Goal: Transaction & Acquisition: Purchase product/service

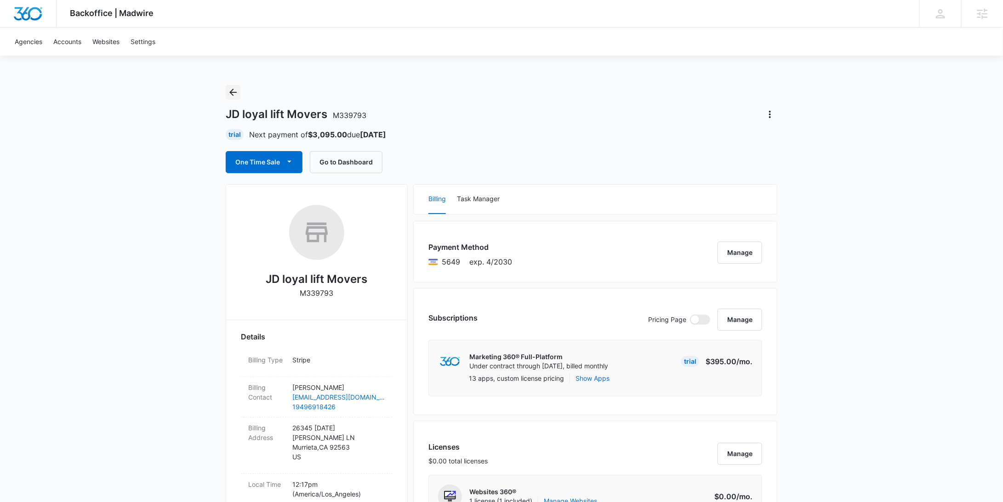
click at [235, 95] on icon "Back" at bounding box center [232, 92] width 11 height 11
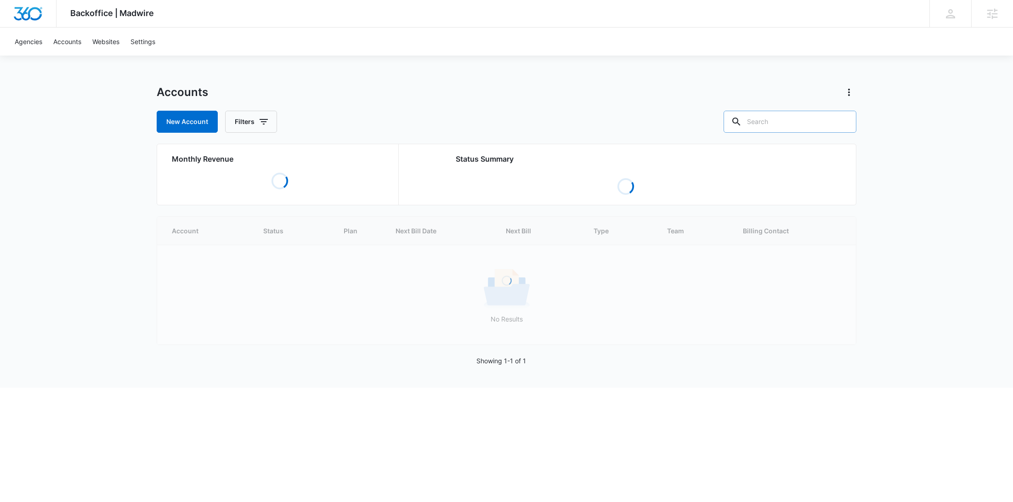
click at [782, 124] on input "text" at bounding box center [790, 122] width 133 height 22
paste input "33773"
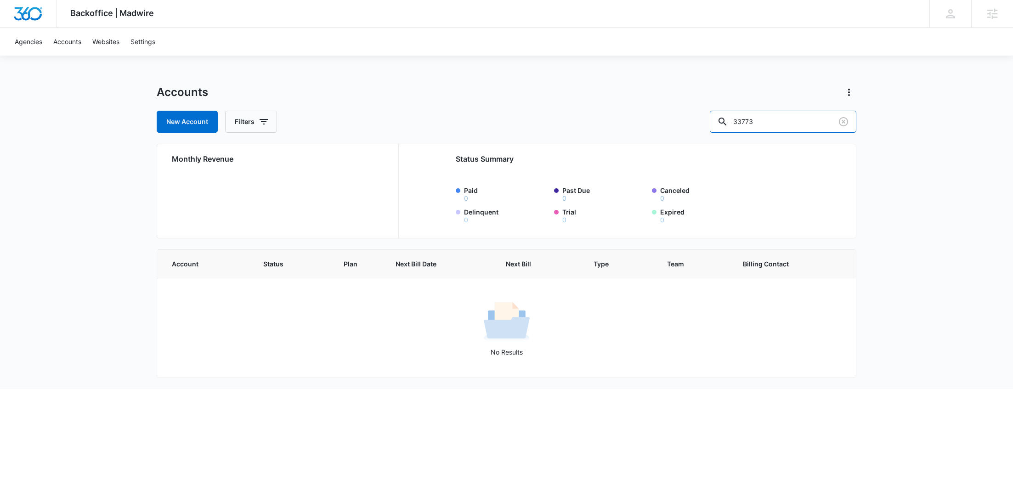
drag, startPoint x: 695, startPoint y: 119, endPoint x: 681, endPoint y: 117, distance: 14.1
click at [693, 120] on div "New Account Filters 33773" at bounding box center [507, 122] width 700 height 22
paste input "M187368"
type input "M187368"
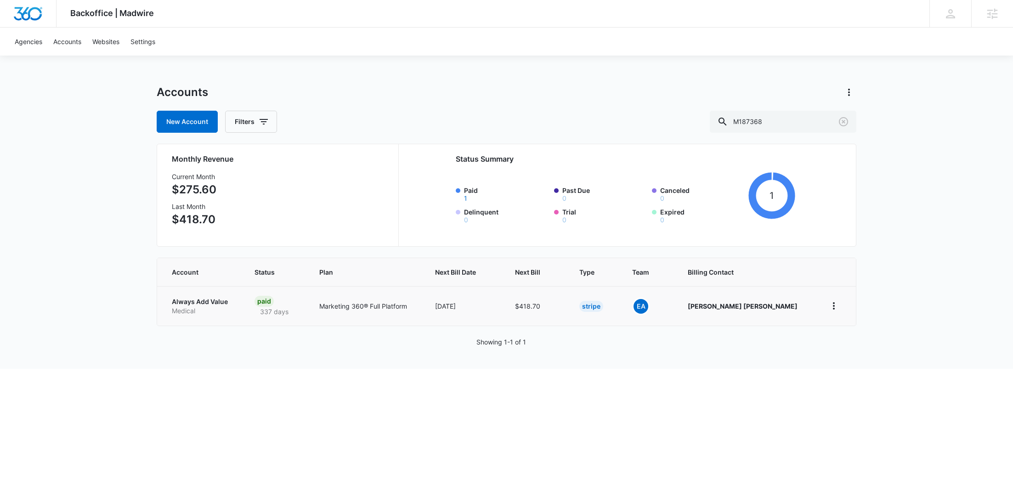
click at [187, 306] on p "Medical" at bounding box center [202, 310] width 61 height 9
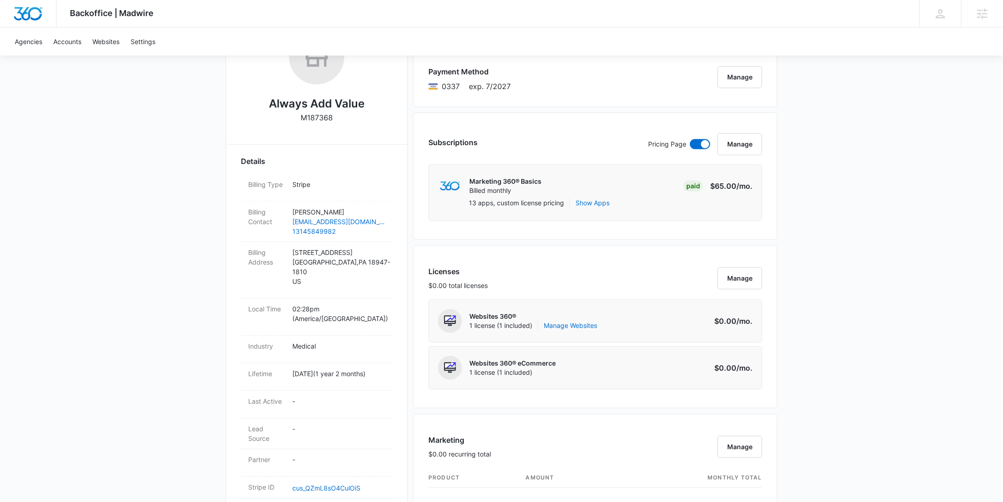
scroll to position [436, 0]
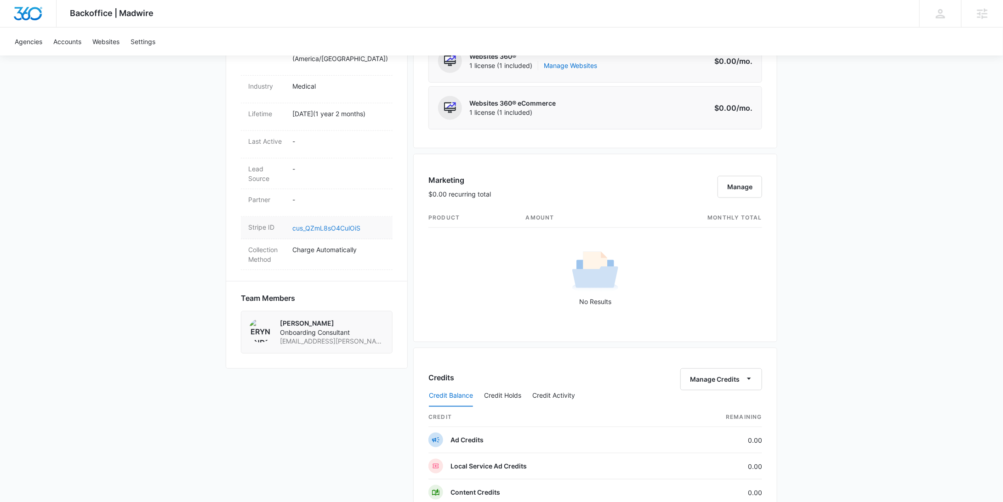
click at [337, 224] on link "cus_QZmL8sO4CulOiS" at bounding box center [326, 228] width 68 height 8
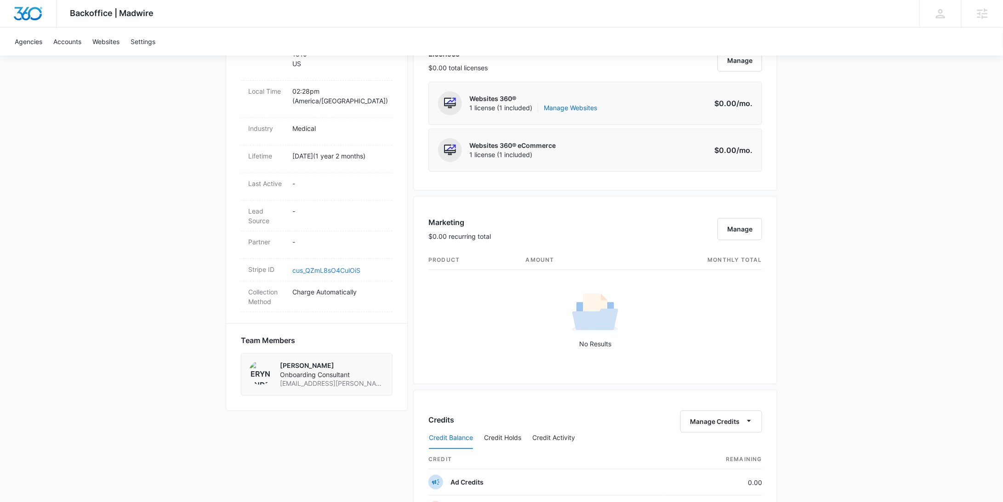
scroll to position [0, 0]
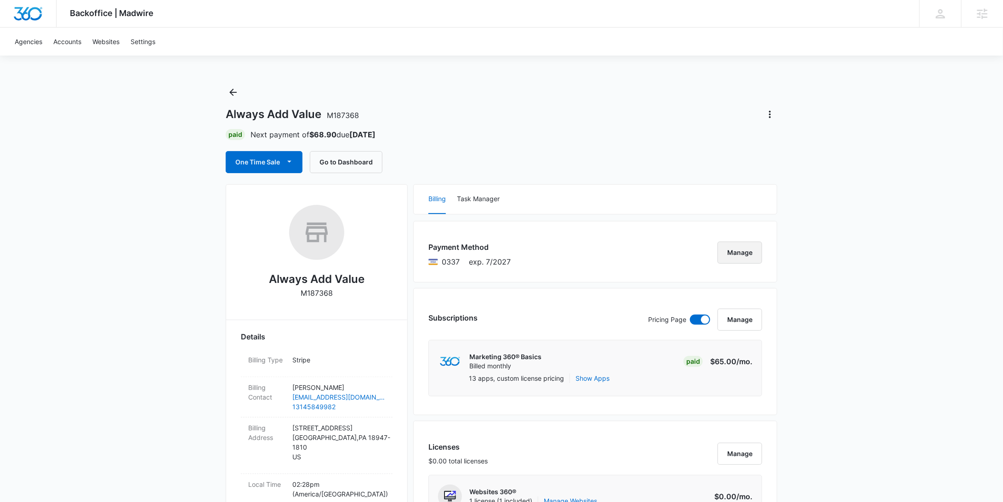
click at [749, 254] on button "Manage" at bounding box center [739, 253] width 45 height 22
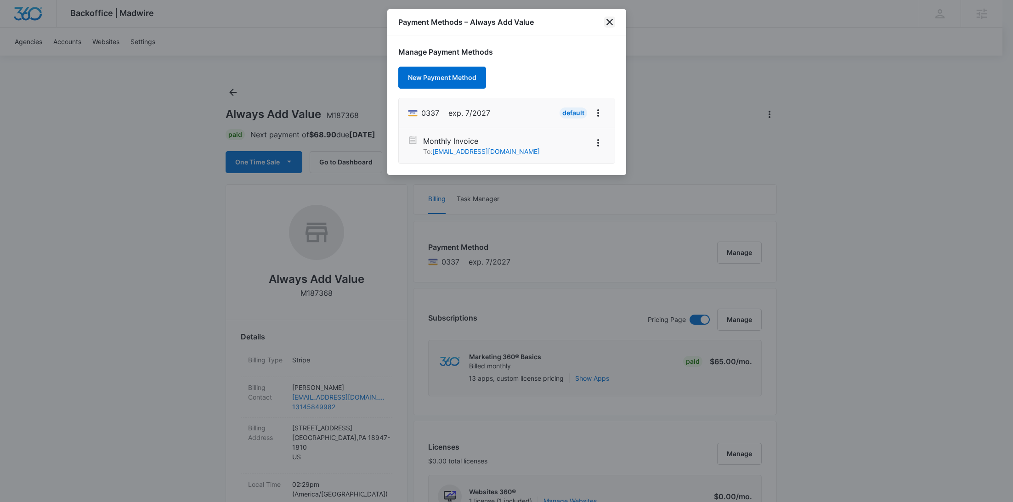
click at [613, 18] on icon "close" at bounding box center [609, 22] width 11 height 11
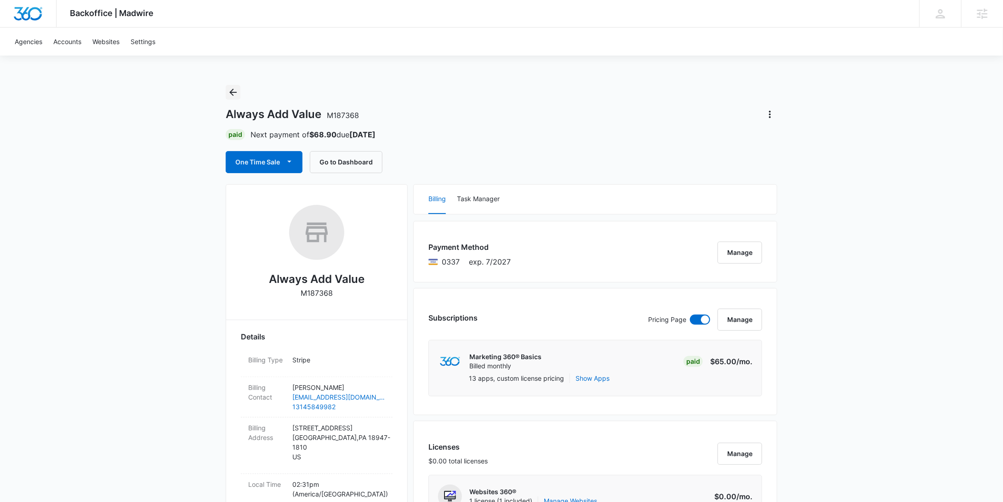
click at [237, 93] on icon "Back" at bounding box center [232, 92] width 11 height 11
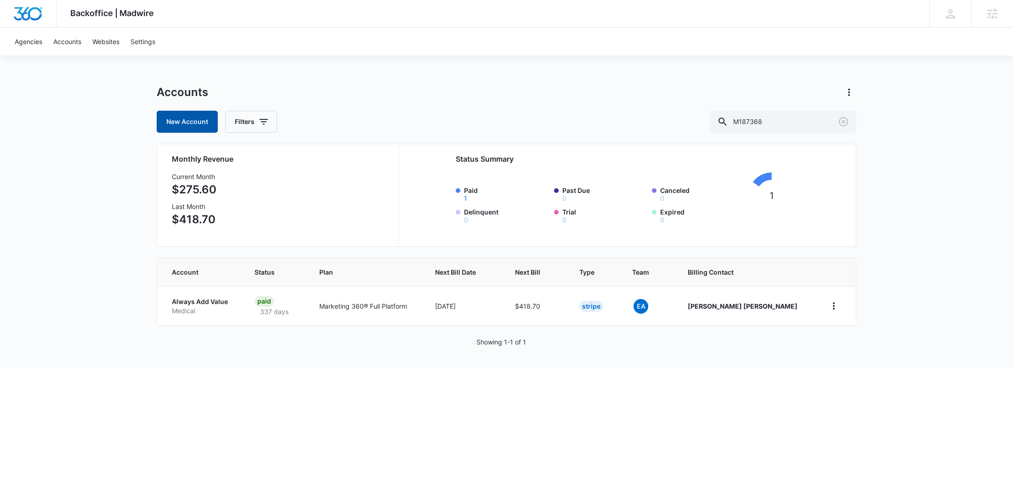
click at [200, 121] on link "New Account" at bounding box center [187, 122] width 61 height 22
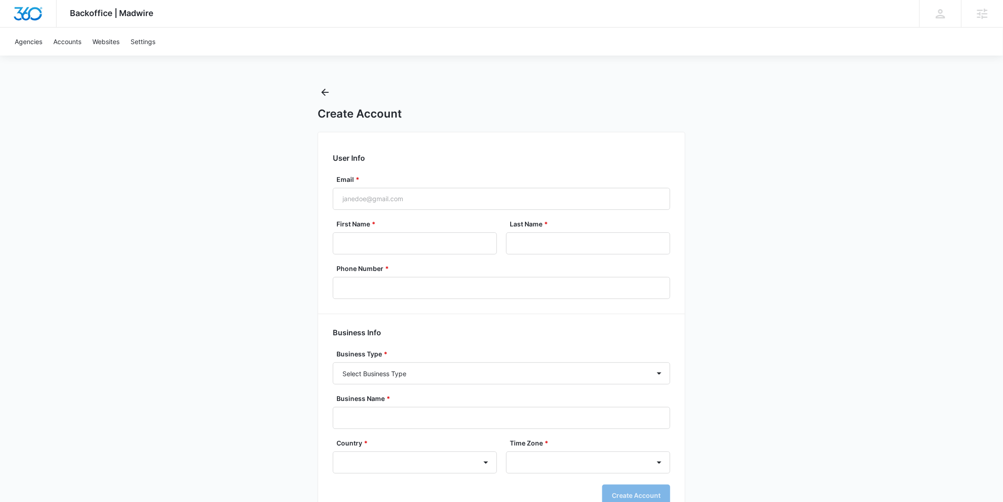
select select "US"
select select "America/Denver"
click at [363, 196] on input "Email *" at bounding box center [501, 199] width 337 height 22
paste input "j_suggs@yahoo.com"
type input "j_suggs@yahoo.com"
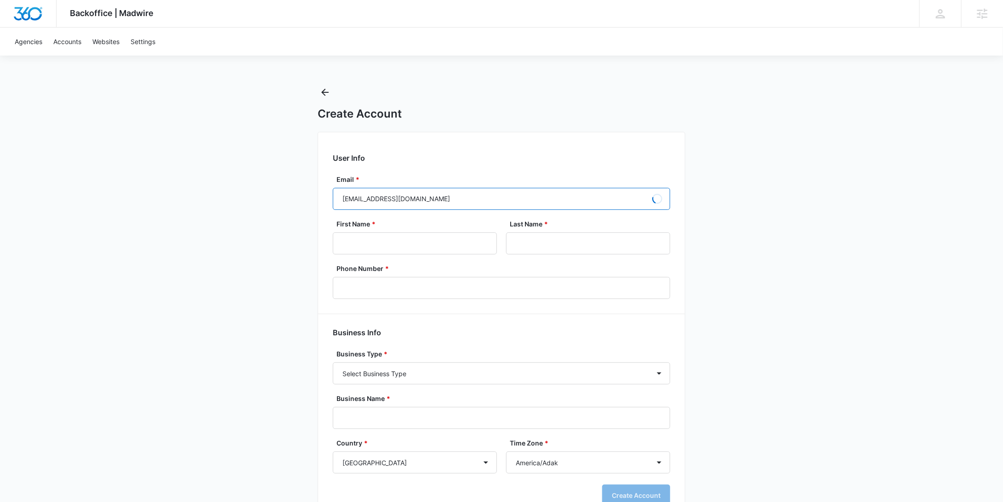
type input "John"
type input "Suggs"
type input "(314) 584-9982"
type input "j_suggs@yahoo.com"
click at [330, 91] on icon "Back" at bounding box center [324, 92] width 11 height 11
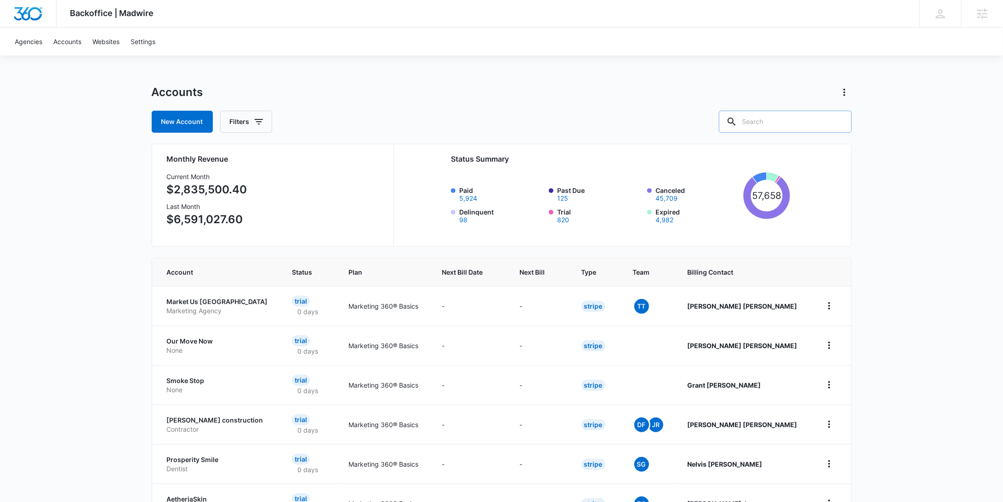
click at [785, 124] on input "text" at bounding box center [785, 122] width 133 height 22
paste input "M333773"
type input "M333773"
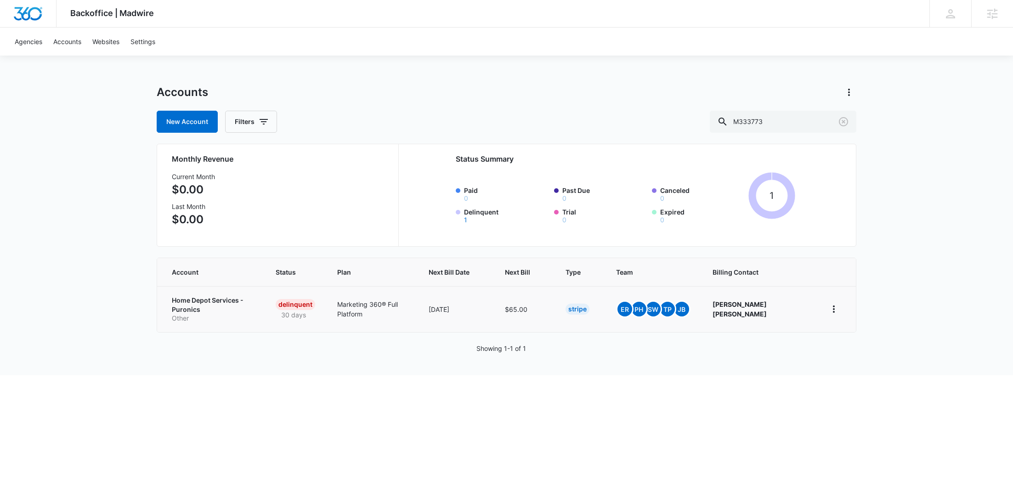
click at [216, 314] on p "Other" at bounding box center [213, 318] width 82 height 9
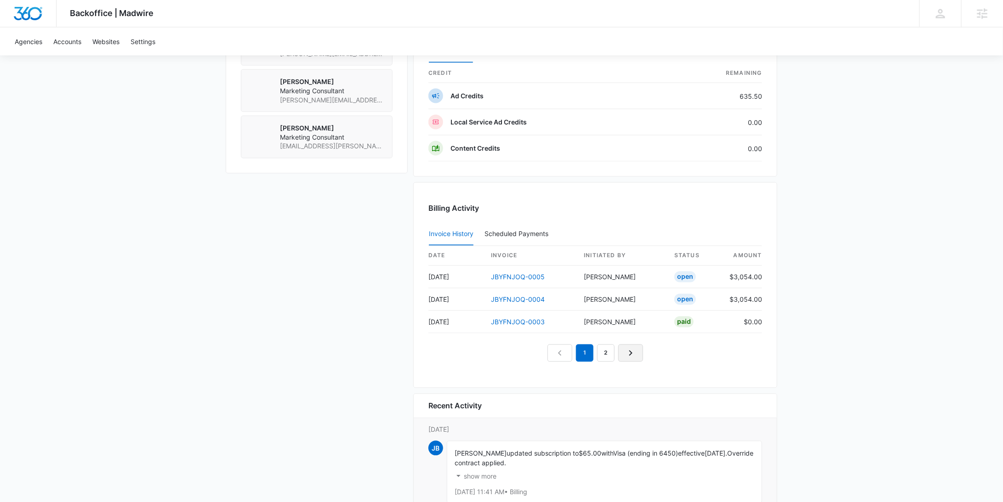
scroll to position [824, 0]
click at [608, 351] on link "2" at bounding box center [605, 352] width 17 height 17
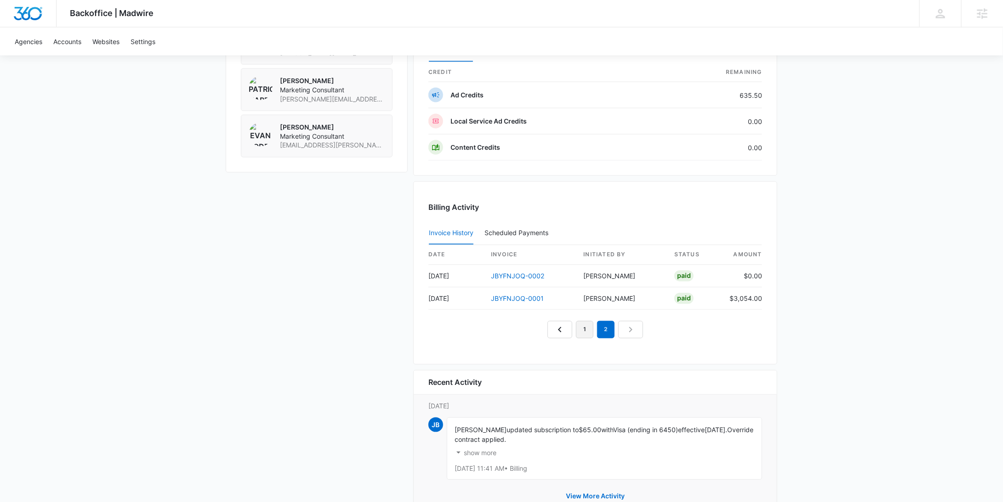
click at [584, 327] on link "1" at bounding box center [584, 329] width 17 height 17
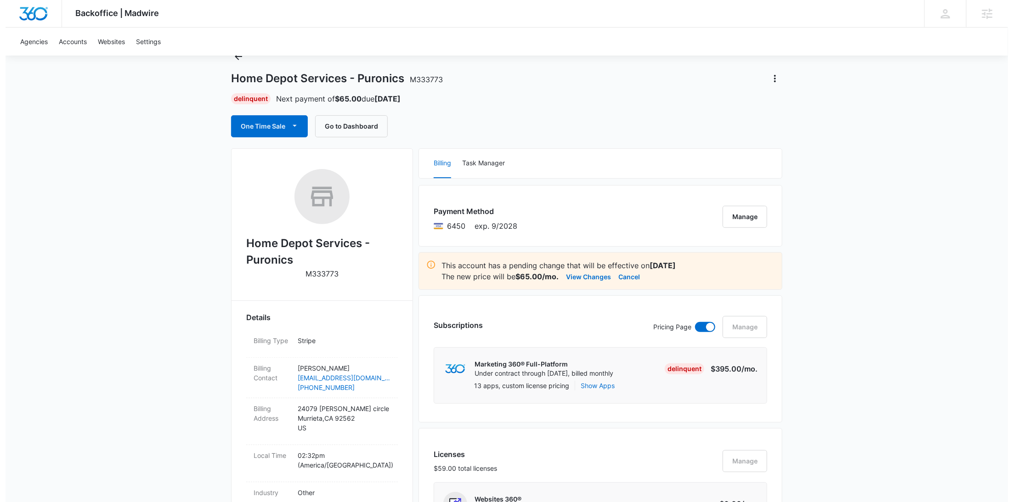
scroll to position [0, 0]
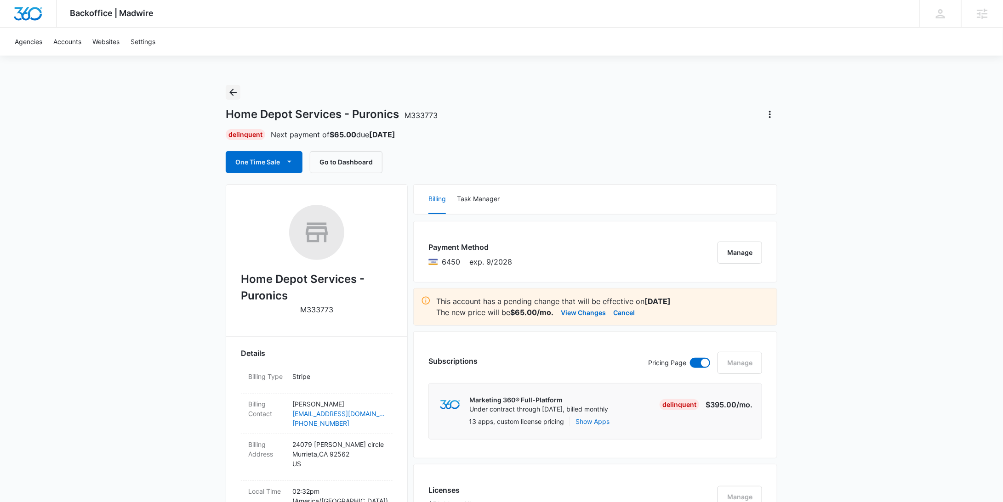
click at [232, 92] on icon "Back" at bounding box center [232, 92] width 11 height 11
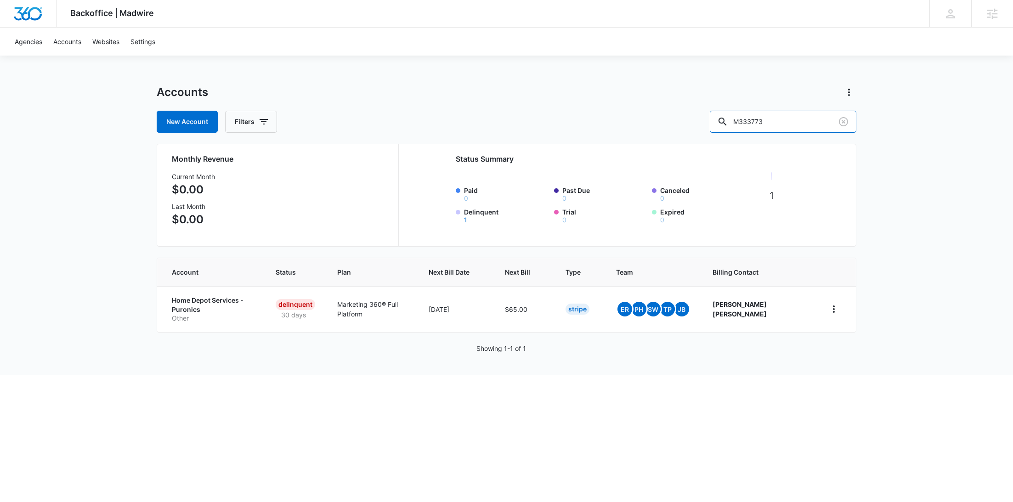
drag, startPoint x: 827, startPoint y: 121, endPoint x: 694, endPoint y: 112, distance: 133.1
click at [695, 112] on div "New Account Filters M333773" at bounding box center [507, 122] width 700 height 22
paste input "99"
type input "M339973"
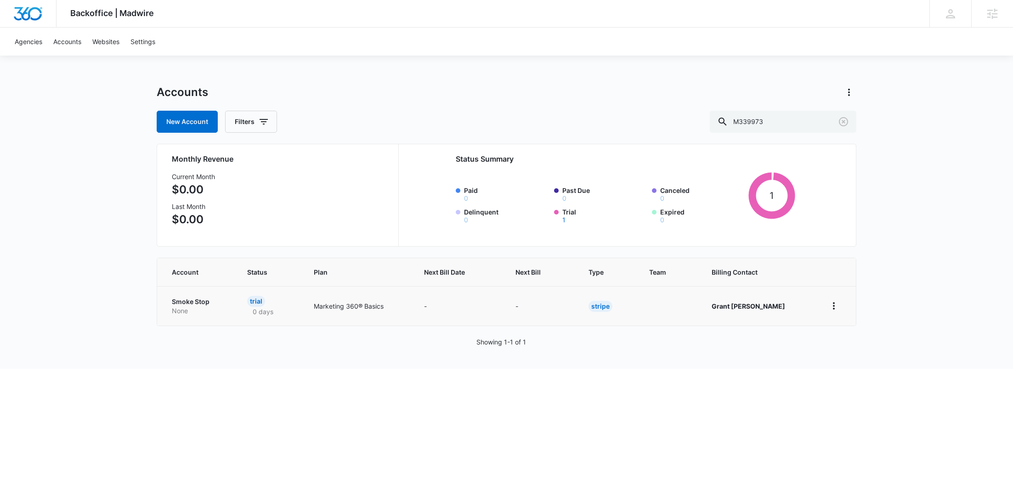
click at [202, 300] on p "Smoke Stop" at bounding box center [198, 301] width 53 height 9
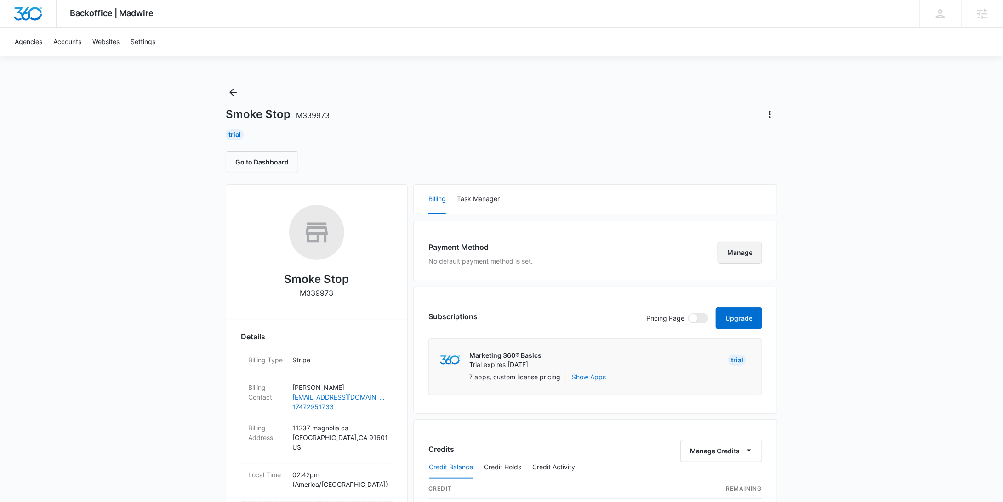
click at [739, 254] on button "Manage" at bounding box center [739, 253] width 45 height 22
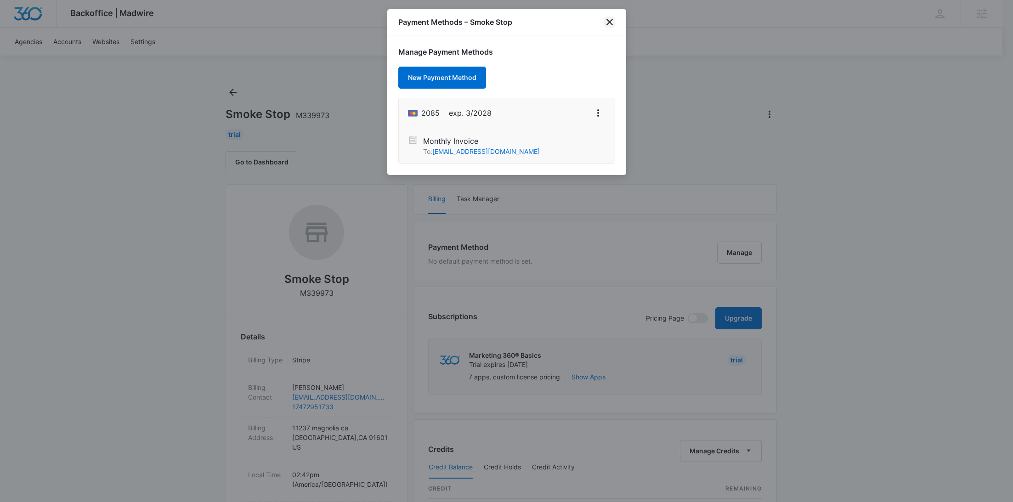
click at [606, 24] on icon "close" at bounding box center [609, 22] width 11 height 11
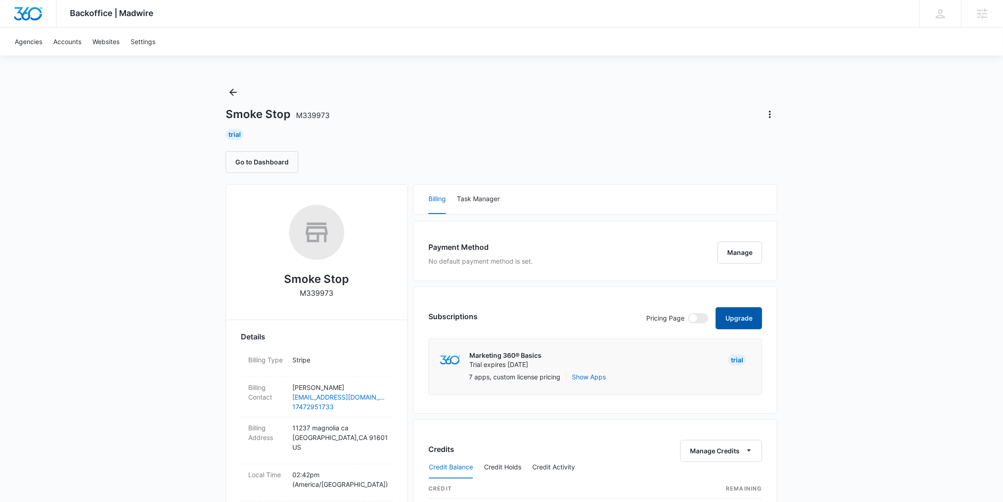
click at [738, 321] on button "Upgrade" at bounding box center [738, 318] width 46 height 22
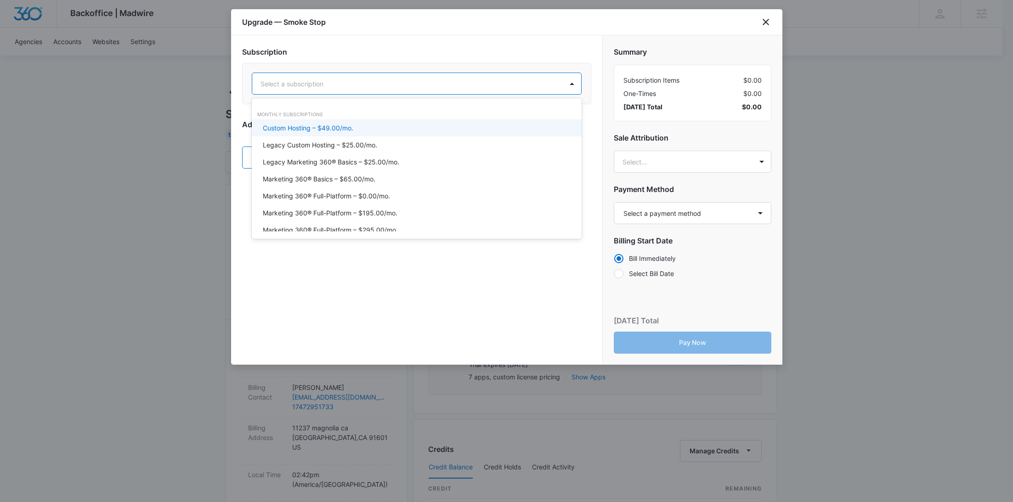
click at [409, 89] on div "Select a subscription" at bounding box center [407, 84] width 311 height 21
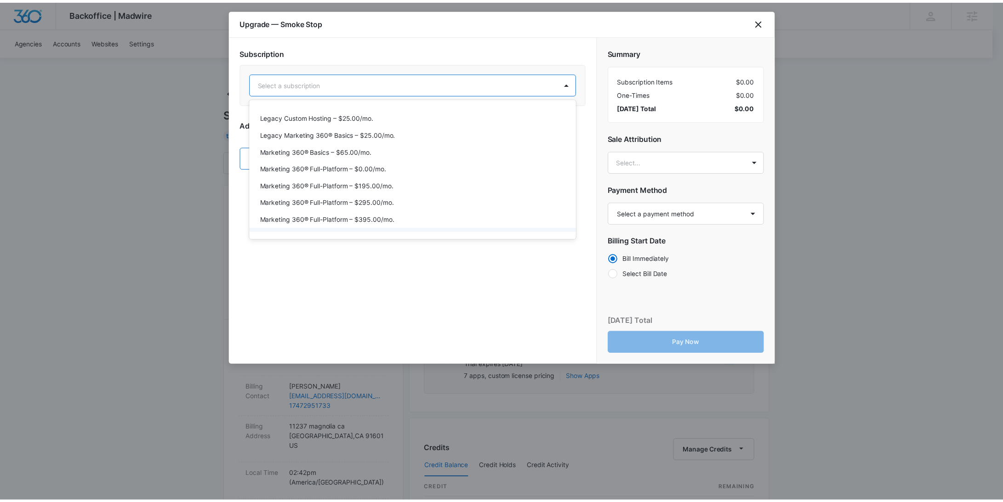
scroll to position [48, 0]
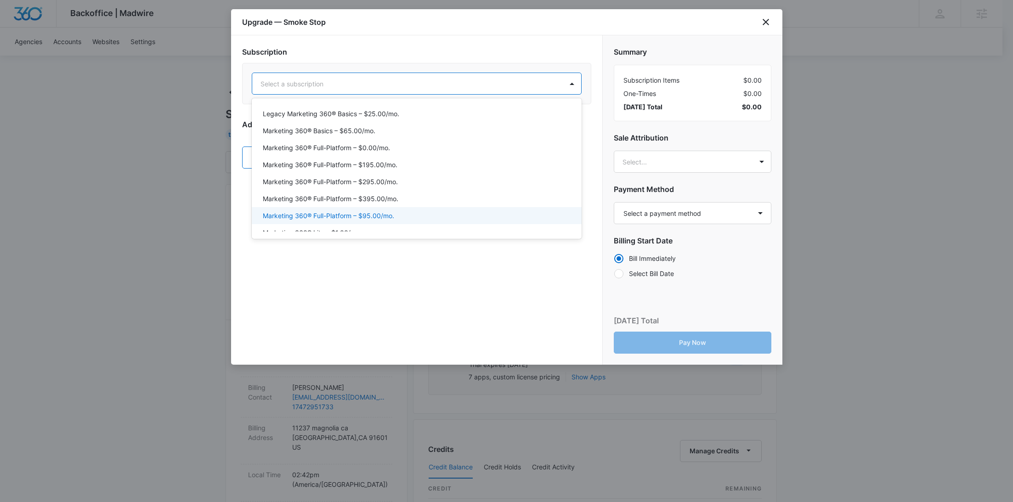
click at [388, 205] on div "Marketing 360® Full-Platform – $395.00/mo." at bounding box center [417, 198] width 330 height 17
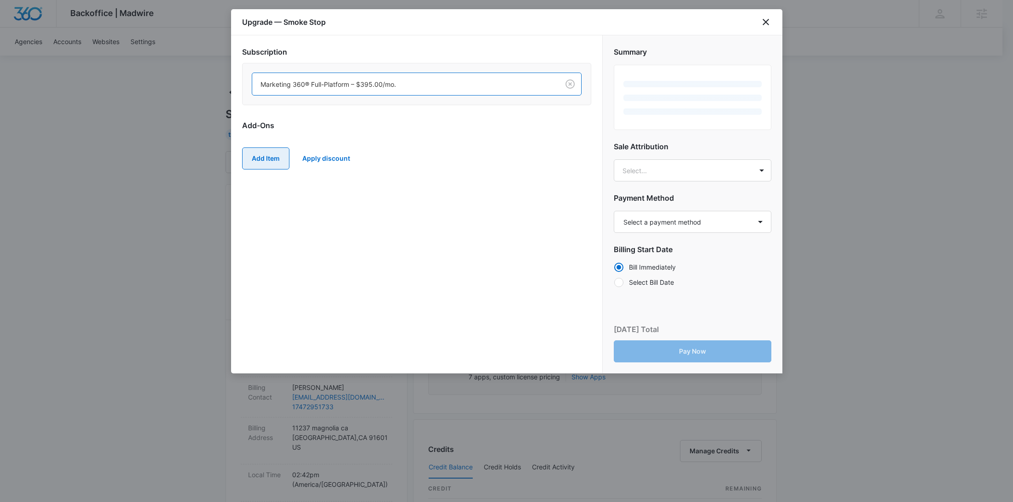
click at [269, 157] on button "Add Item" at bounding box center [265, 158] width 47 height 22
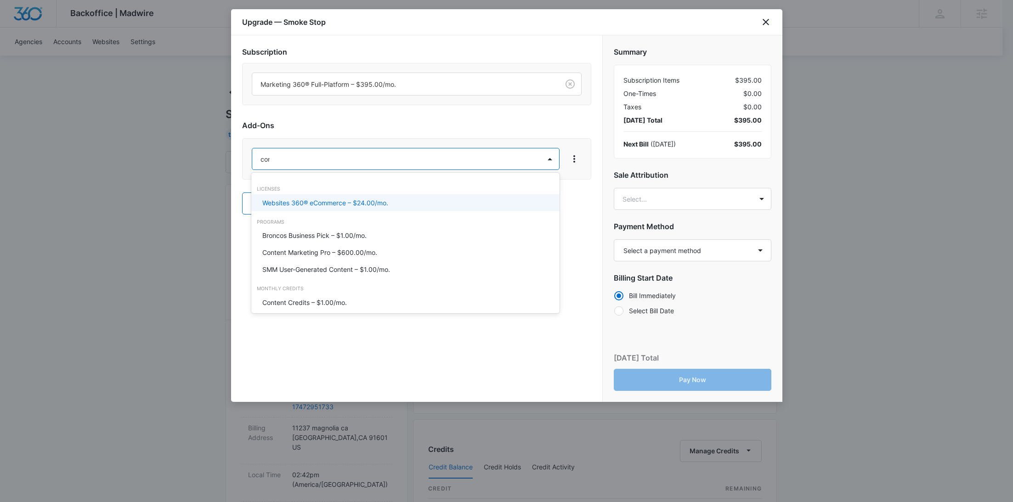
type input "cont"
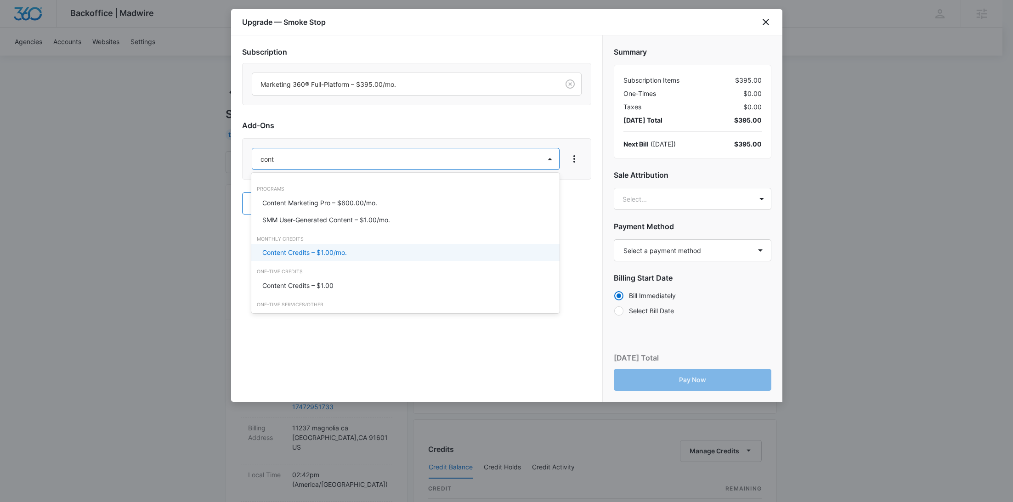
click at [318, 254] on p "Content Credits – $1.00/mo." at bounding box center [304, 253] width 85 height 10
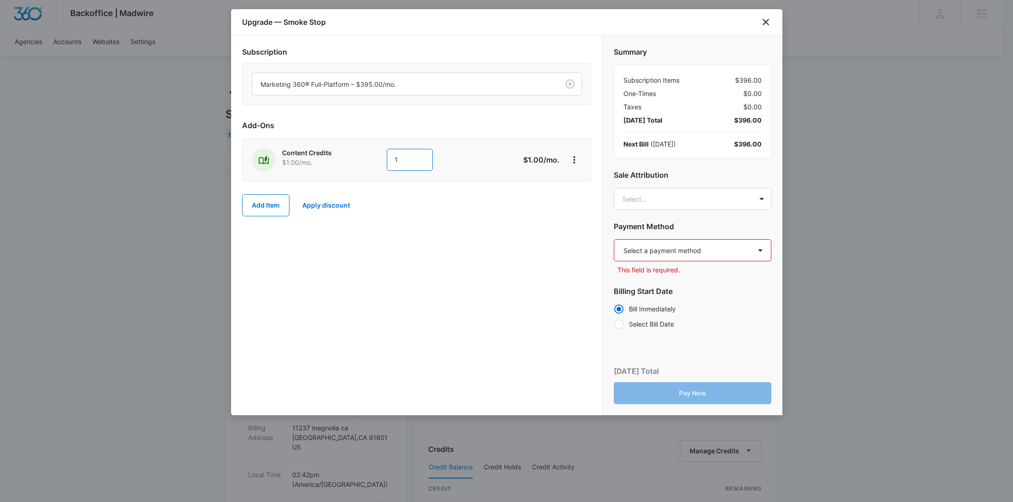
drag, startPoint x: 415, startPoint y: 159, endPoint x: 350, endPoint y: 158, distance: 64.8
click at [352, 158] on div "Content Credits $1.00 /mo. 1" at bounding box center [384, 160] width 265 height 24
type input "2800"
click at [681, 203] on body "Backoffice | Madwire Apps Settings RY Rochelle Young rochelle.young@madwire.com…" at bounding box center [506, 456] width 1013 height 913
paste input "French"
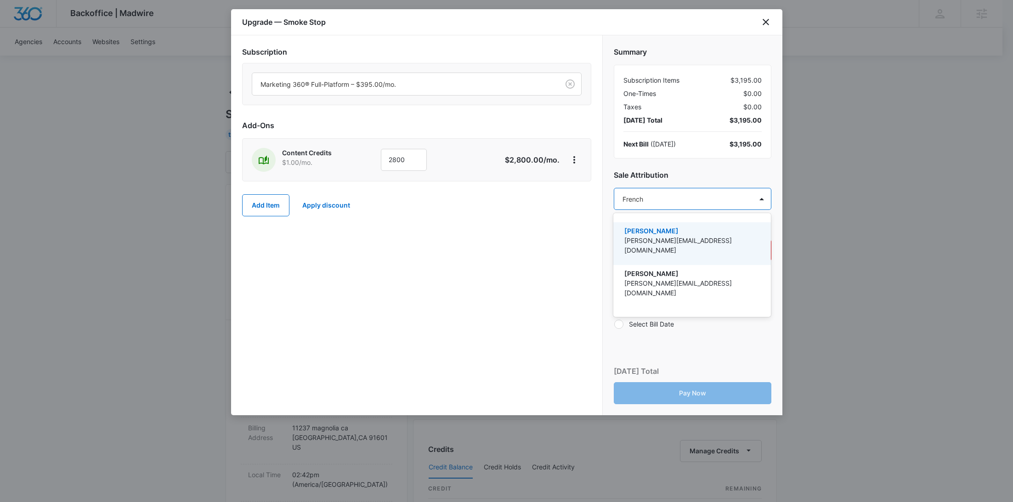
type input "French"
click at [674, 243] on p "ian.french@madwire.com" at bounding box center [691, 245] width 134 height 19
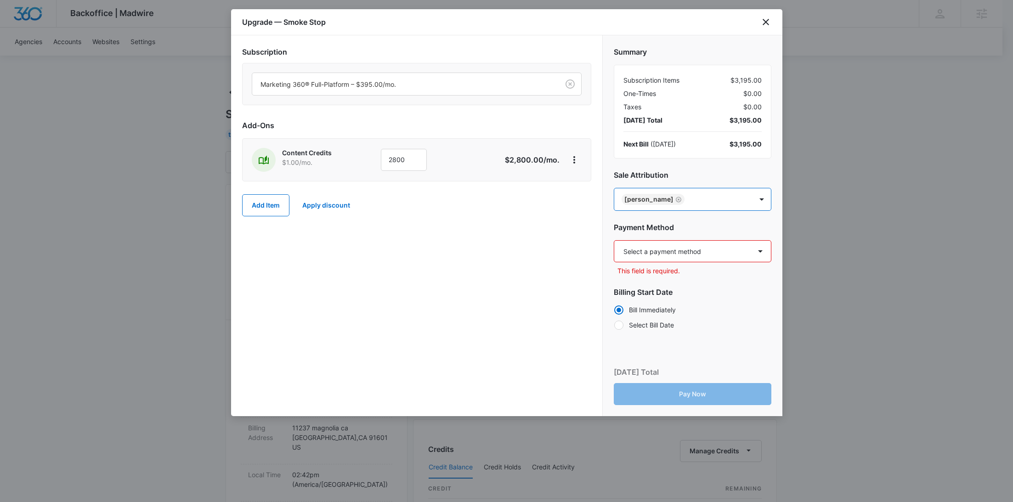
paste input "Rodriguez"
type input "Rodriguez"
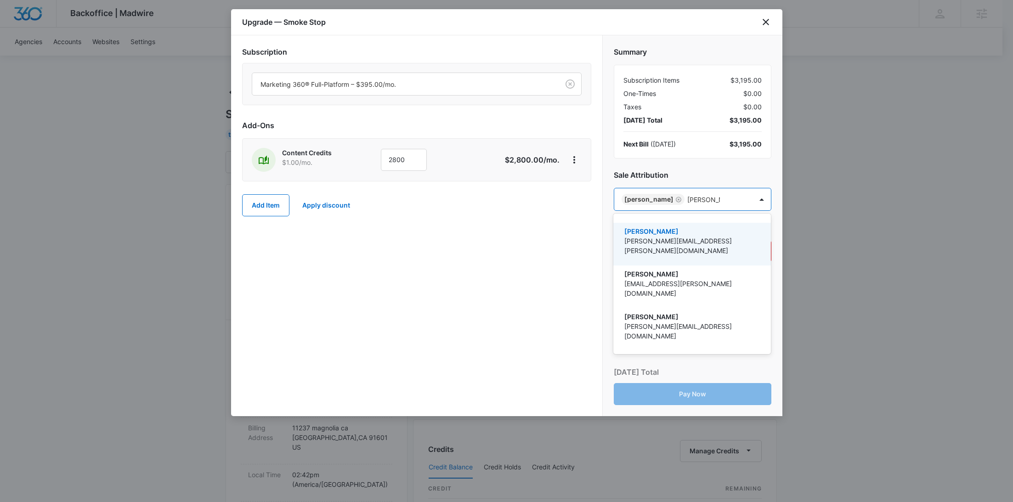
click at [687, 236] on p "[PERSON_NAME][EMAIL_ADDRESS][PERSON_NAME][DOMAIN_NAME]" at bounding box center [691, 245] width 134 height 19
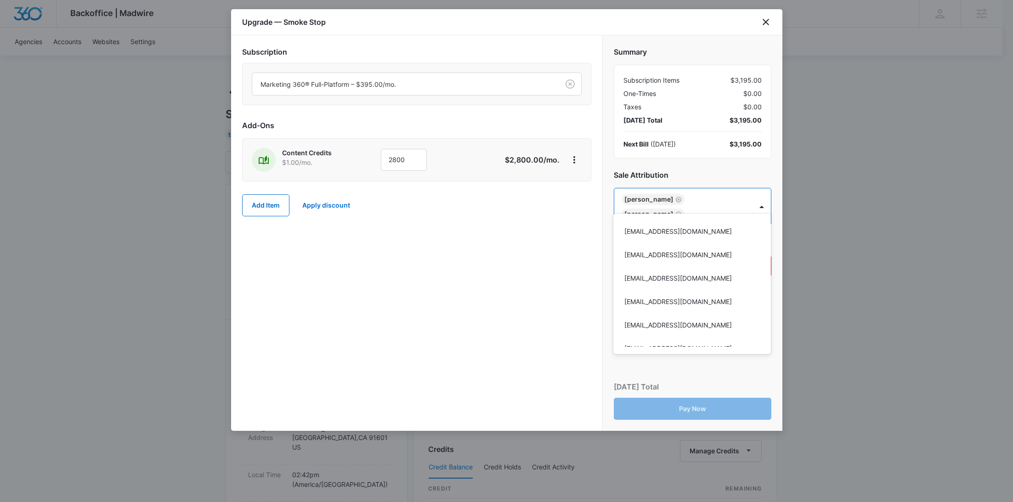
click at [527, 263] on div at bounding box center [506, 251] width 1013 height 502
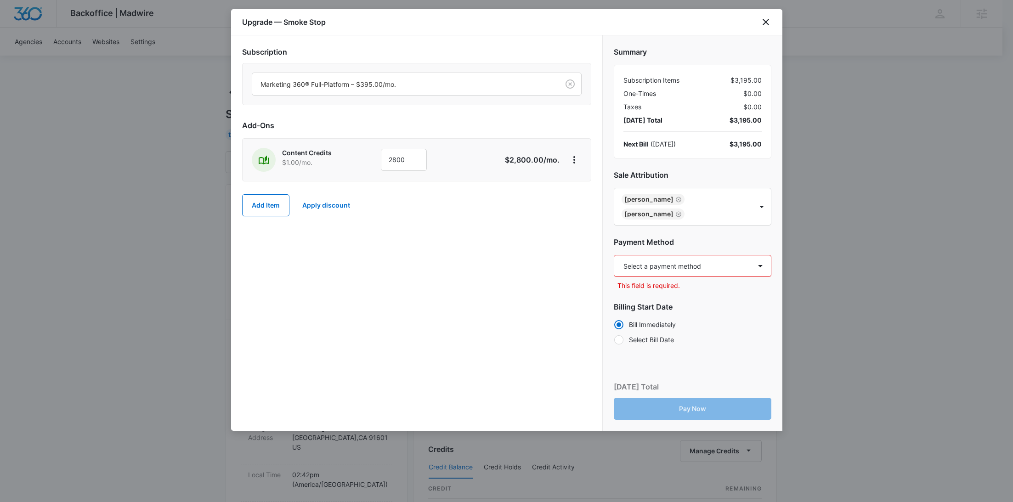
click at [649, 256] on select "Select a payment method Mastercard ending in 2085 New payment method Monthly in…" at bounding box center [693, 266] width 158 height 22
select select "pm_1SIEZkA4n8RTgNjULOZS7zCn"
click at [614, 255] on select "Select a payment method Mastercard ending in 2085 New payment method Monthly in…" at bounding box center [693, 266] width 158 height 22
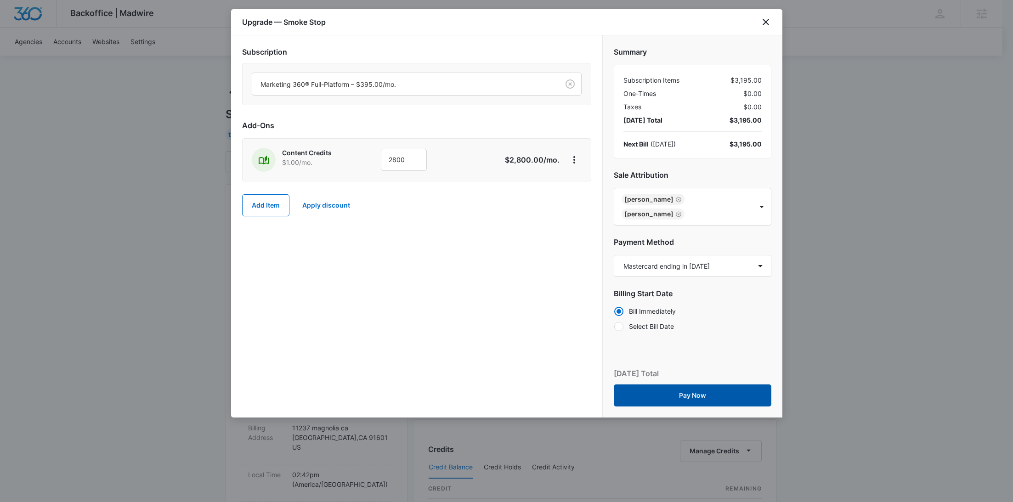
click at [672, 385] on button "Pay Now" at bounding box center [693, 396] width 158 height 22
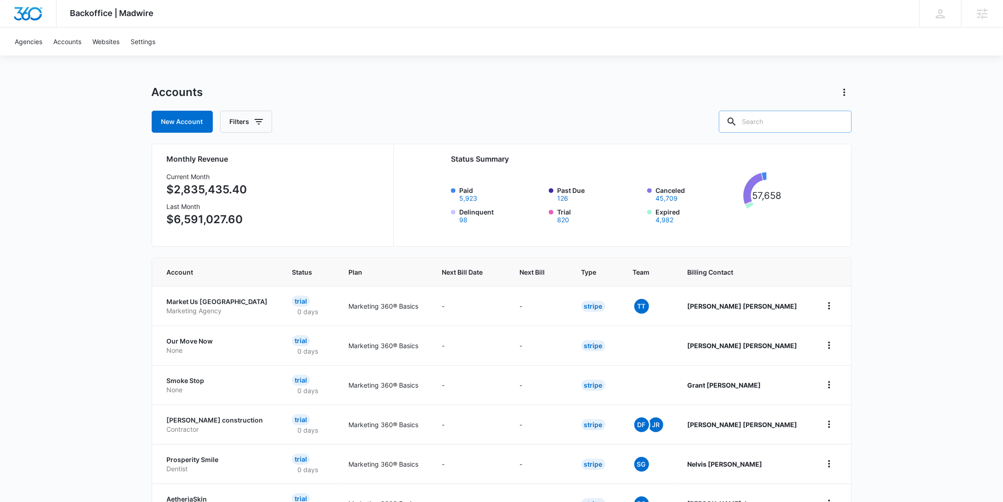
click at [795, 123] on input "text" at bounding box center [785, 122] width 133 height 22
paste input "M186818"
type input "M186818"
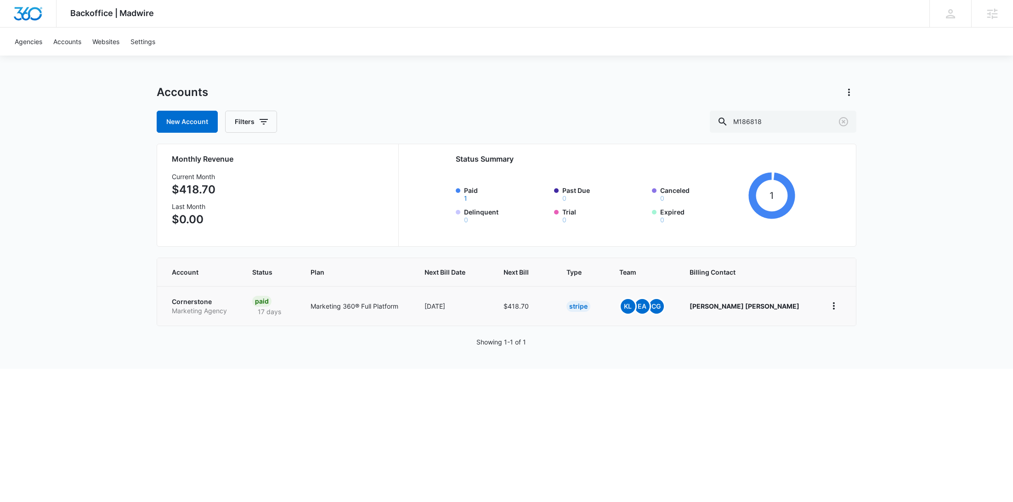
click at [202, 313] on p "Marketing Agency" at bounding box center [201, 310] width 58 height 9
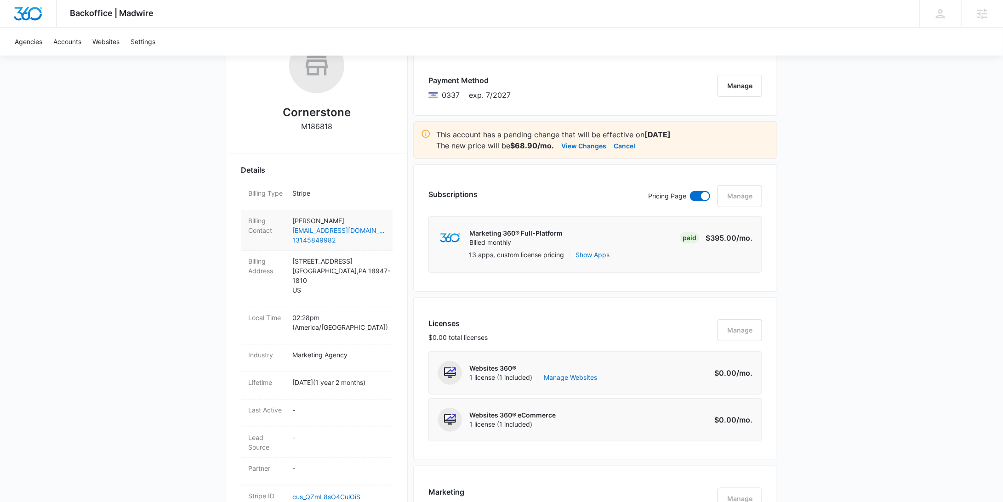
scroll to position [241, 0]
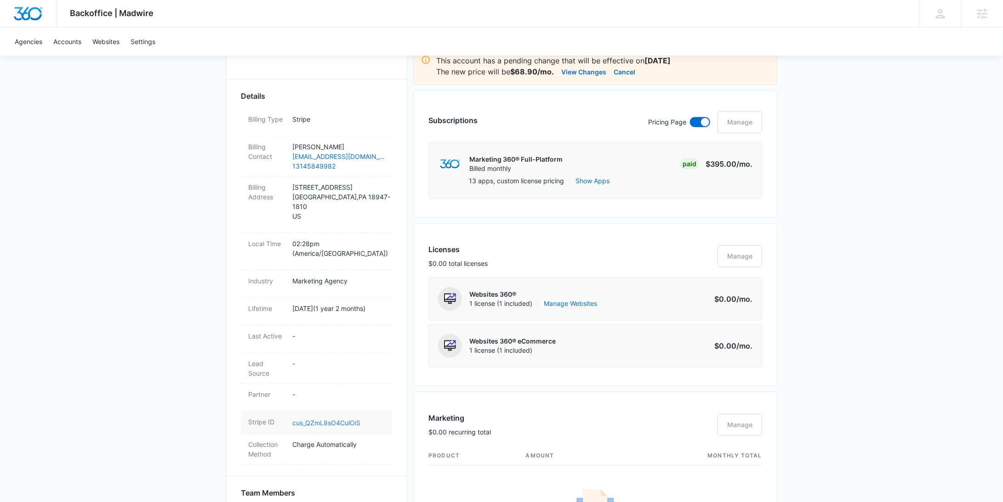
click at [330, 419] on link "cus_QZmL8sO4CulOiS" at bounding box center [326, 423] width 68 height 8
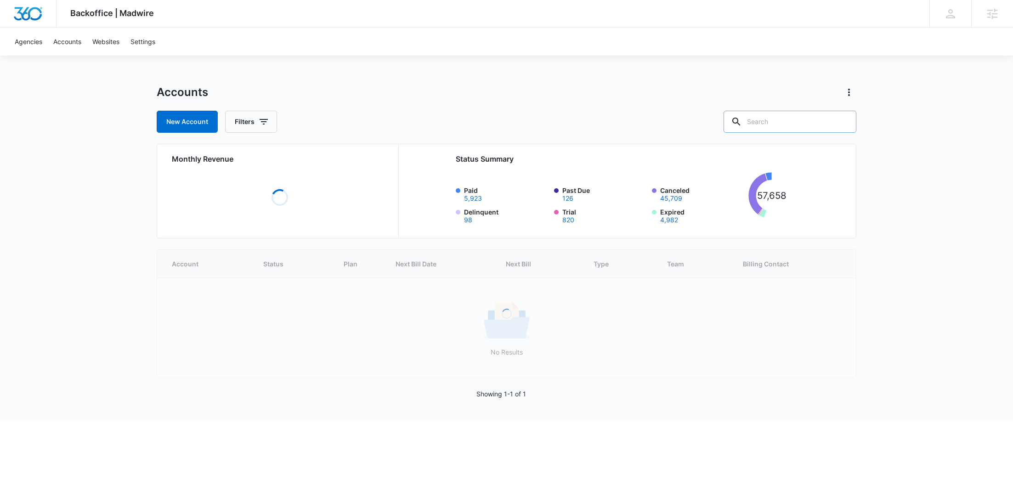
click at [811, 118] on input "text" at bounding box center [790, 122] width 133 height 22
paste input "M187367"
type input "M187367"
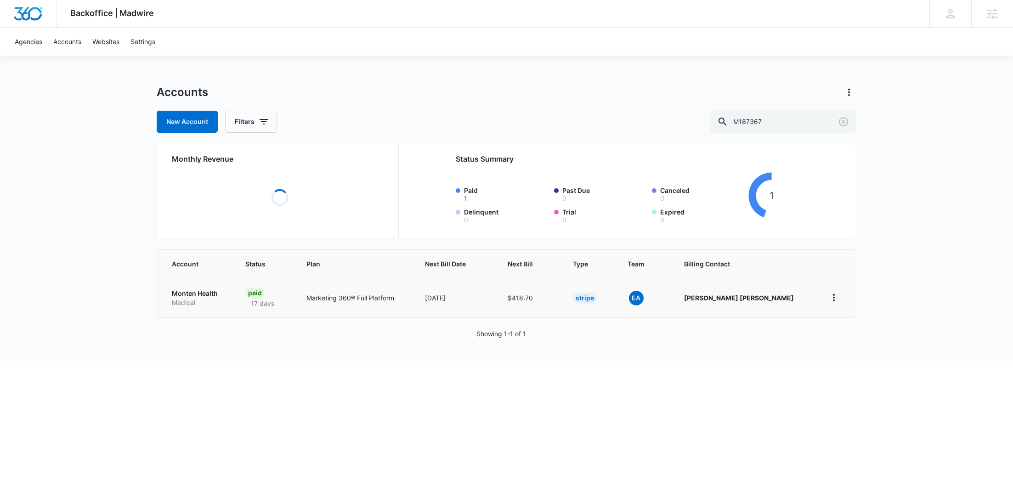
click at [190, 300] on p "Medical" at bounding box center [197, 302] width 51 height 9
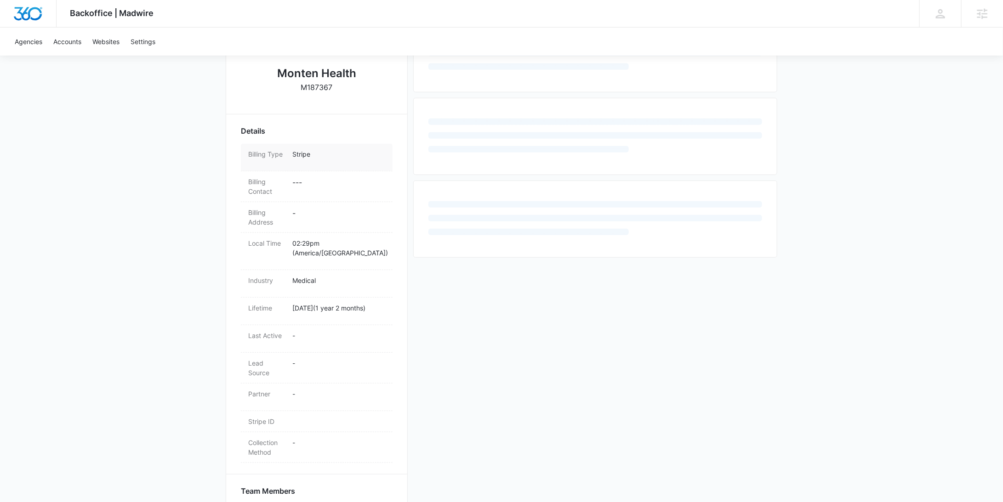
scroll to position [261, 0]
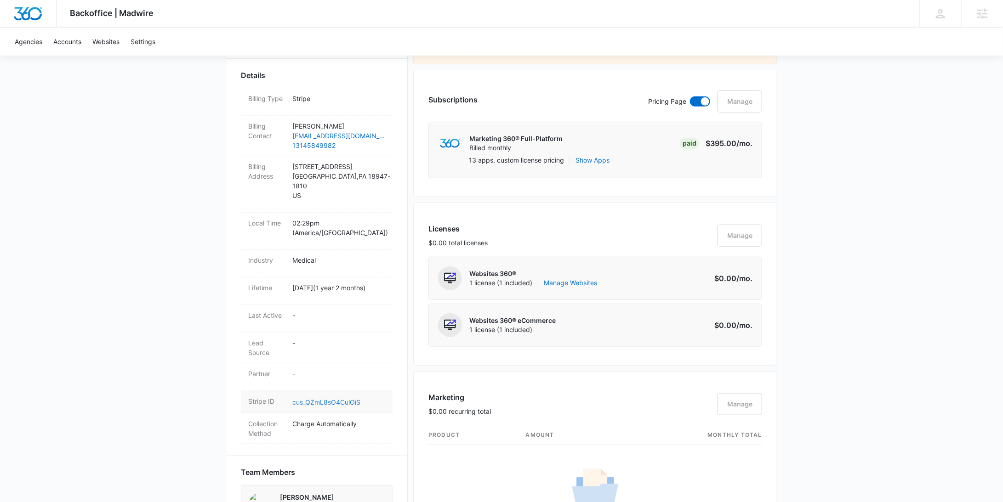
click at [347, 398] on link "cus_QZmL8sO4CulOiS" at bounding box center [326, 402] width 68 height 8
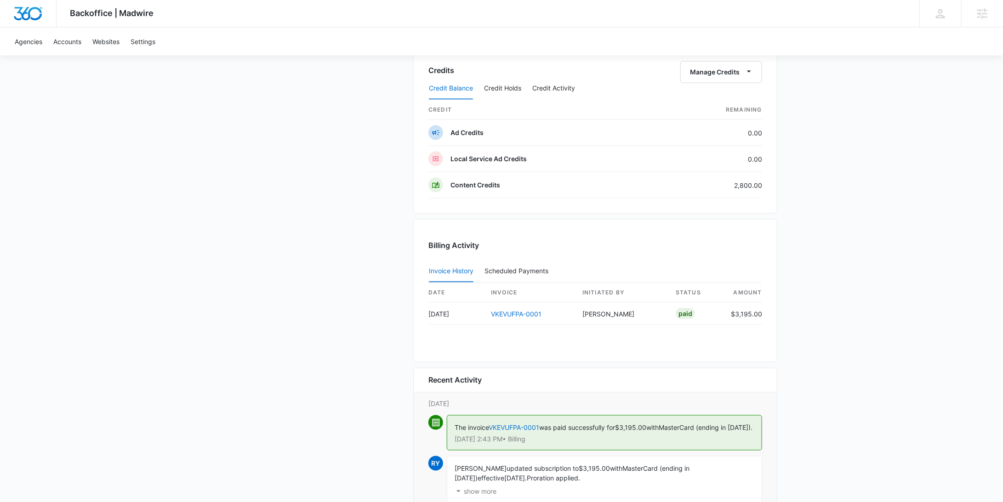
scroll to position [802, 0]
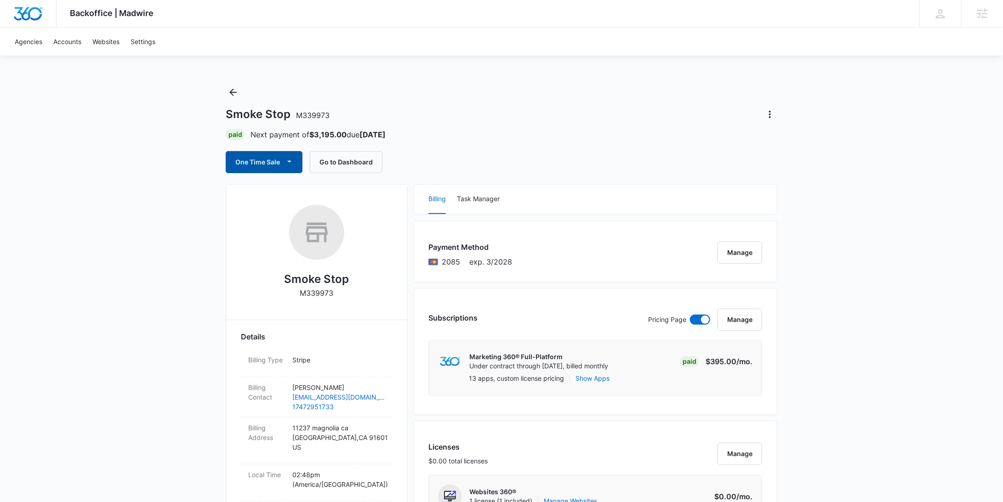
click at [262, 166] on button "One Time Sale" at bounding box center [264, 162] width 77 height 22
click at [260, 192] on div "Run One-Time Payment" at bounding box center [290, 193] width 106 height 10
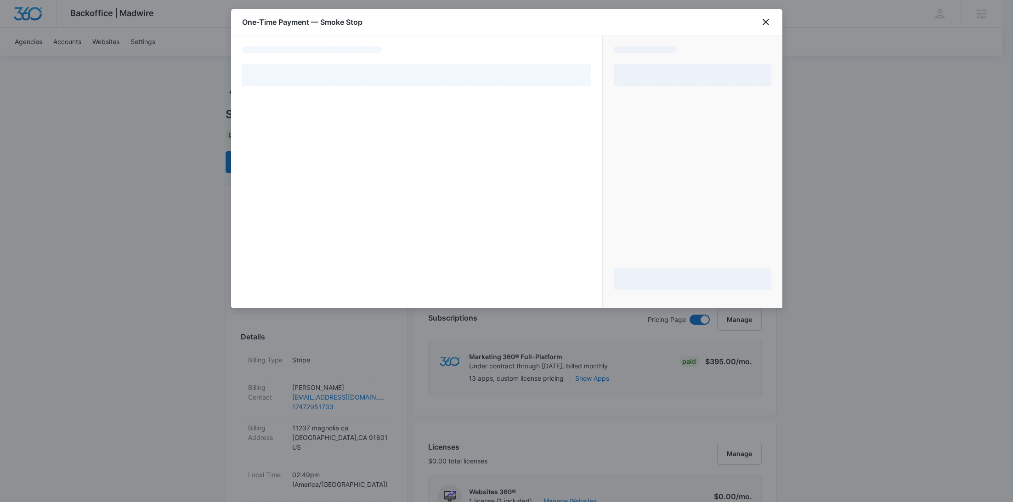
select select "pm_1SIEZkA4n8RTgNjULOZS7zCn"
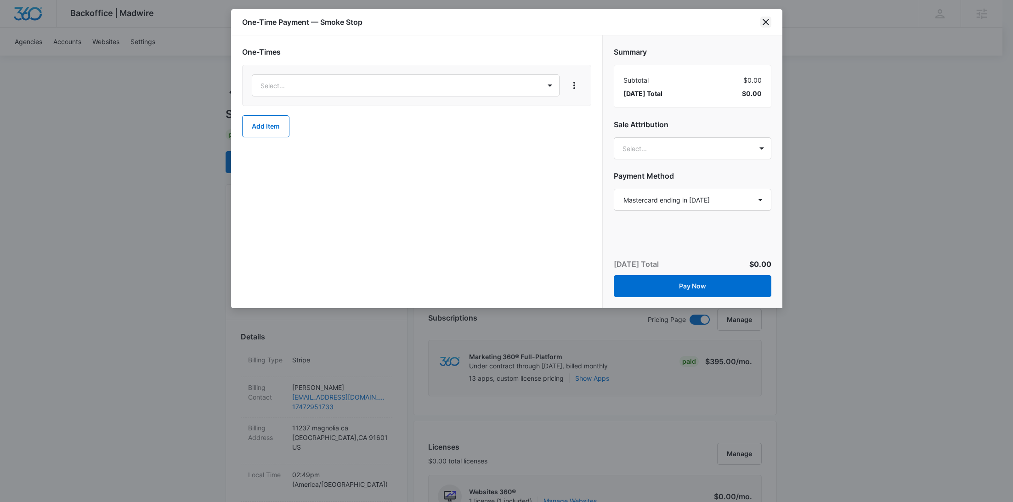
click at [765, 24] on icon "close" at bounding box center [765, 22] width 11 height 11
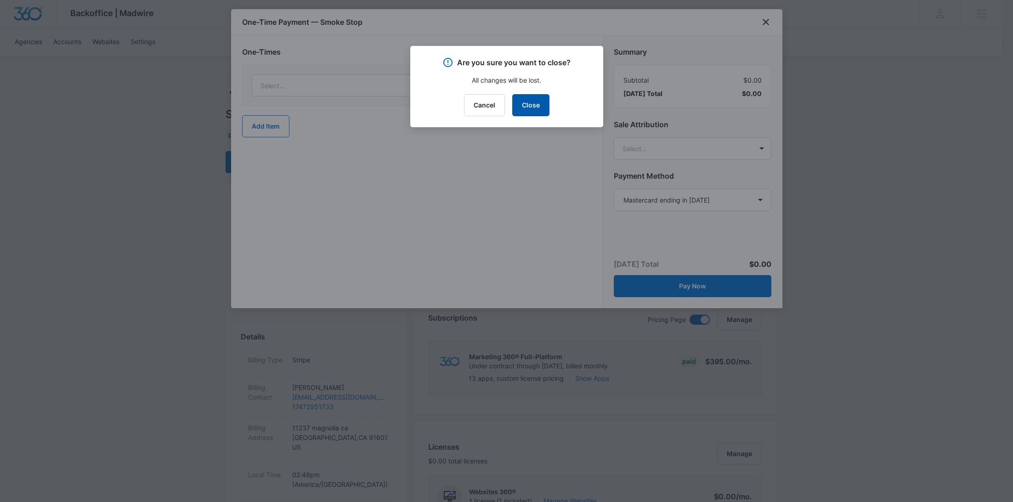
click at [526, 106] on button "Close" at bounding box center [530, 105] width 37 height 22
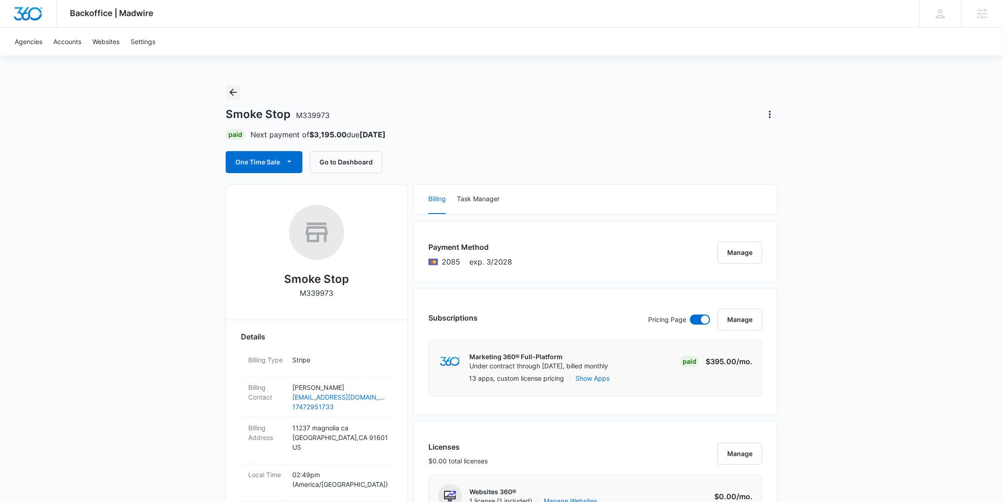
click at [233, 91] on icon "Back" at bounding box center [232, 92] width 11 height 11
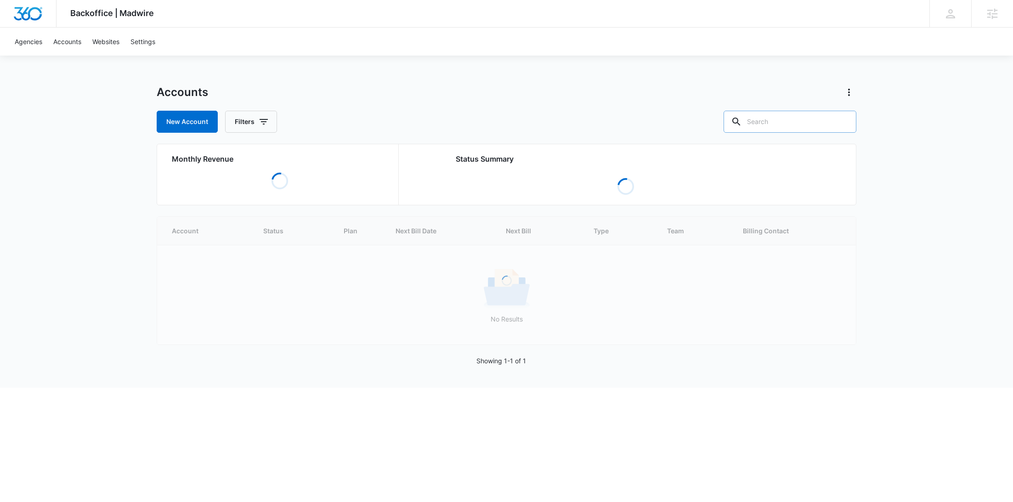
click at [814, 123] on input "text" at bounding box center [790, 122] width 133 height 22
paste input "M171532"
type input "M171532"
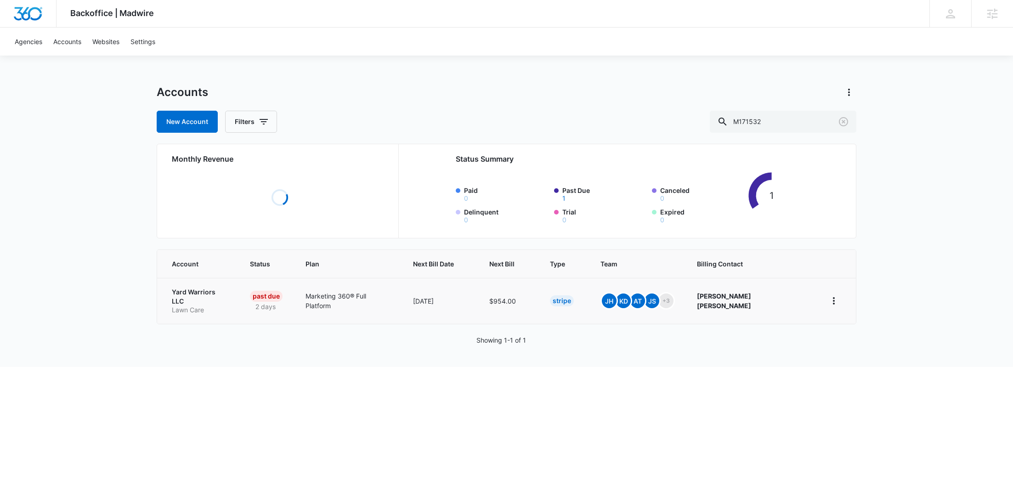
click at [192, 306] on p "Lawn Care" at bounding box center [200, 310] width 56 height 9
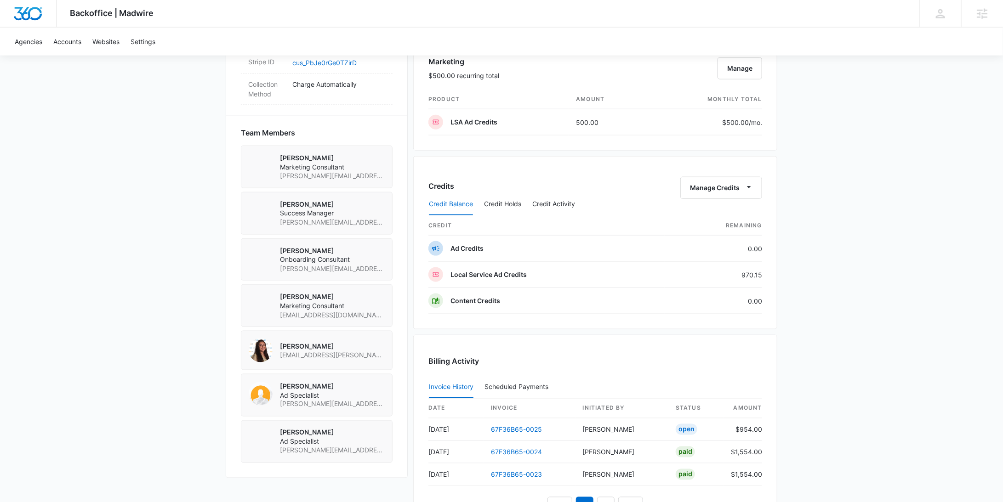
scroll to position [793, 0]
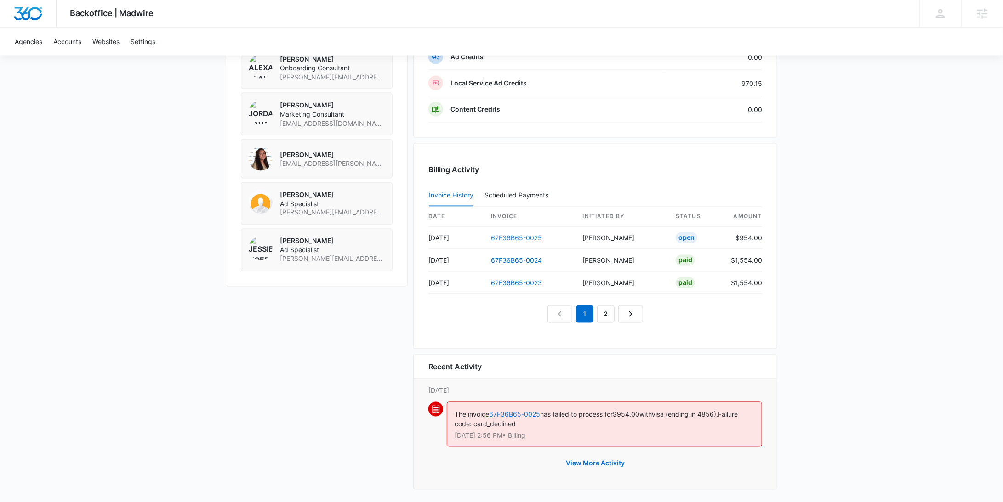
click at [512, 236] on link "67F36B65-0025" at bounding box center [516, 238] width 51 height 8
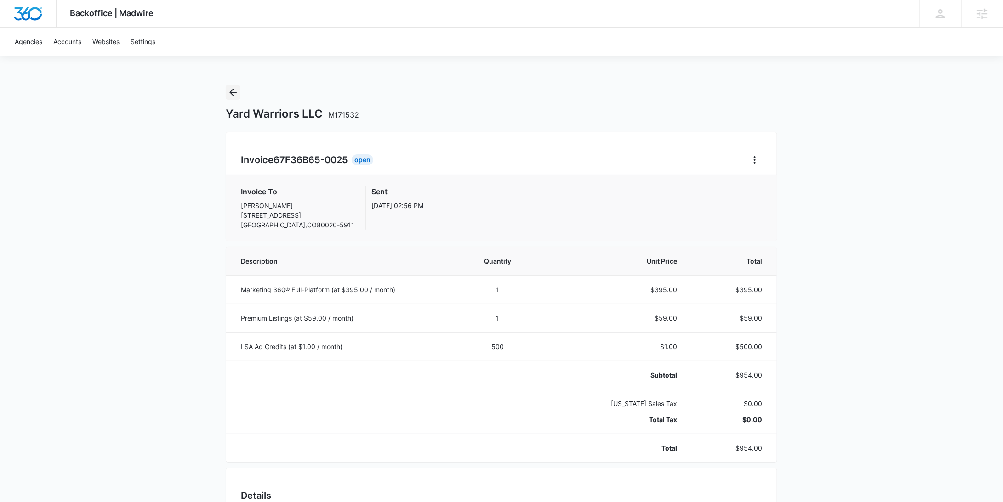
click at [238, 93] on icon "Back" at bounding box center [232, 92] width 11 height 11
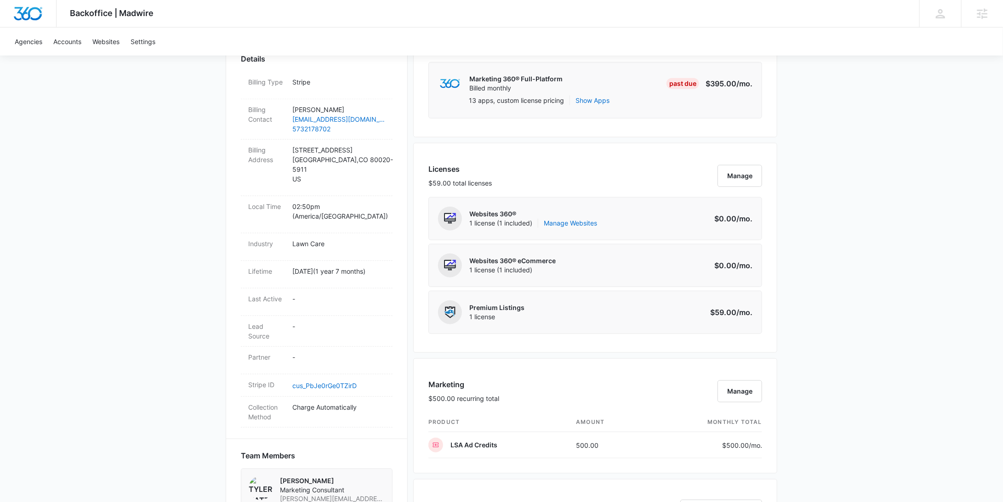
scroll to position [793, 0]
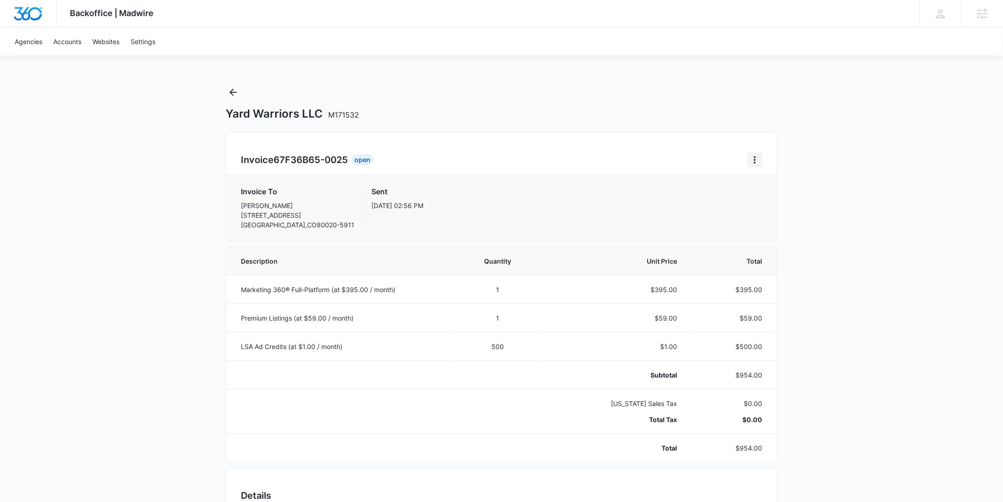
click at [760, 159] on button "Home" at bounding box center [754, 160] width 15 height 15
click at [766, 199] on div "Retry Payment" at bounding box center [785, 199] width 53 height 6
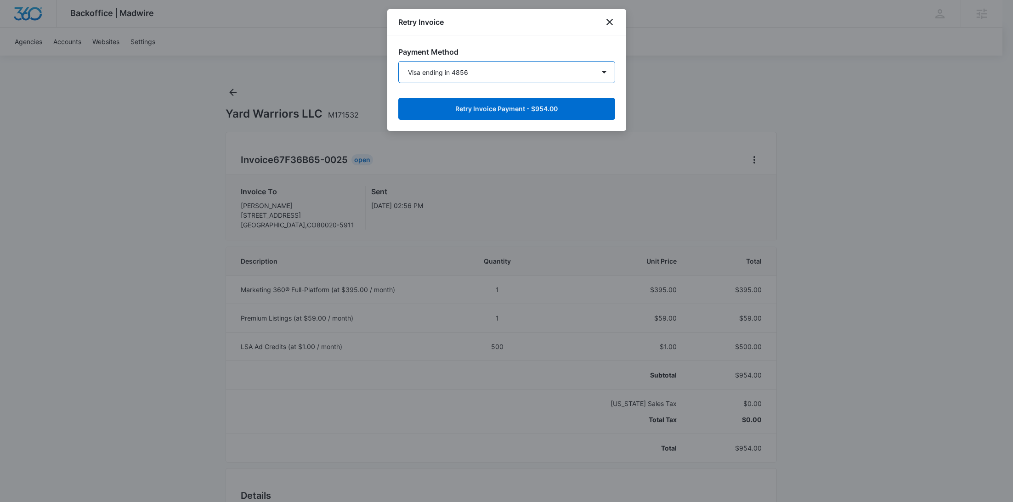
click at [538, 74] on select "Visa ending in 4856 New Payment Method" at bounding box center [506, 72] width 217 height 22
click at [398, 61] on select "Visa ending in 4856 New Payment Method" at bounding box center [506, 72] width 217 height 22
click at [533, 106] on button "Retry Invoice Payment - $954.00" at bounding box center [506, 109] width 217 height 22
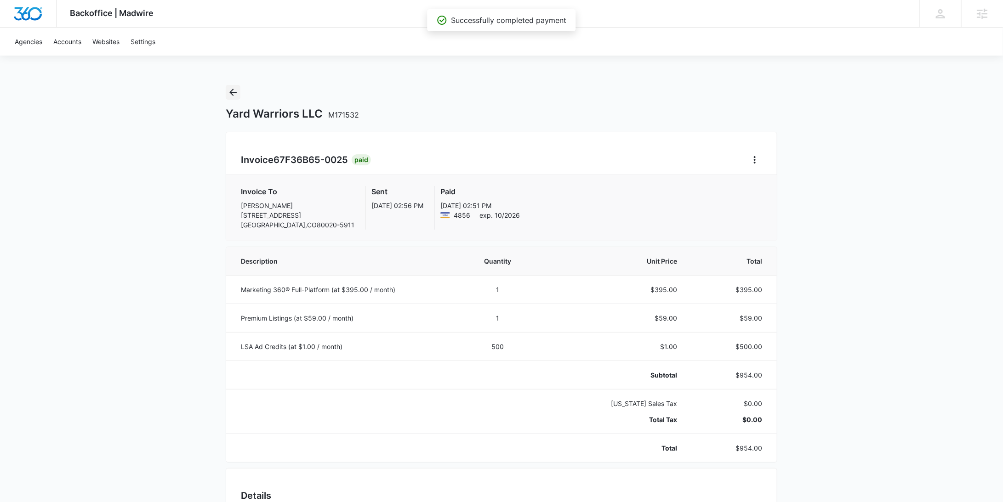
click at [232, 92] on icon "Back" at bounding box center [232, 92] width 7 height 7
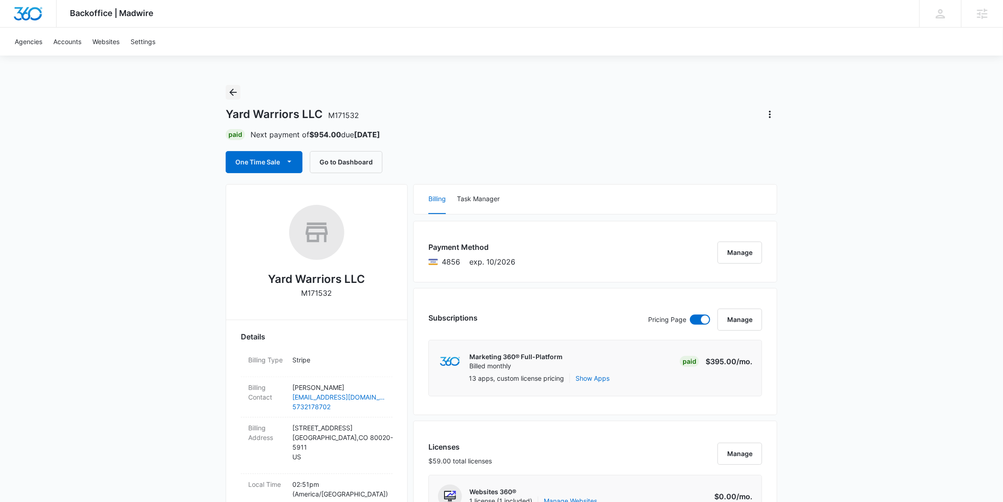
click at [228, 94] on icon "Back" at bounding box center [232, 92] width 11 height 11
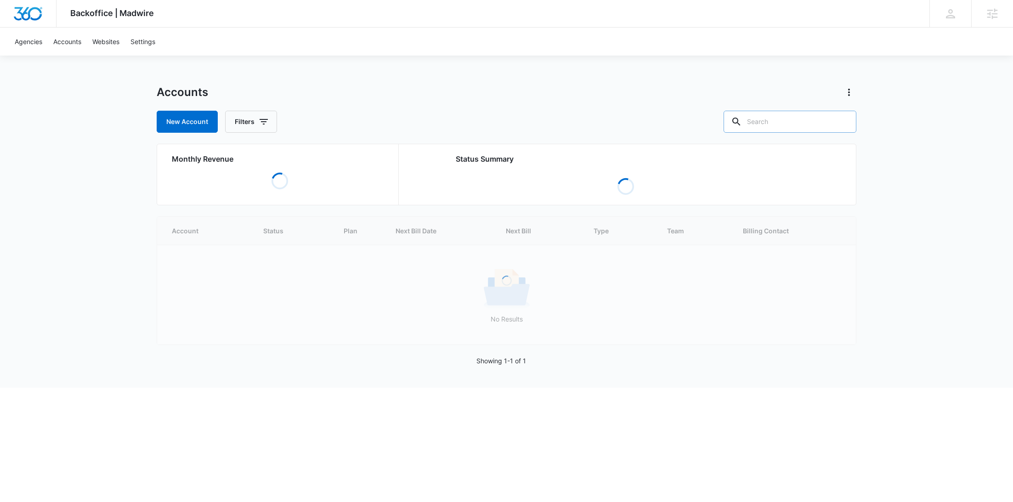
click at [833, 129] on input "text" at bounding box center [790, 122] width 133 height 22
paste input "M333773"
type input "M333773"
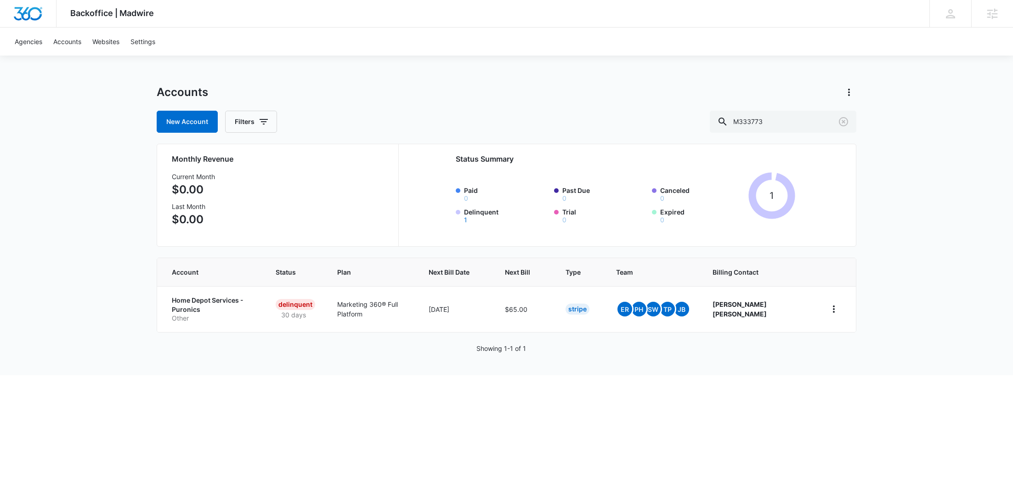
click at [196, 314] on p "Other" at bounding box center [213, 318] width 82 height 9
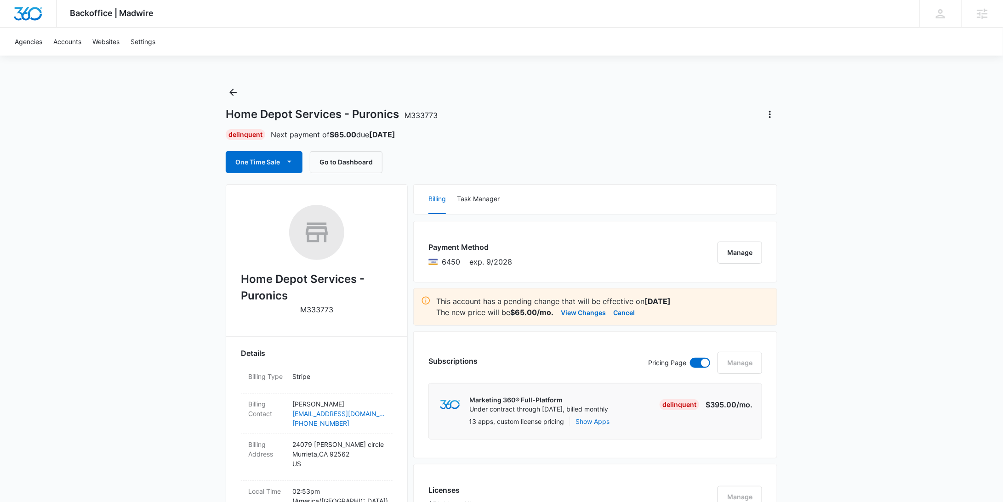
scroll to position [289, 0]
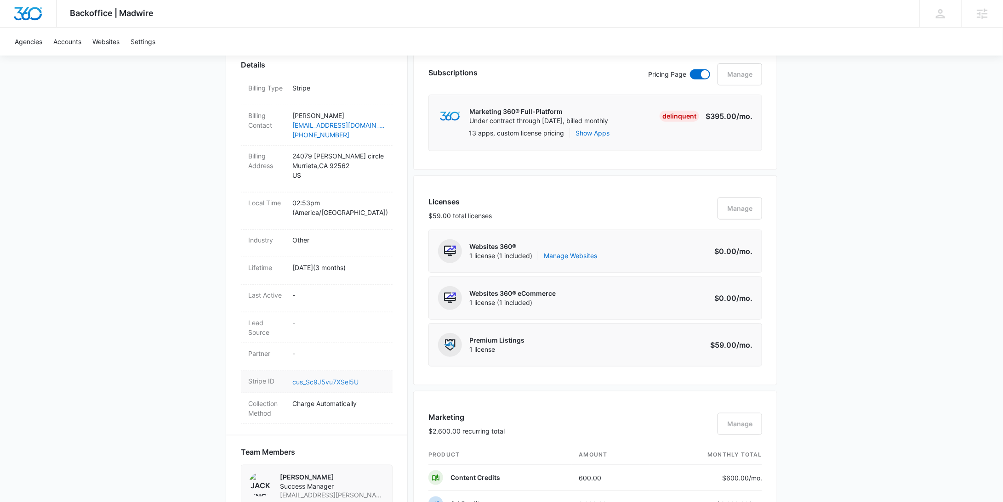
click at [330, 378] on link "cus_Sc9J5vu7XSel5U" at bounding box center [325, 382] width 66 height 8
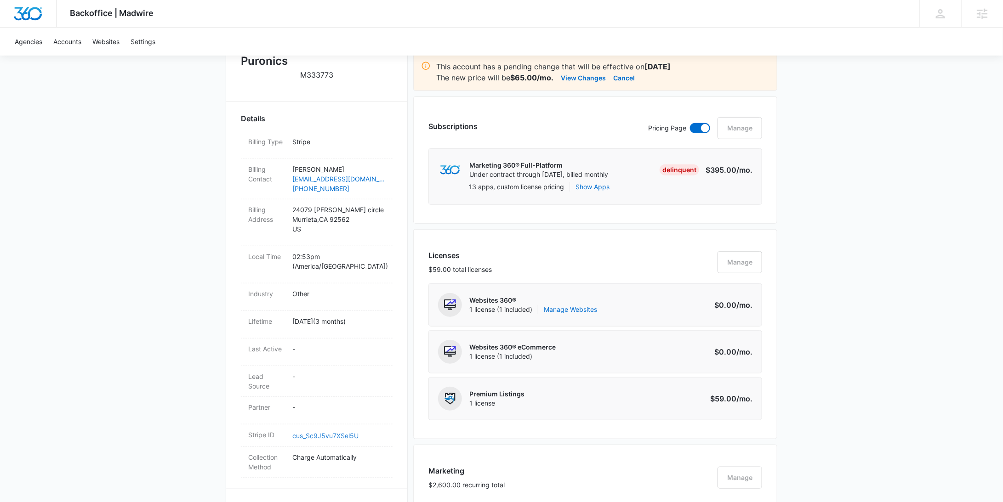
scroll to position [0, 0]
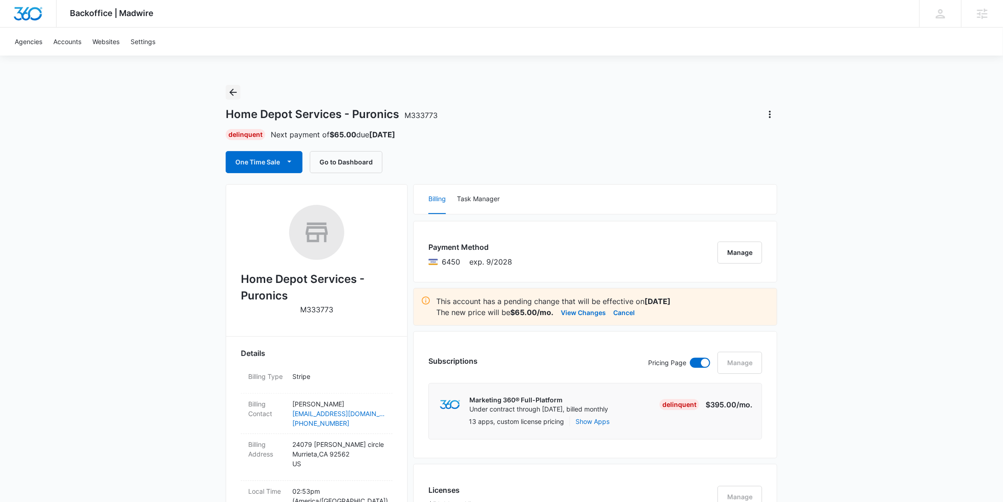
click at [237, 94] on icon "Back" at bounding box center [232, 92] width 11 height 11
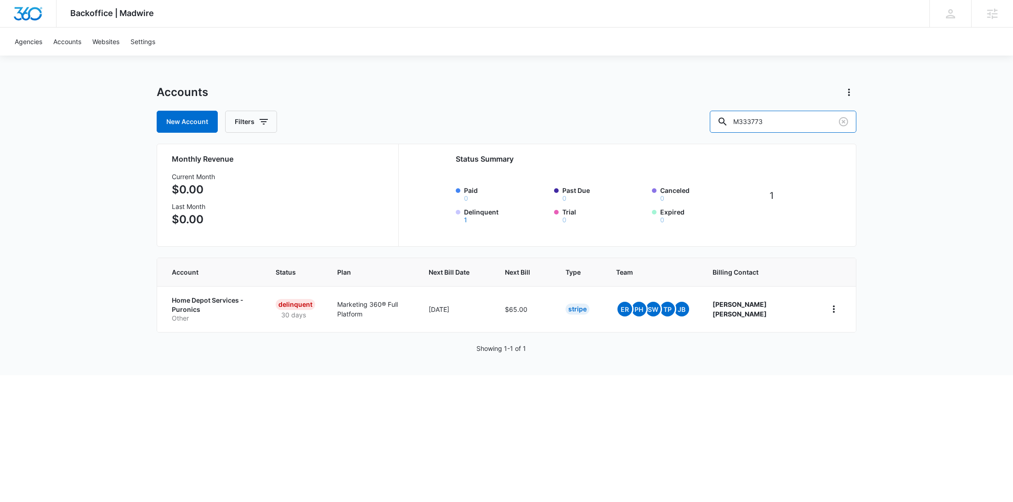
drag, startPoint x: 821, startPoint y: 123, endPoint x: 720, endPoint y: 118, distance: 101.2
click at [720, 118] on div "New Account Filters M333773" at bounding box center [507, 122] width 700 height 22
paste input "697"
type input "M333697"
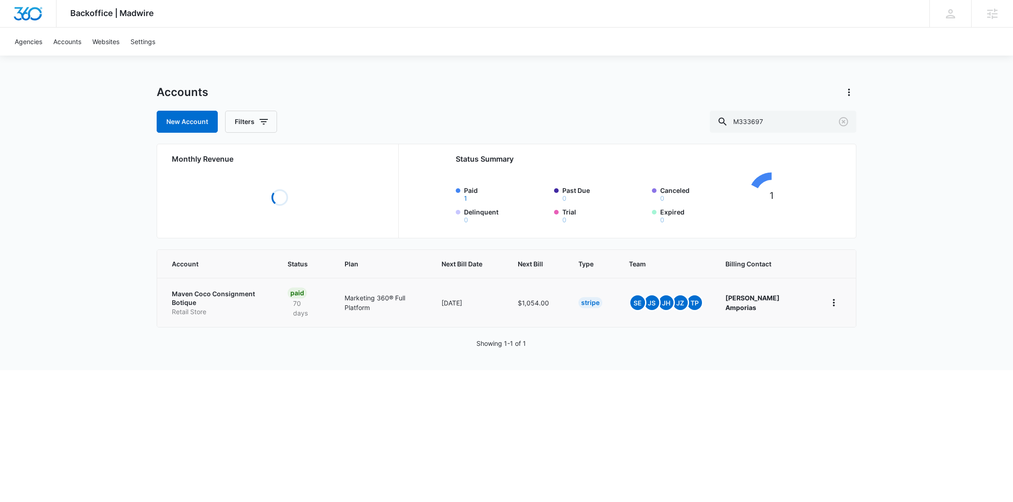
click at [193, 299] on p "Maven Coco Consignment Botique" at bounding box center [219, 298] width 94 height 18
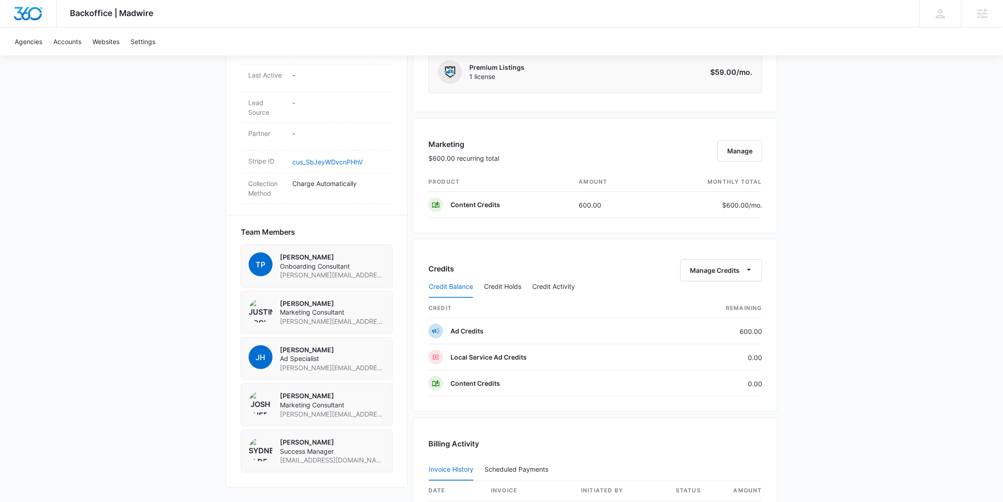
scroll to position [498, 0]
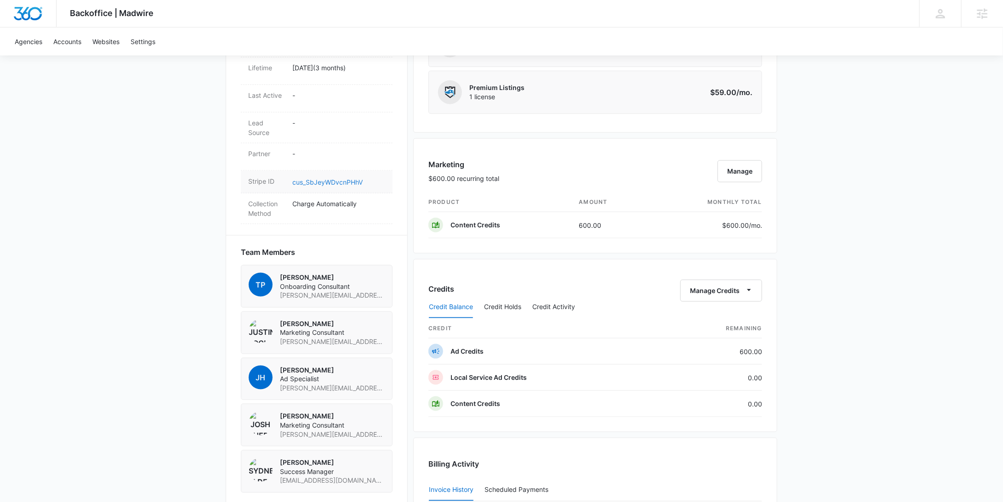
click at [328, 178] on link "cus_SbJeyWDvcnPHhV" at bounding box center [327, 182] width 70 height 8
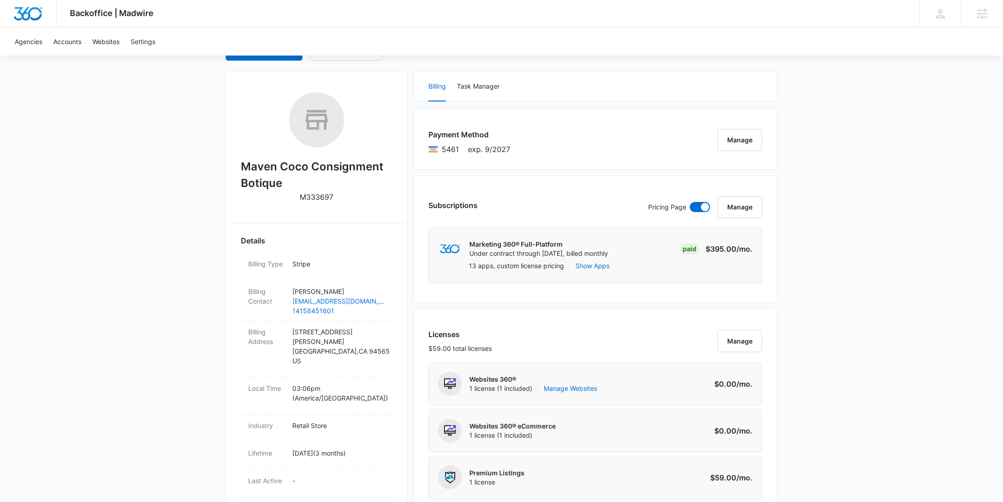
scroll to position [0, 0]
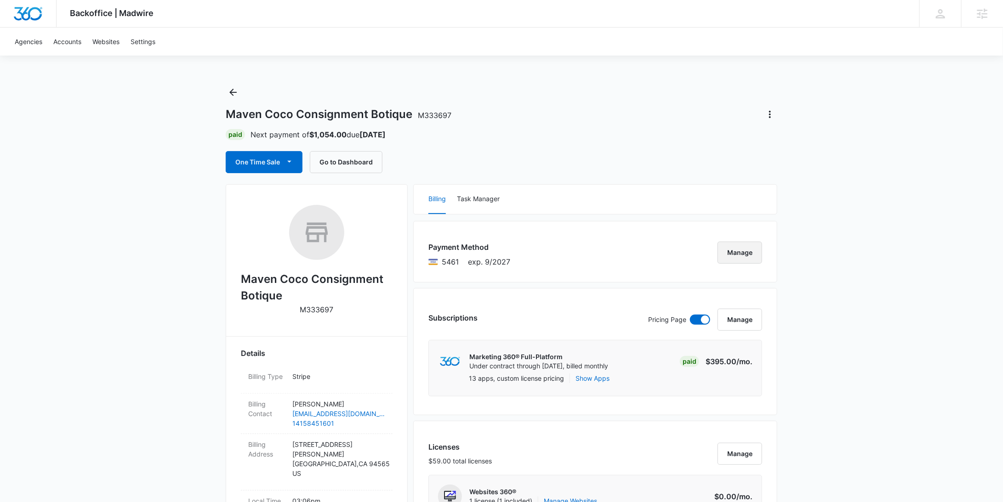
click at [739, 251] on button "Manage" at bounding box center [739, 253] width 45 height 22
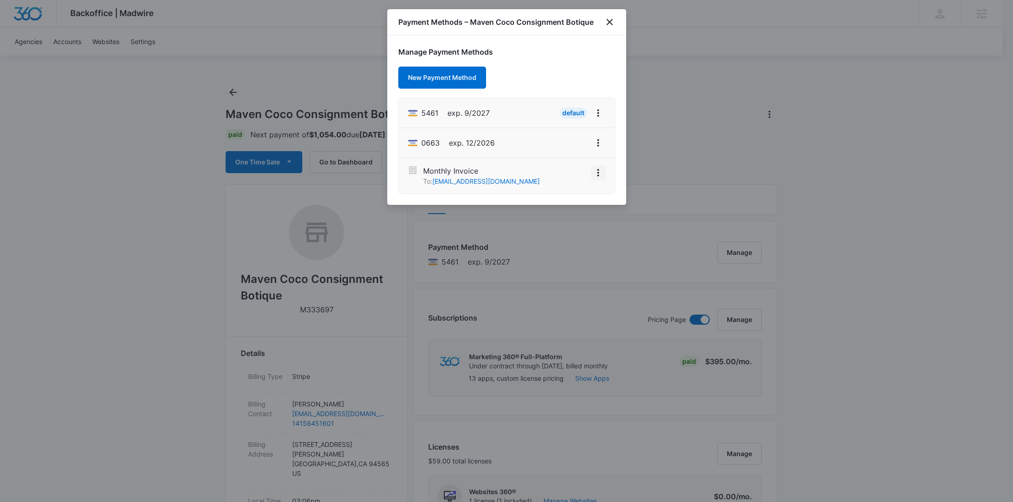
click at [599, 172] on icon "View More" at bounding box center [598, 172] width 11 height 11
click at [580, 150] on button "Activate" at bounding box center [576, 147] width 58 height 14
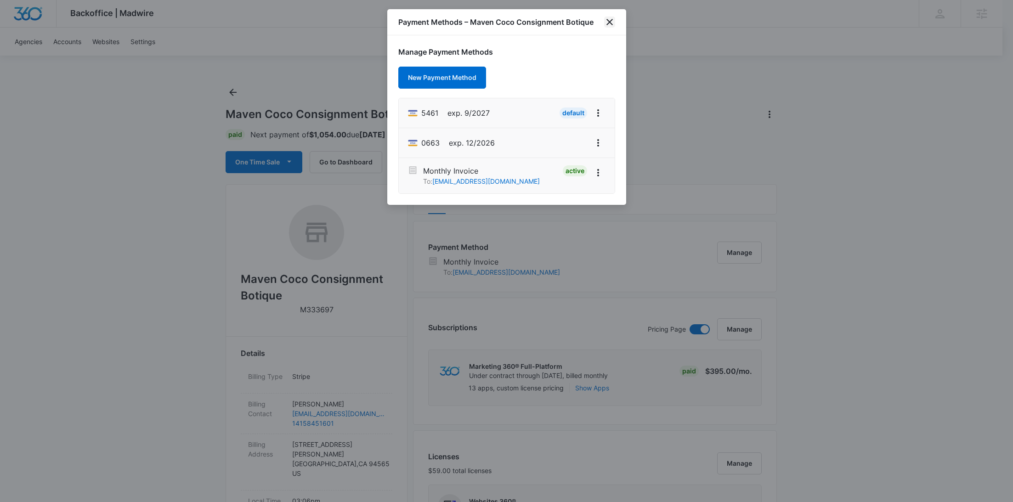
click at [612, 24] on icon "close" at bounding box center [609, 22] width 6 height 6
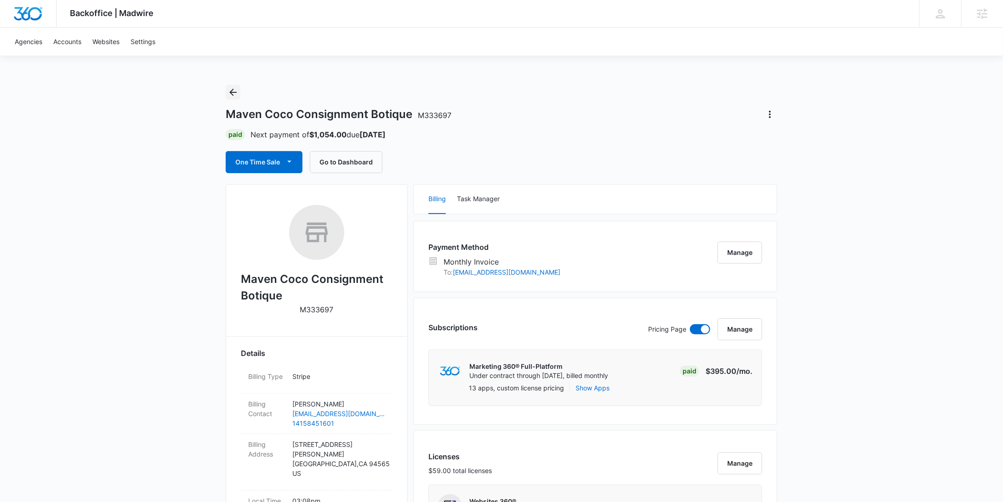
click at [234, 92] on icon "Back" at bounding box center [232, 92] width 7 height 7
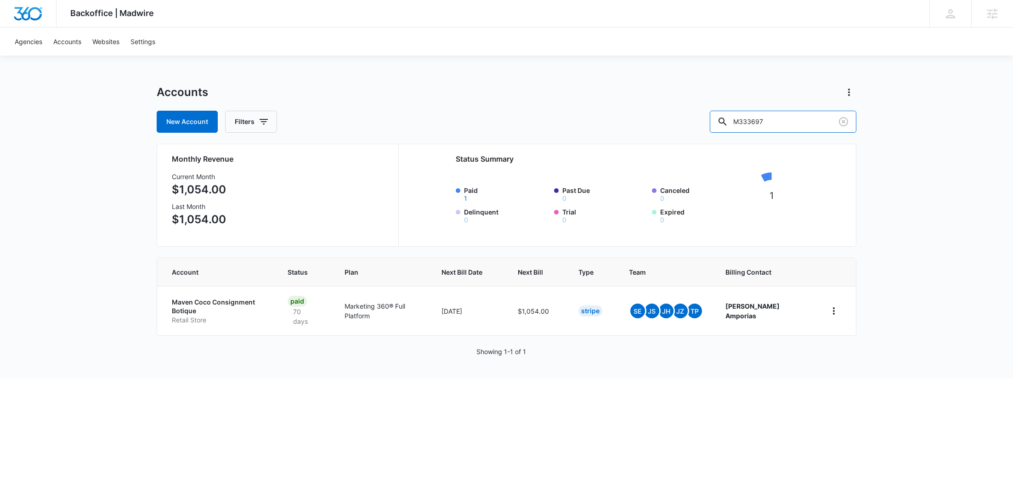
drag, startPoint x: 823, startPoint y: 115, endPoint x: 701, endPoint y: 109, distance: 122.4
click at [708, 111] on div "New Account Filters M333697" at bounding box center [507, 122] width 700 height 22
paste input "797"
type input "M37977"
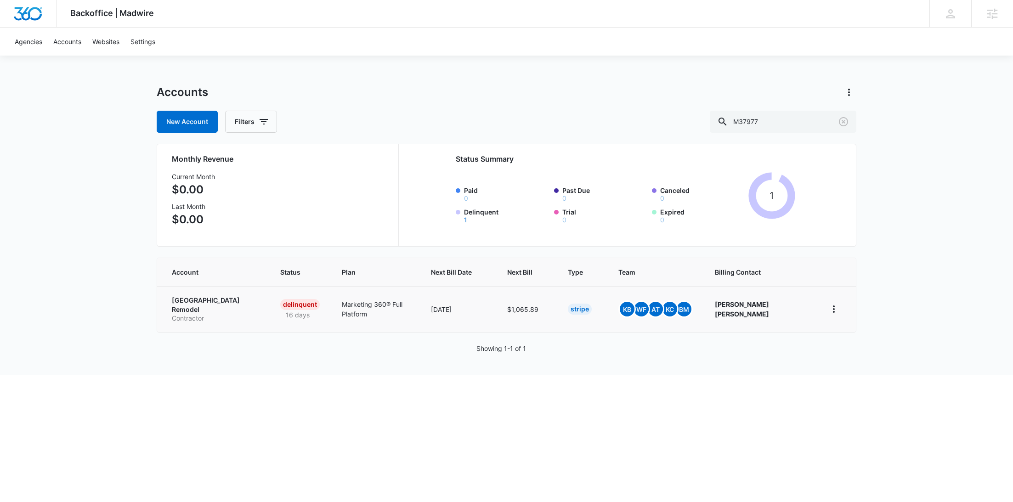
click at [216, 299] on p "Greater Eastside Remodel" at bounding box center [215, 305] width 86 height 18
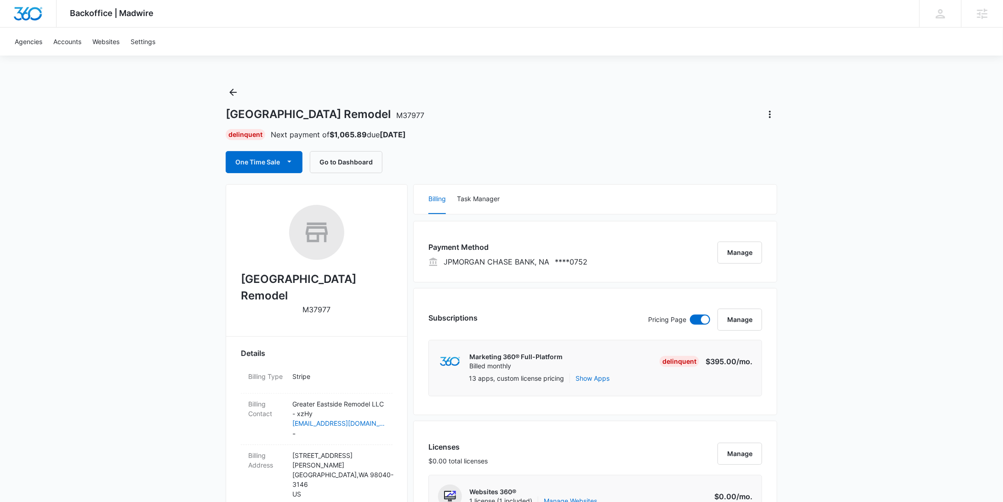
scroll to position [694, 0]
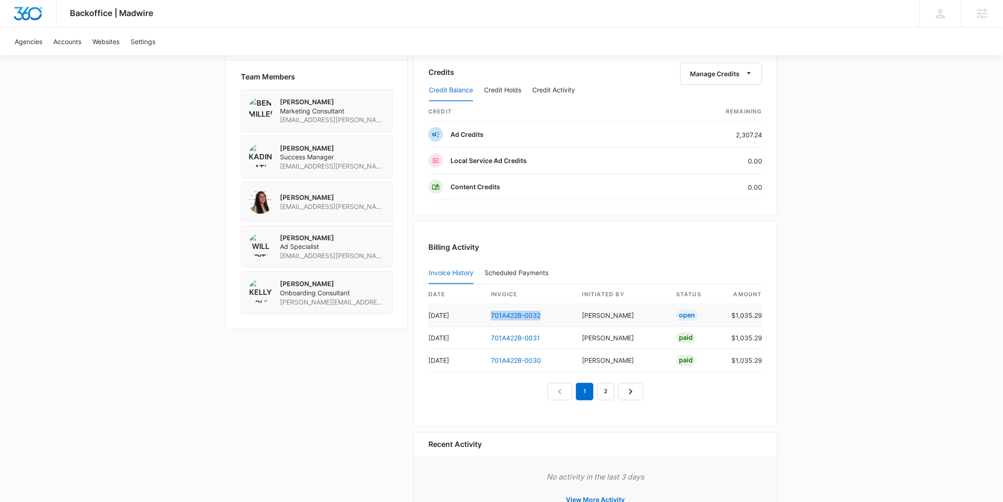
drag, startPoint x: 522, startPoint y: 319, endPoint x: 486, endPoint y: 315, distance: 36.5
click at [486, 315] on td "701A422B-0032" at bounding box center [528, 316] width 91 height 23
copy link "701A422B-0032"
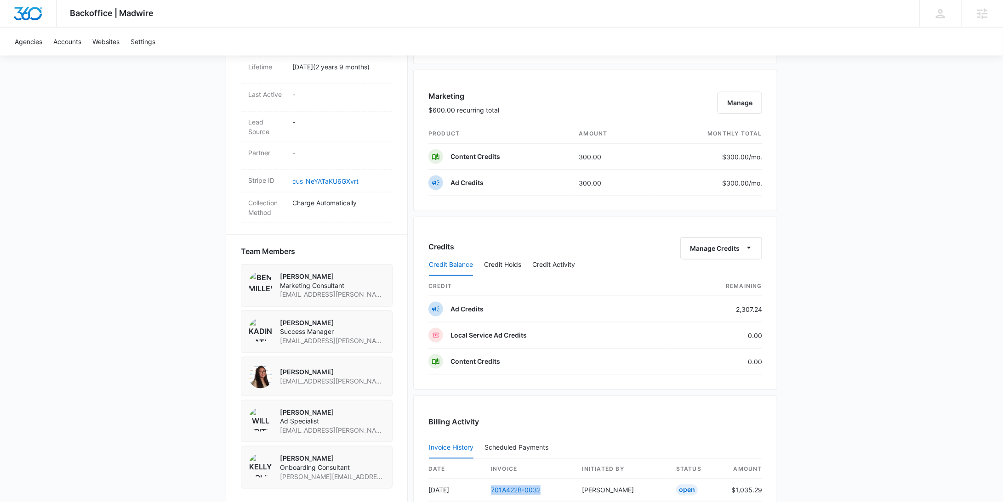
scroll to position [436, 0]
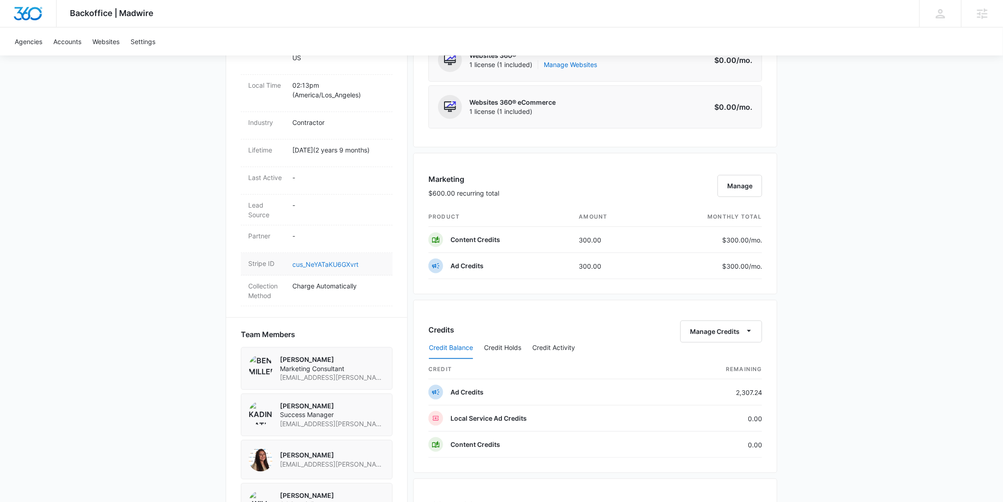
click at [318, 261] on link "cus_NeYATaKU6GXvrt" at bounding box center [325, 265] width 66 height 8
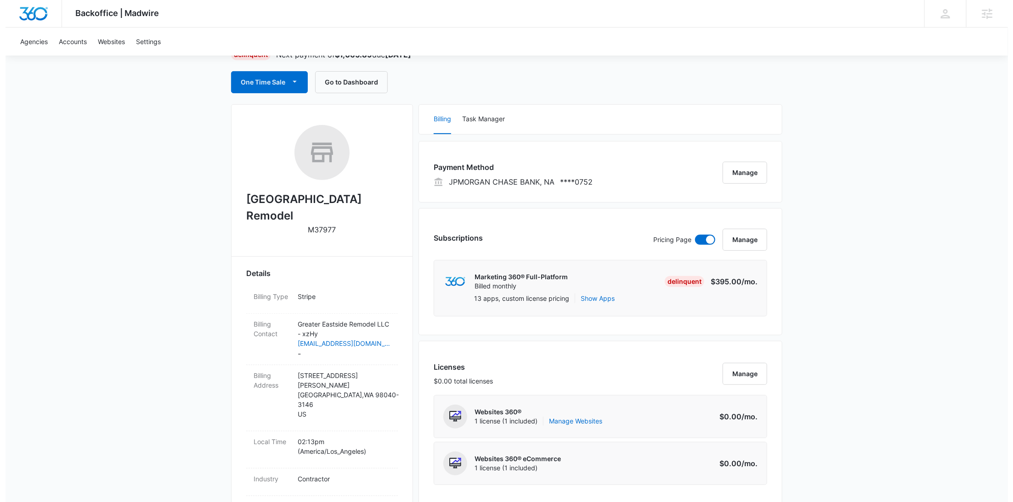
scroll to position [0, 0]
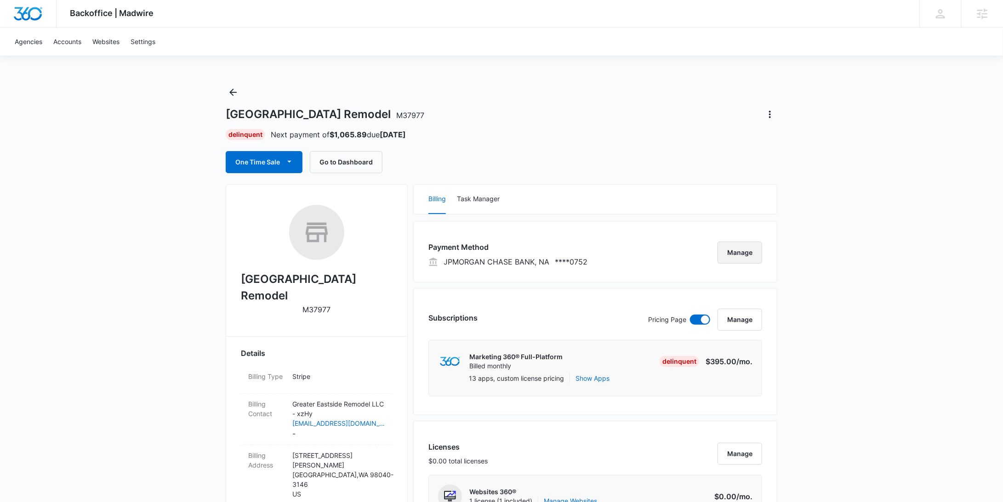
click at [733, 256] on button "Manage" at bounding box center [739, 253] width 45 height 22
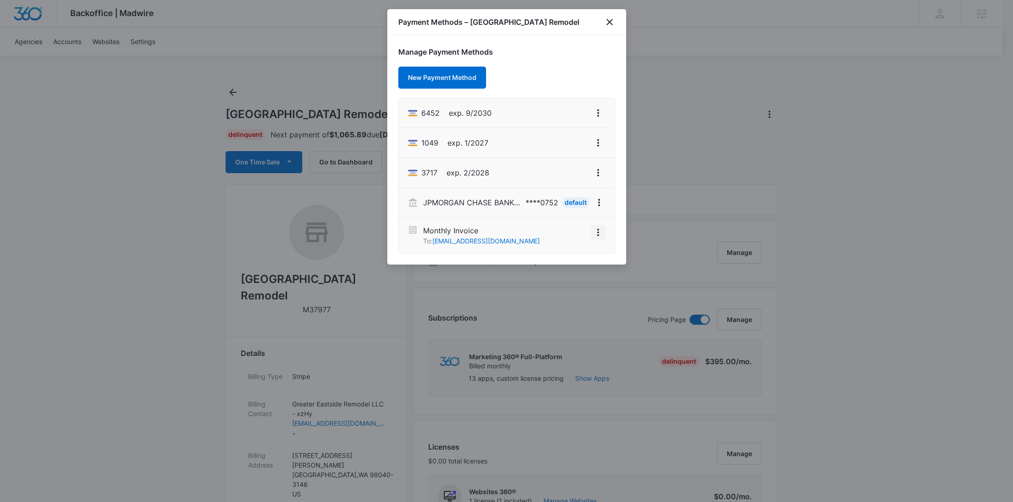
click at [601, 232] on icon "View More" at bounding box center [598, 232] width 11 height 11
click at [583, 209] on button "Activate" at bounding box center [576, 207] width 58 height 14
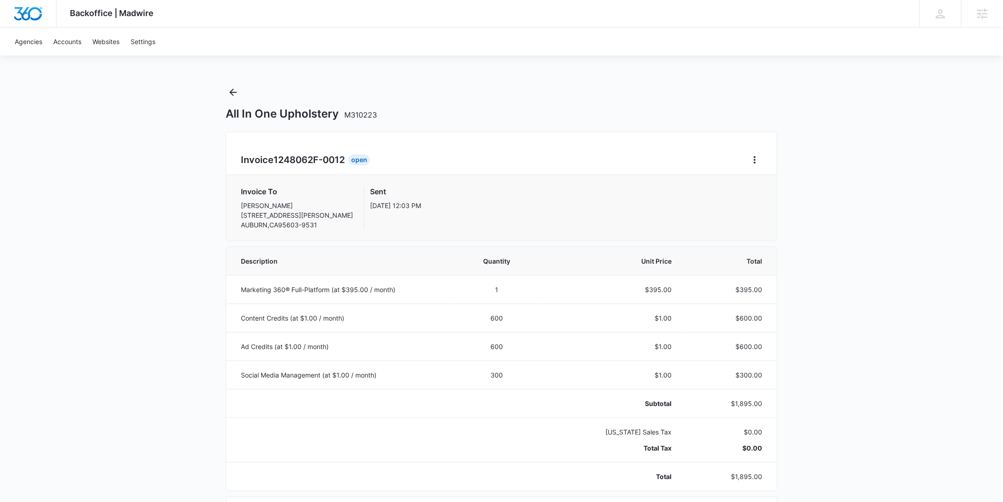
click at [366, 110] on span "M310223" at bounding box center [360, 114] width 33 height 9
click at [368, 113] on span "M310223" at bounding box center [360, 114] width 33 height 9
drag, startPoint x: 347, startPoint y: 115, endPoint x: 400, endPoint y: 121, distance: 53.2
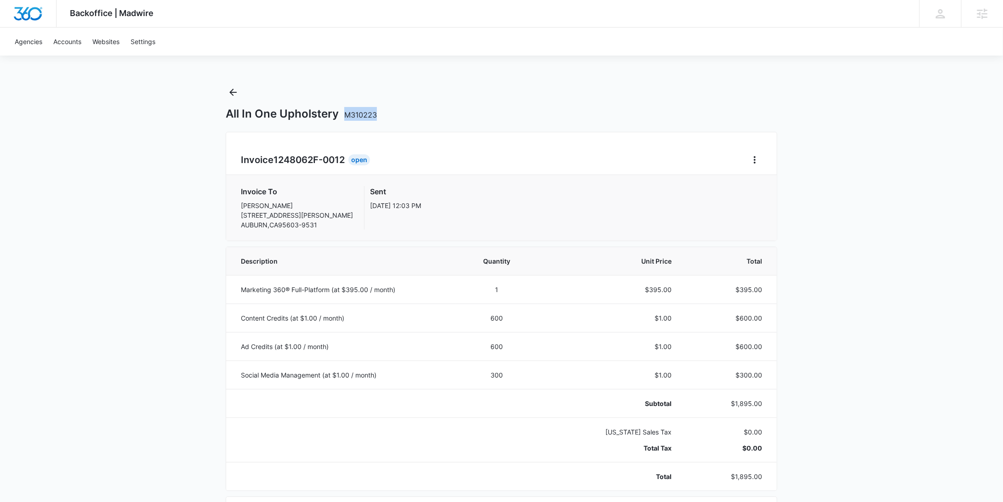
drag, startPoint x: 371, startPoint y: 119, endPoint x: 382, endPoint y: 120, distance: 10.6
click at [382, 120] on div "All In One Upholstery M310223" at bounding box center [501, 114] width 551 height 14
copy span "M310223"
click at [236, 97] on icon "Back" at bounding box center [232, 92] width 11 height 11
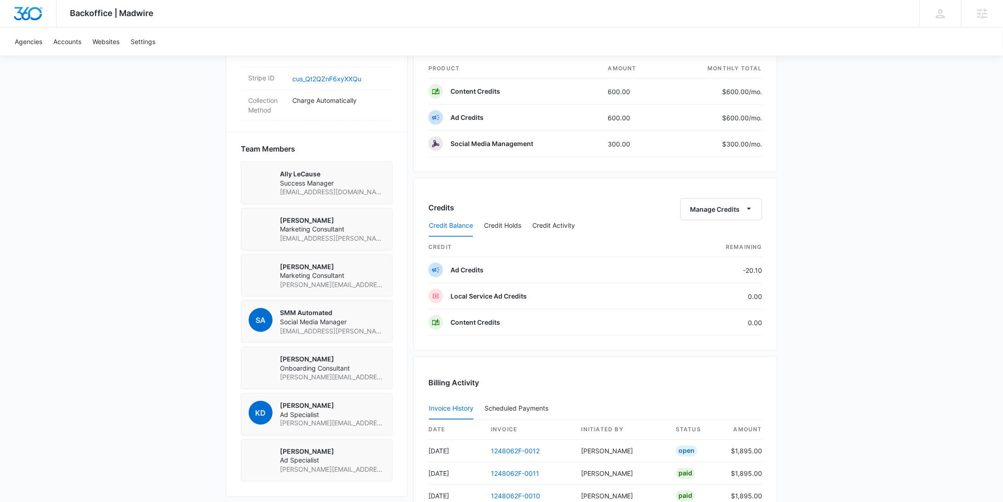
scroll to position [452, 0]
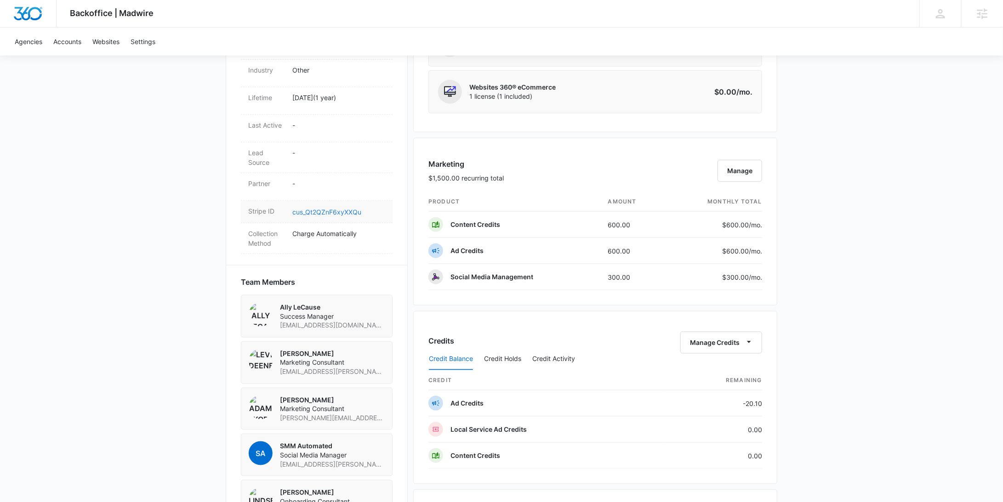
click at [339, 208] on link "cus_Qt2QZnF6xyXXQu" at bounding box center [326, 212] width 69 height 8
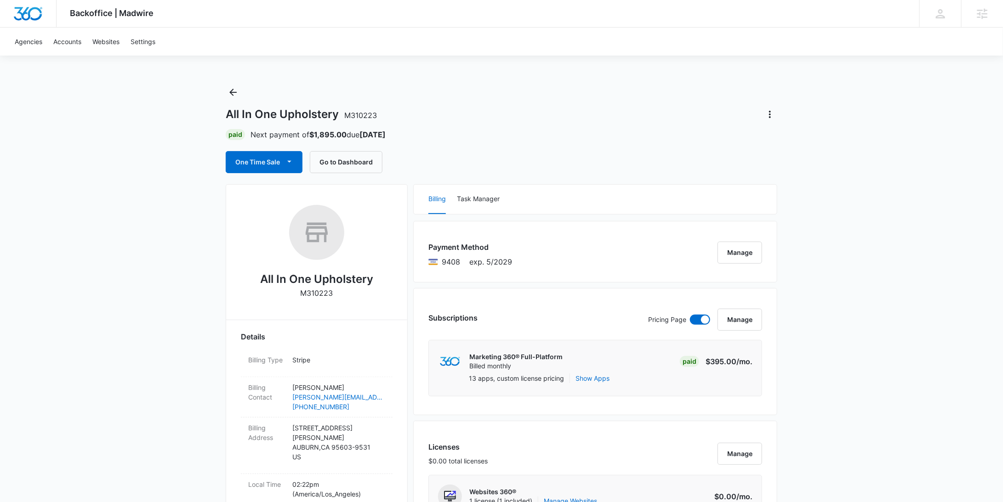
scroll to position [972, 0]
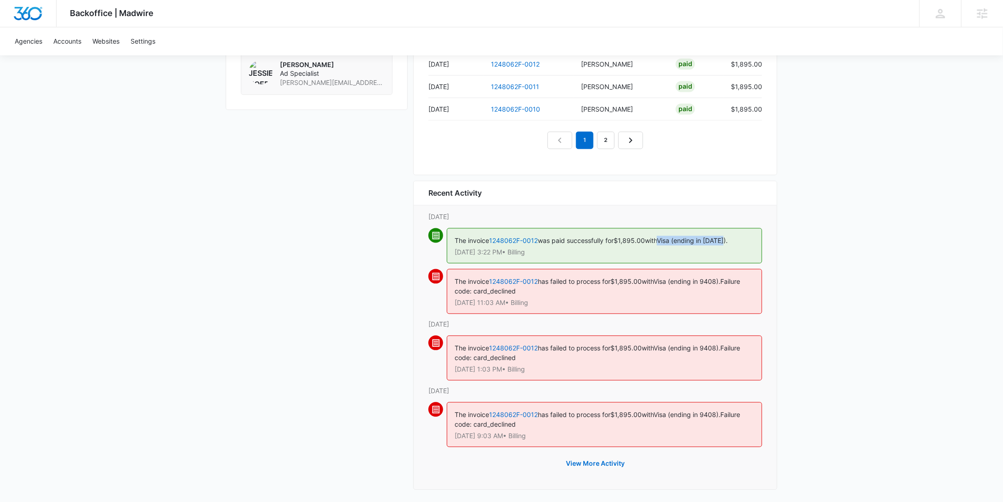
drag, startPoint x: 745, startPoint y: 237, endPoint x: 667, endPoint y: 234, distance: 78.2
click at [667, 234] on div "The invoice 1248062F-0012 was paid successfully for $1,895.00 with Visa (ending…" at bounding box center [604, 245] width 315 height 35
copy span "Visa (ending in [DATE])."
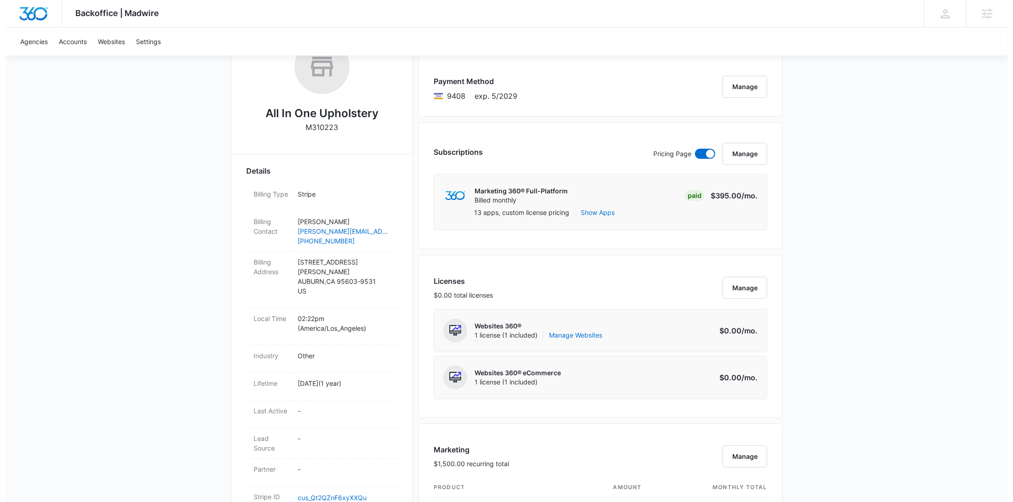
scroll to position [0, 0]
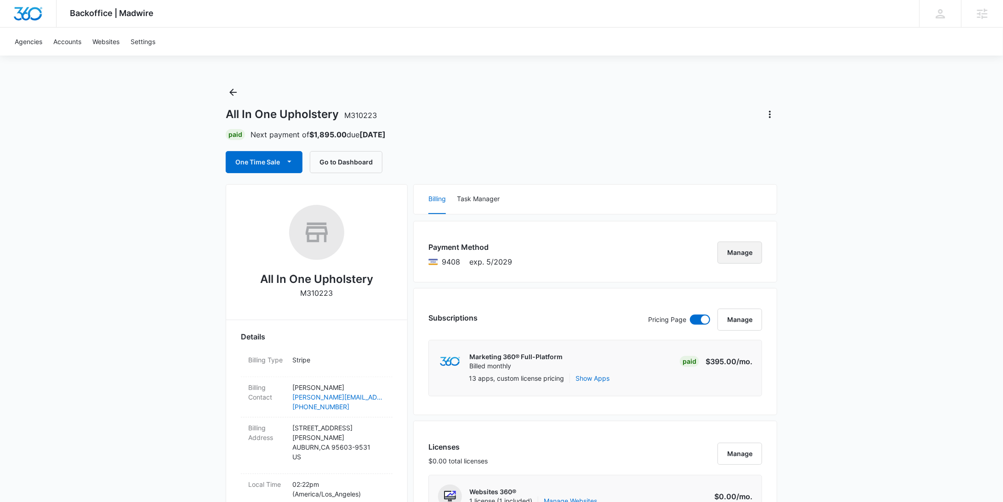
click at [737, 254] on button "Manage" at bounding box center [739, 253] width 45 height 22
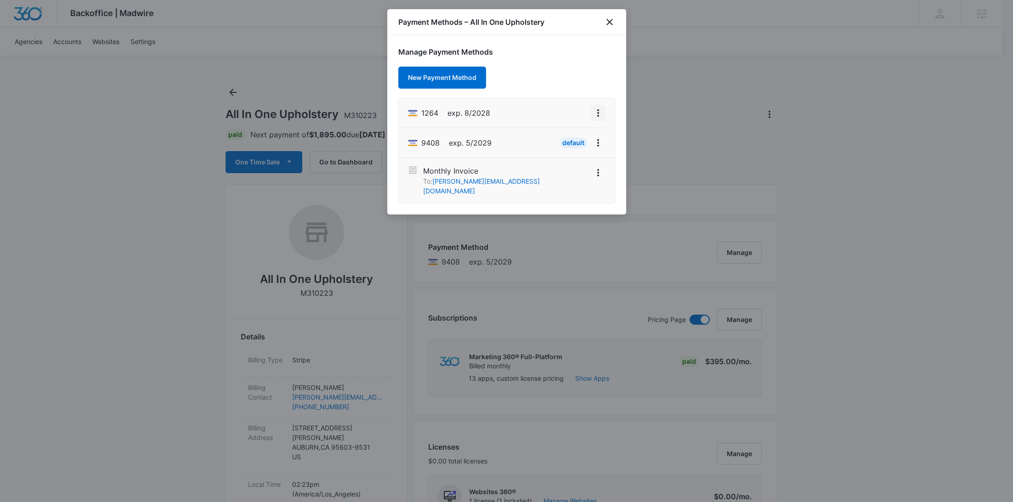
click at [601, 118] on icon "View More" at bounding box center [598, 113] width 11 height 11
click at [576, 164] on div "Delete Card" at bounding box center [561, 166] width 43 height 6
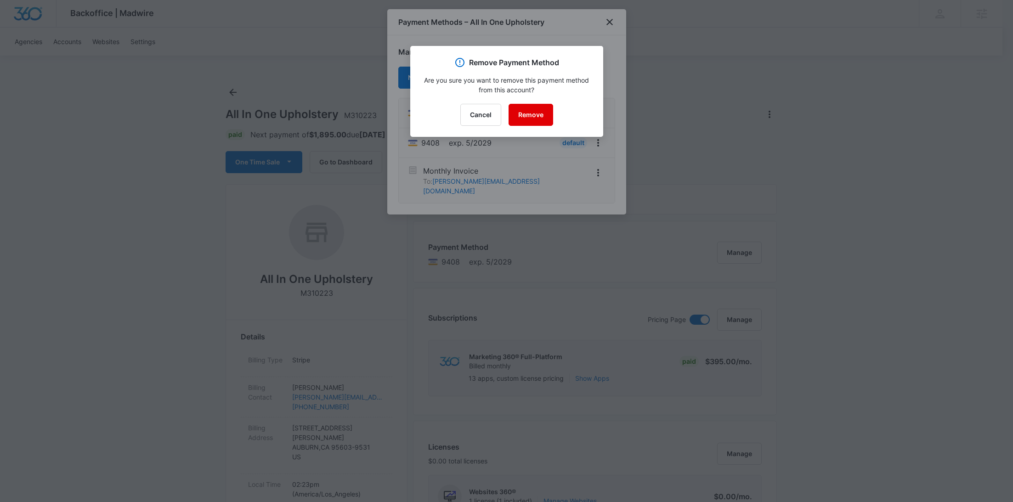
click at [540, 116] on button "Remove" at bounding box center [531, 115] width 45 height 22
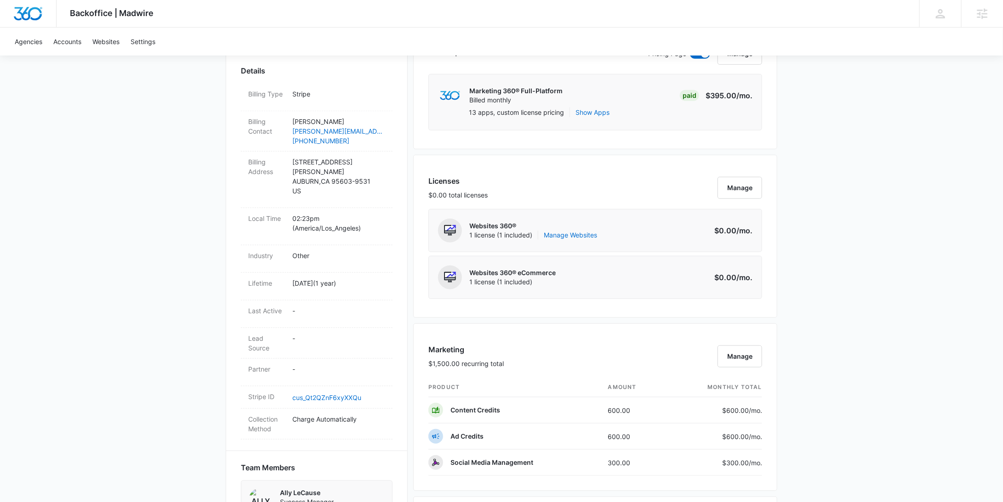
scroll to position [946, 0]
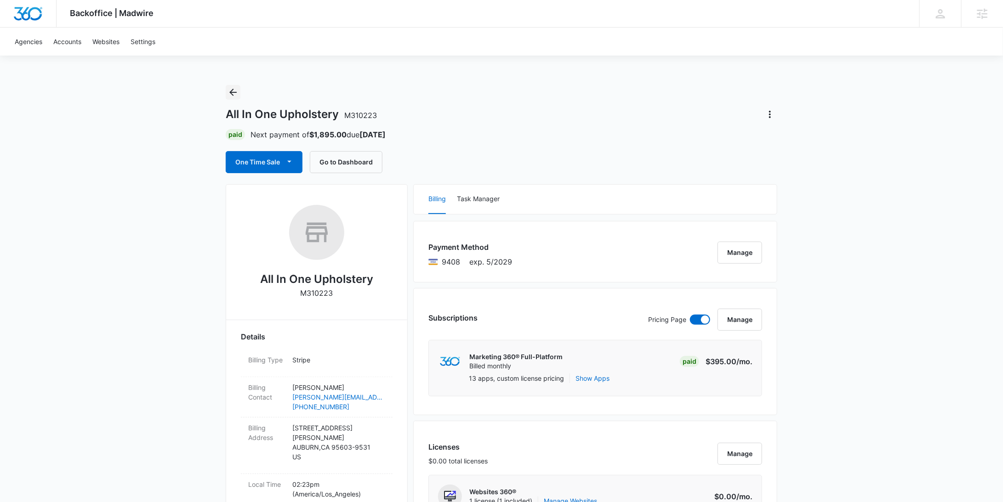
click at [237, 92] on icon "Back" at bounding box center [232, 92] width 7 height 7
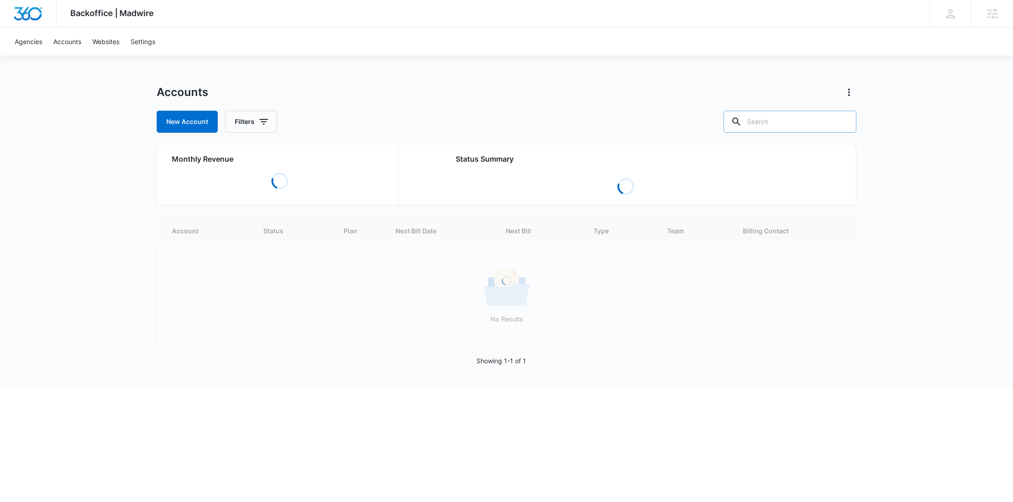
click at [779, 127] on input "text" at bounding box center [790, 122] width 133 height 22
paste input "M48583"
type input "M48583"
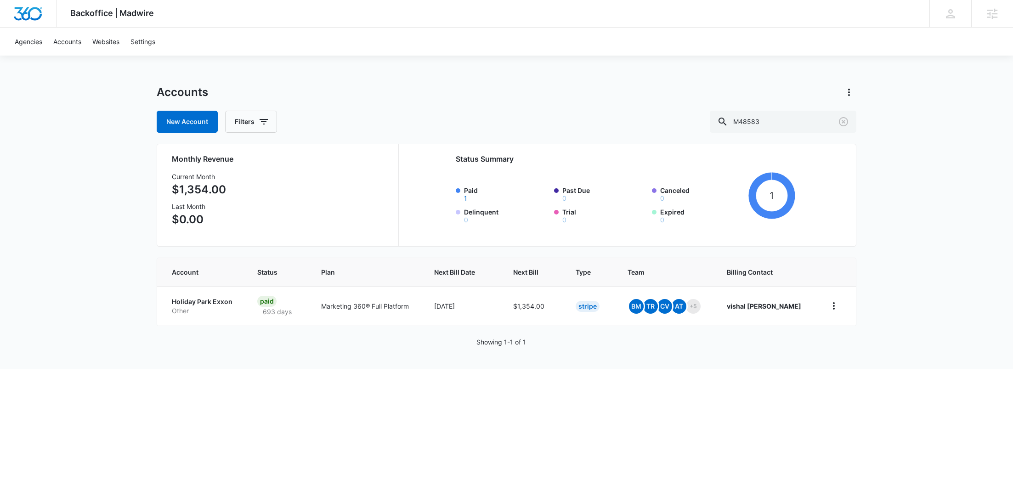
click at [196, 304] on p "Holiday Park Exxon" at bounding box center [203, 301] width 63 height 9
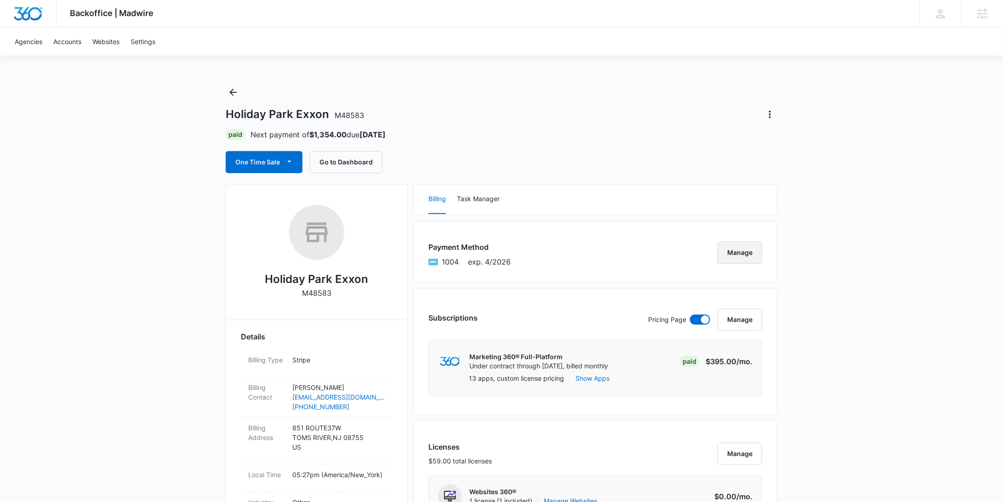
click at [728, 249] on button "Manage" at bounding box center [739, 253] width 45 height 22
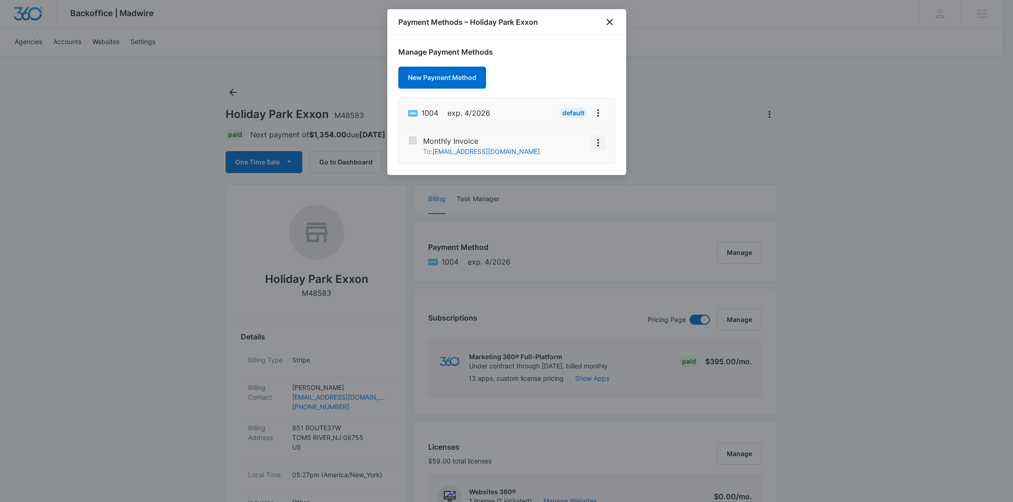
click at [595, 146] on icon "View More" at bounding box center [598, 142] width 11 height 11
click at [572, 118] on div "Activate" at bounding box center [570, 117] width 25 height 6
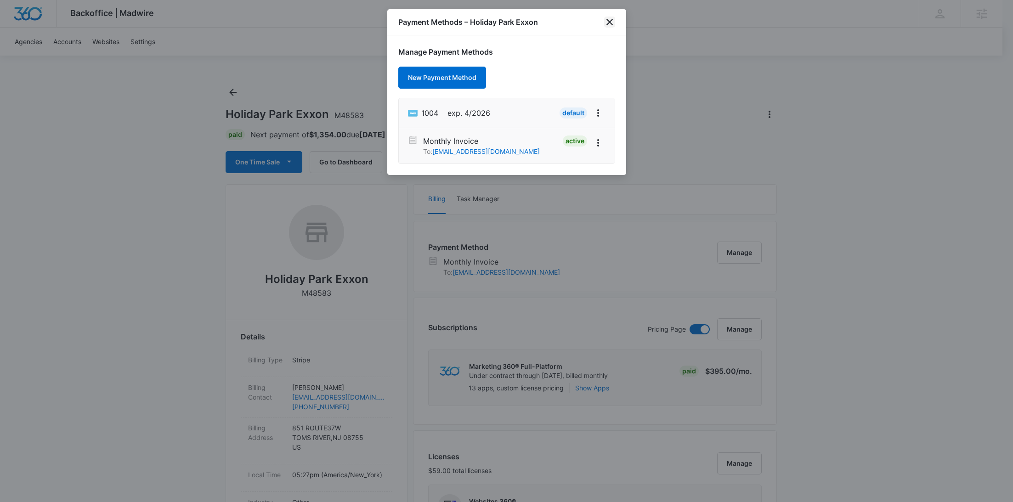
click at [609, 24] on icon "close" at bounding box center [609, 22] width 11 height 11
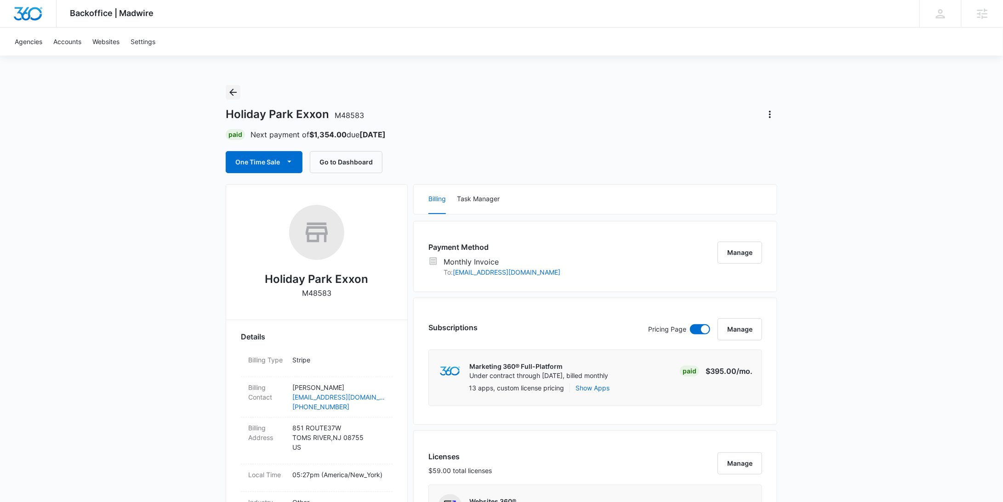
click at [237, 88] on icon "Back" at bounding box center [232, 92] width 11 height 11
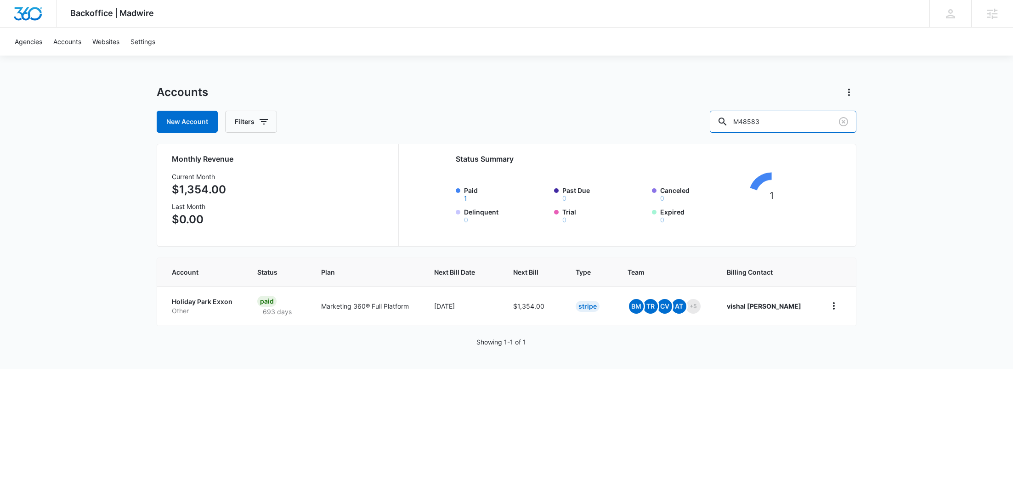
drag, startPoint x: 811, startPoint y: 128, endPoint x: 717, endPoint y: 125, distance: 94.7
click at [718, 125] on div "New Account Filters M48583" at bounding box center [507, 122] width 700 height 22
paste input "333697"
type input "M333697"
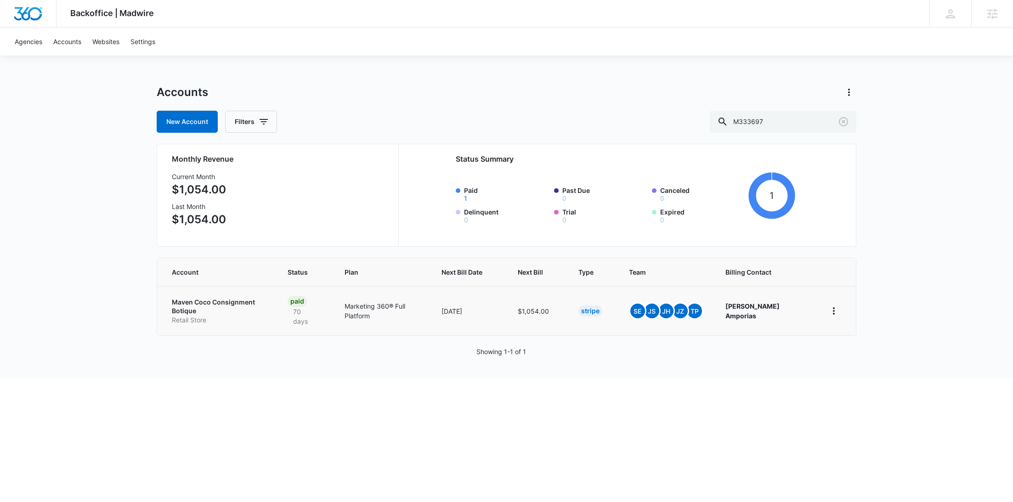
click at [231, 303] on p "Maven Coco Consignment Botique" at bounding box center [219, 307] width 94 height 18
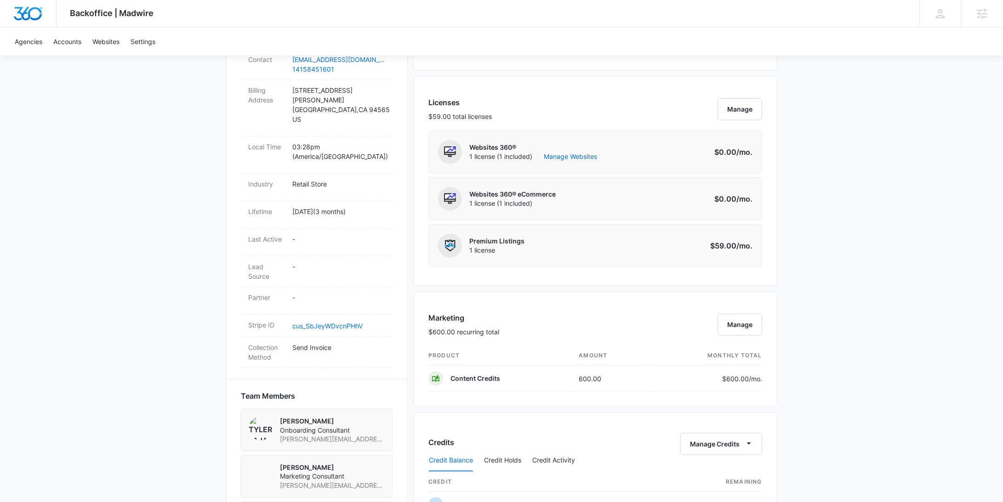
scroll to position [352, 0]
click at [307, 324] on link "cus_SbJeyWDvcnPHhV" at bounding box center [327, 328] width 70 height 8
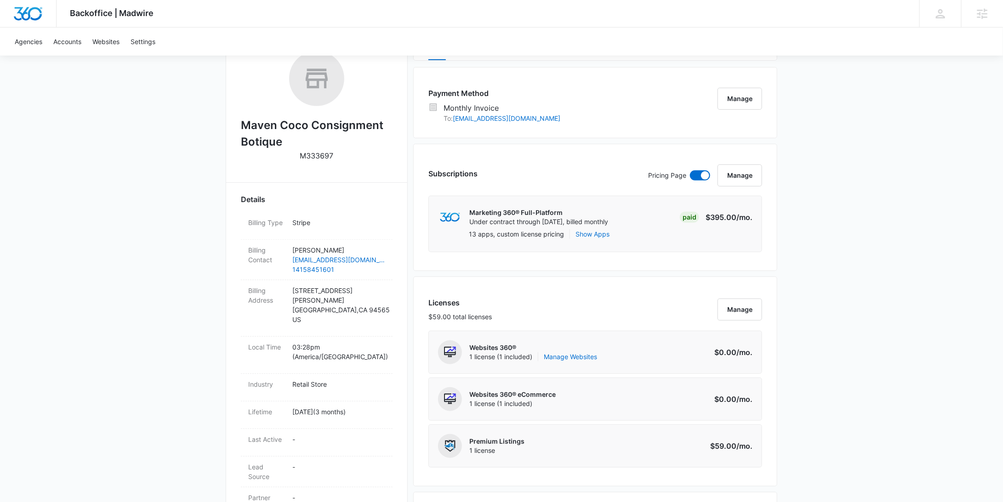
scroll to position [0, 0]
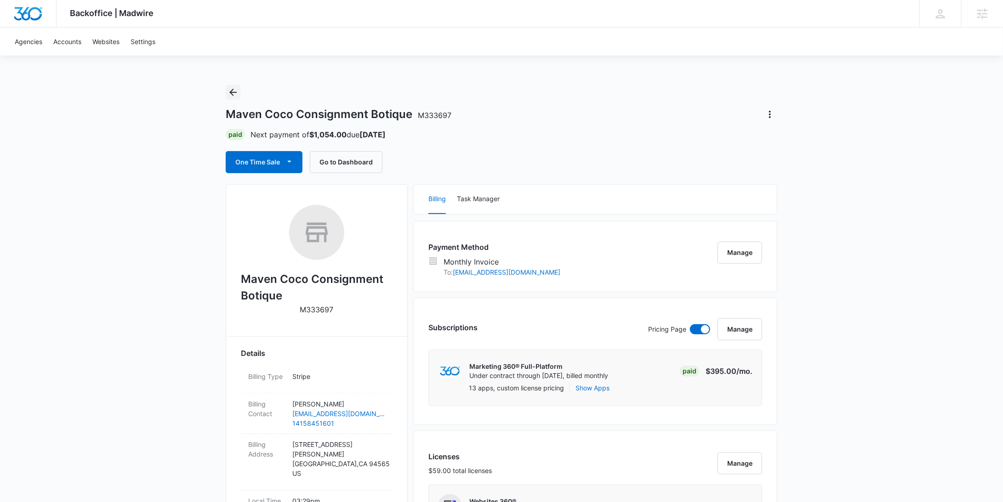
click at [236, 95] on icon "Back" at bounding box center [232, 92] width 11 height 11
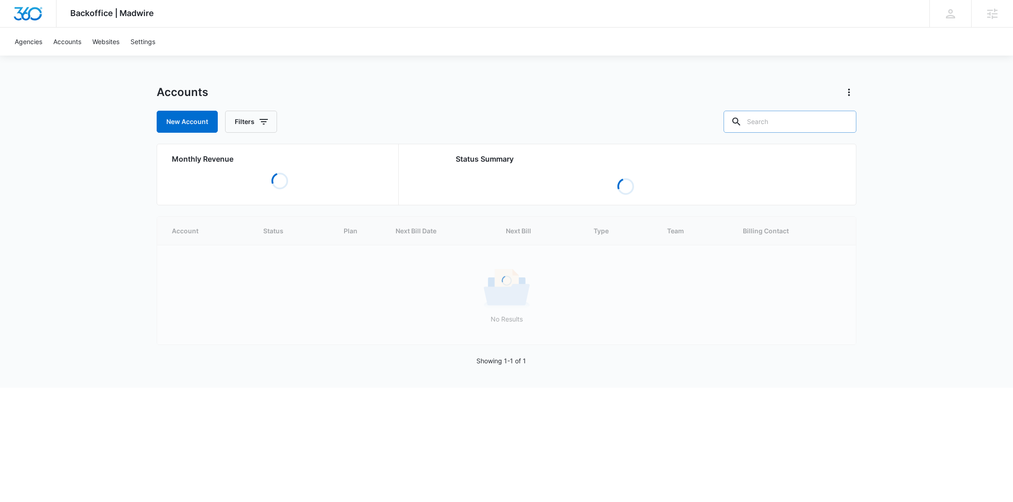
click at [828, 117] on input "text" at bounding box center [790, 122] width 133 height 22
paste input "M38578"
type input "M38578"
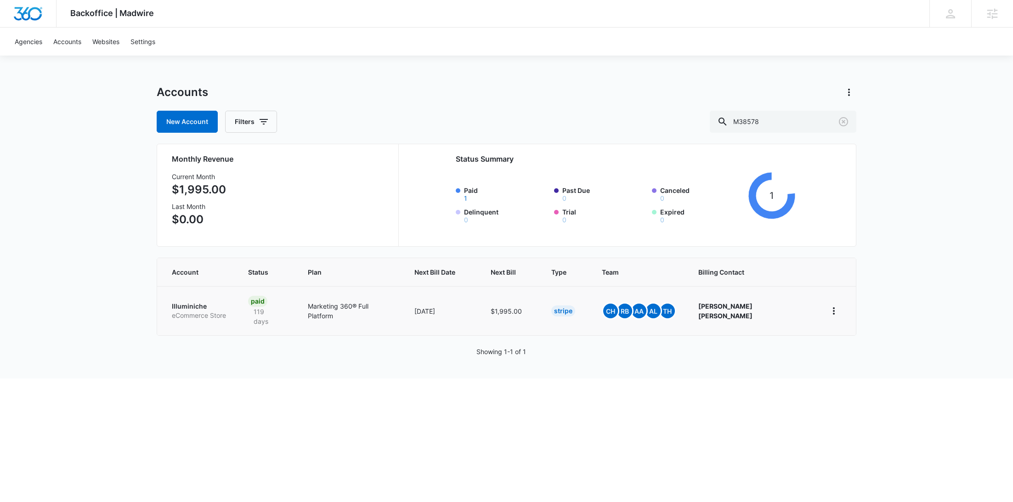
click at [199, 302] on p "Illuminiche" at bounding box center [199, 306] width 54 height 9
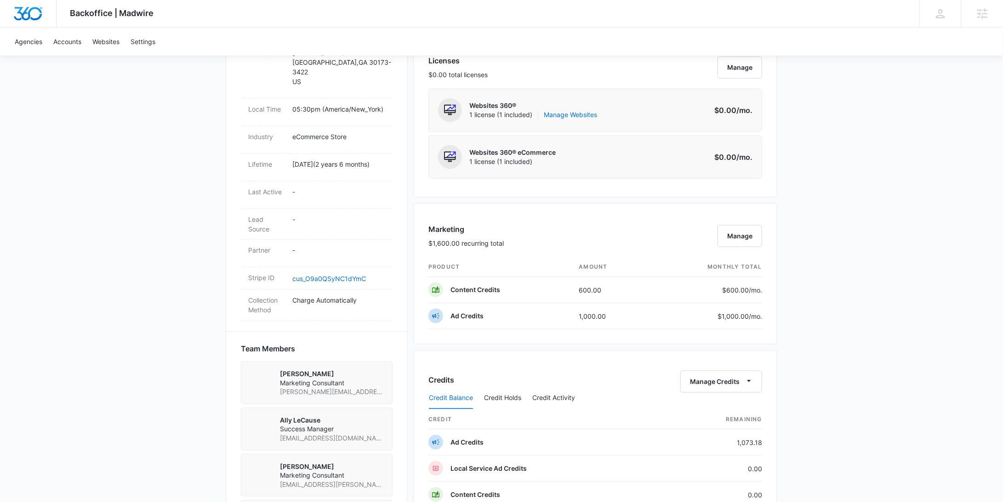
scroll to position [350, 0]
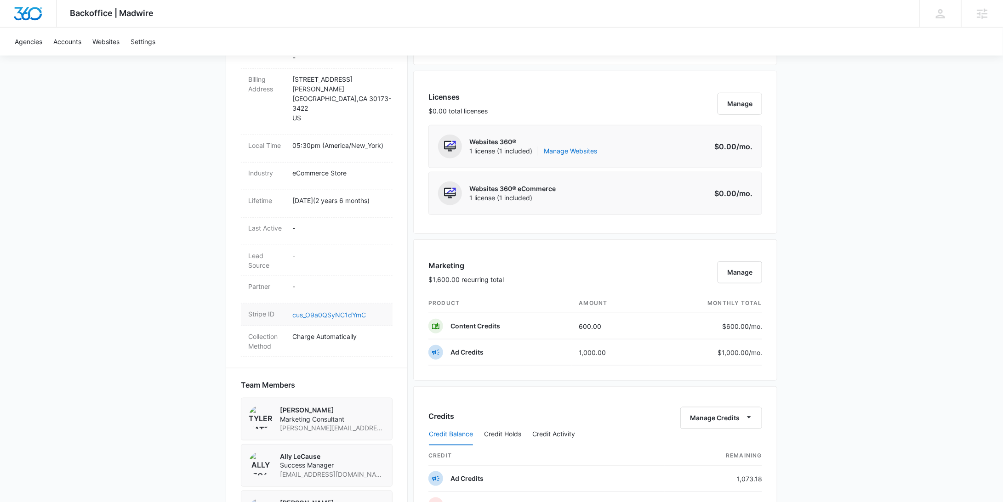
click at [333, 313] on link "cus_O9a0QSyNC1dYmC" at bounding box center [329, 315] width 74 height 8
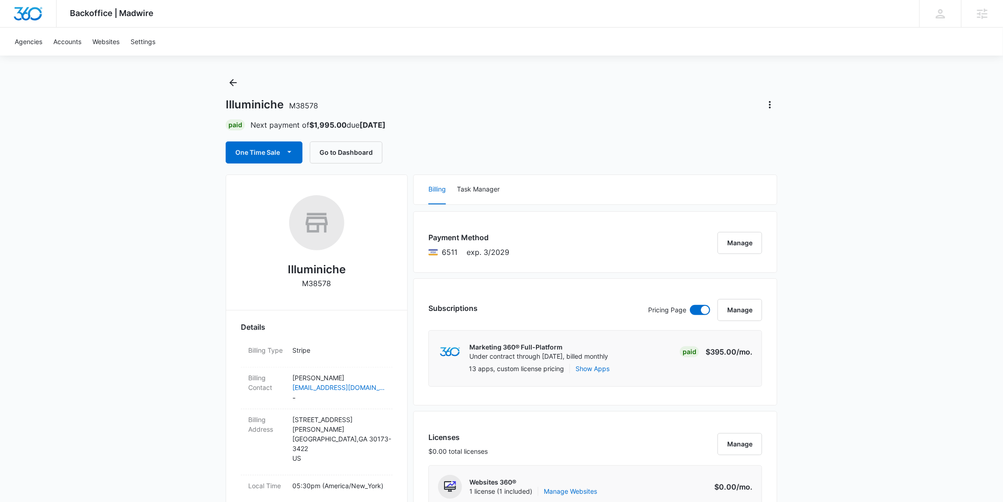
scroll to position [0, 0]
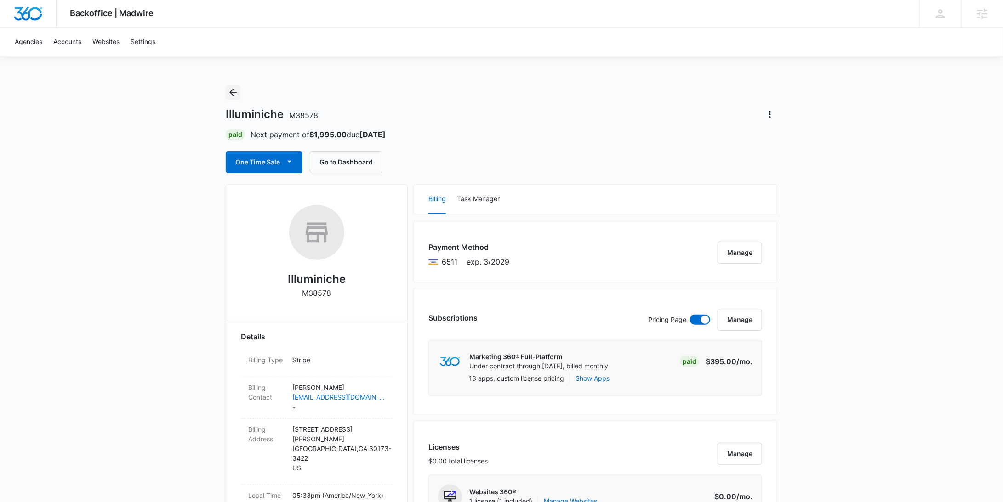
click at [232, 90] on icon "Back" at bounding box center [232, 92] width 11 height 11
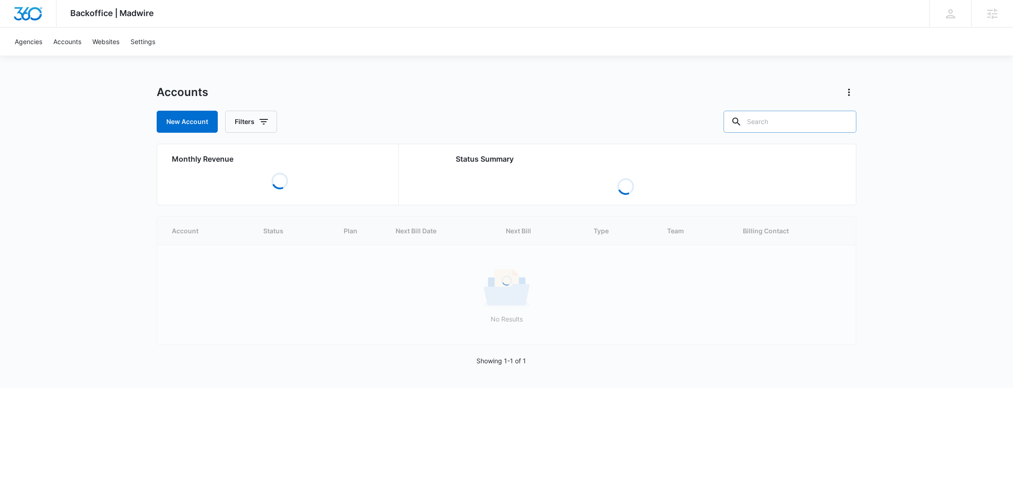
click at [807, 131] on input "text" at bounding box center [790, 122] width 133 height 22
paste input "M37977"
type input "M37977"
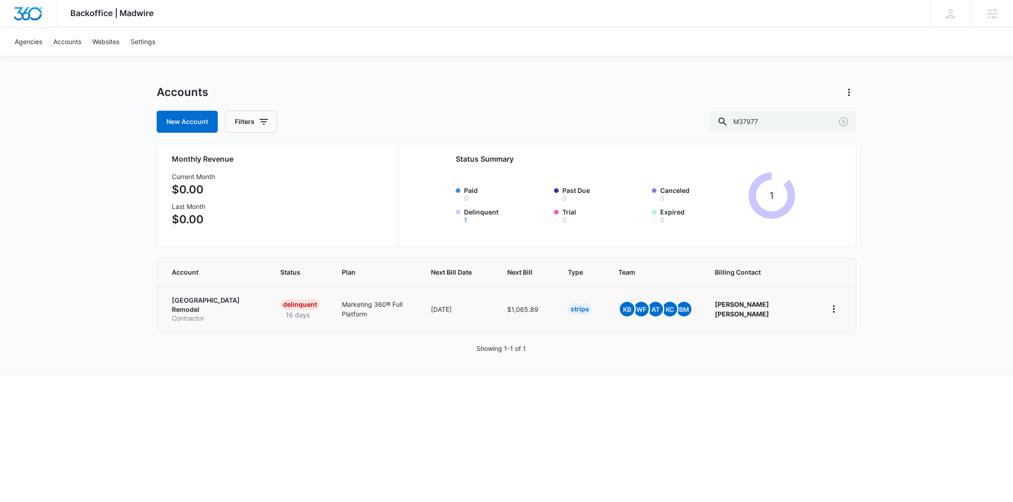
click at [226, 303] on p "Greater Eastside Remodel" at bounding box center [215, 305] width 86 height 18
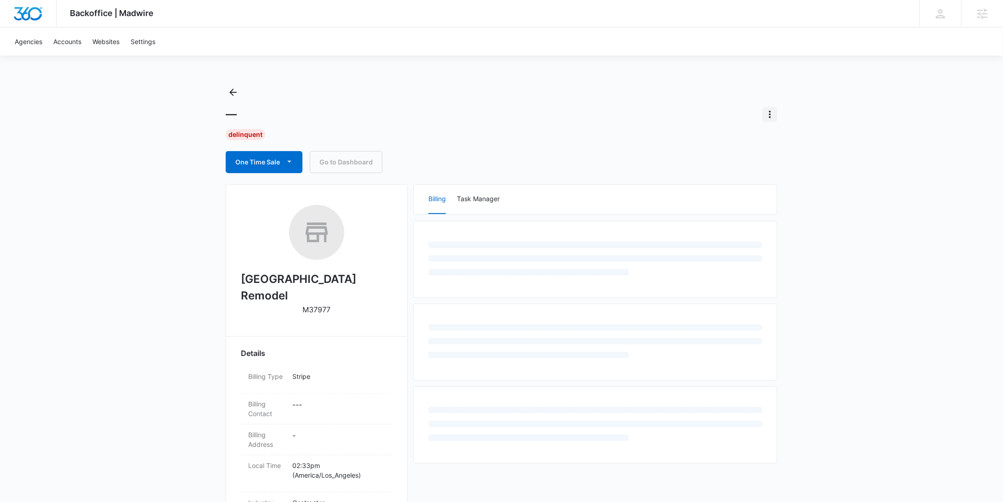
click at [771, 115] on icon "Actions" at bounding box center [769, 114] width 11 height 11
click at [782, 178] on div "Undo Cancellation Update Status Switch Agency Close Account" at bounding box center [806, 160] width 89 height 71
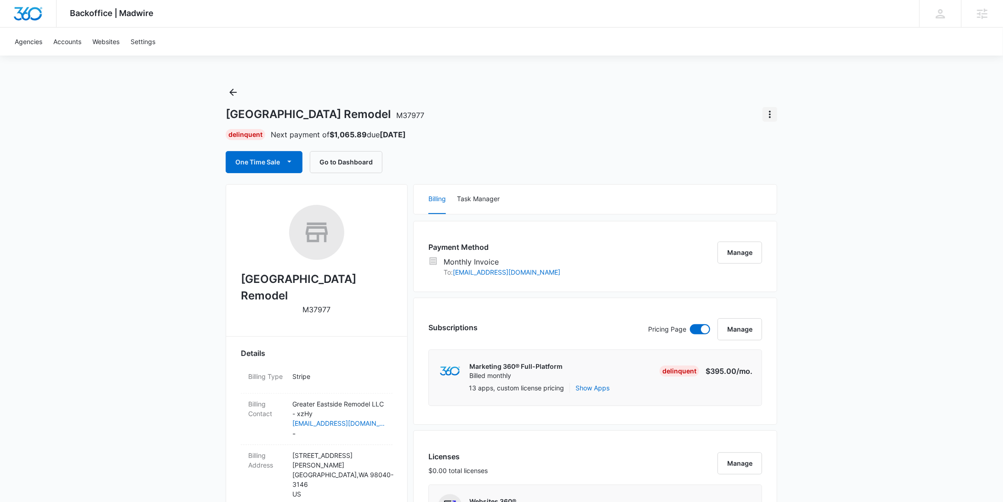
click at [771, 114] on icon "Actions" at bounding box center [769, 114] width 11 height 11
click at [782, 164] on div "Close Account" at bounding box center [796, 167] width 45 height 6
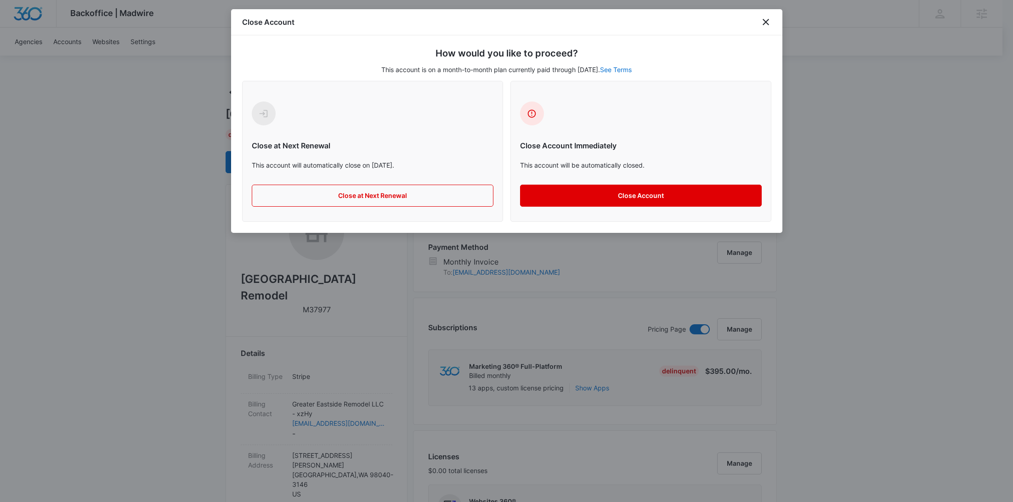
click at [628, 190] on button "Close Account" at bounding box center [641, 196] width 242 height 22
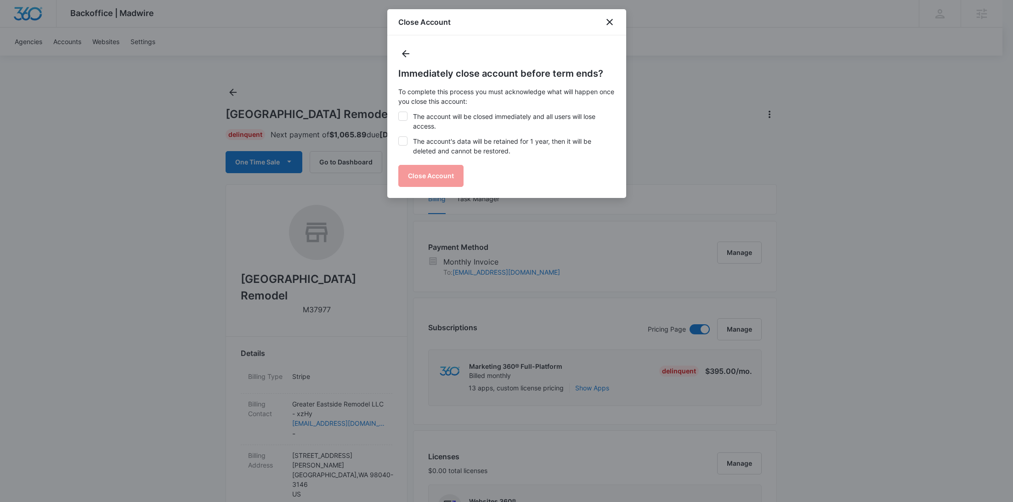
click at [490, 124] on label "The account will be closed immediately and all users will lose access." at bounding box center [506, 121] width 217 height 19
click at [399, 112] on input "The account will be closed immediately and all users will lose access." at bounding box center [398, 112] width 0 height 0
checkbox input "true"
click at [482, 149] on label "The account's data will be retained for 1 year, then it will be deleted and can…" at bounding box center [506, 145] width 217 height 19
click at [399, 137] on input "The account's data will be retained for 1 year, then it will be deleted and can…" at bounding box center [398, 136] width 0 height 0
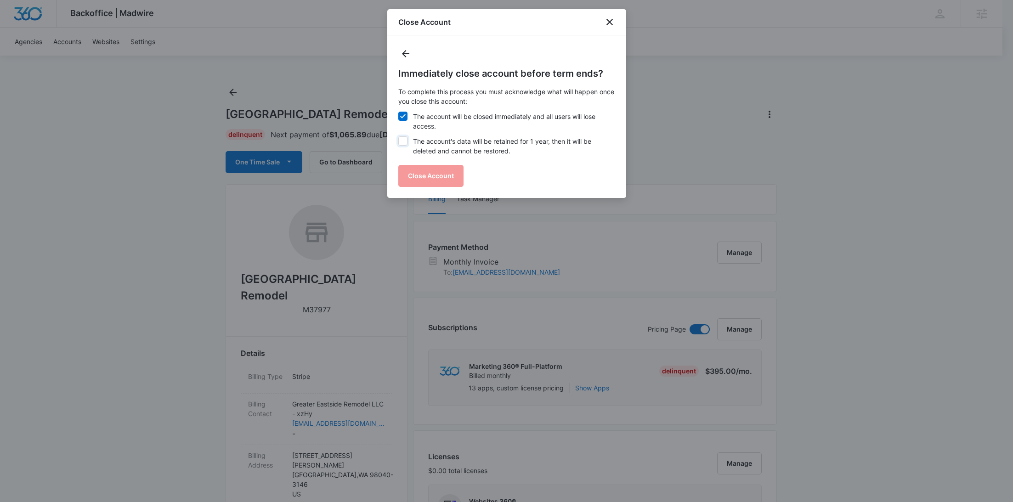
checkbox input "true"
click at [446, 171] on button "Close Account" at bounding box center [430, 176] width 65 height 22
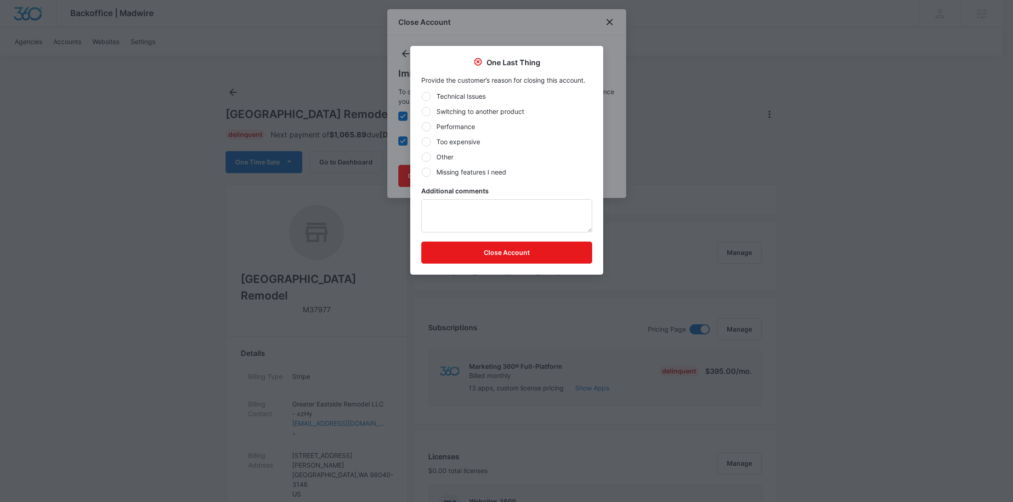
click at [443, 155] on label "Other" at bounding box center [506, 157] width 171 height 10
click at [422, 157] on input "Other" at bounding box center [421, 157] width 0 height 0
radio input "true"
click at [469, 209] on textarea "Additional comments" at bounding box center [506, 215] width 171 height 33
type textarea "MSM did not provide a reason"
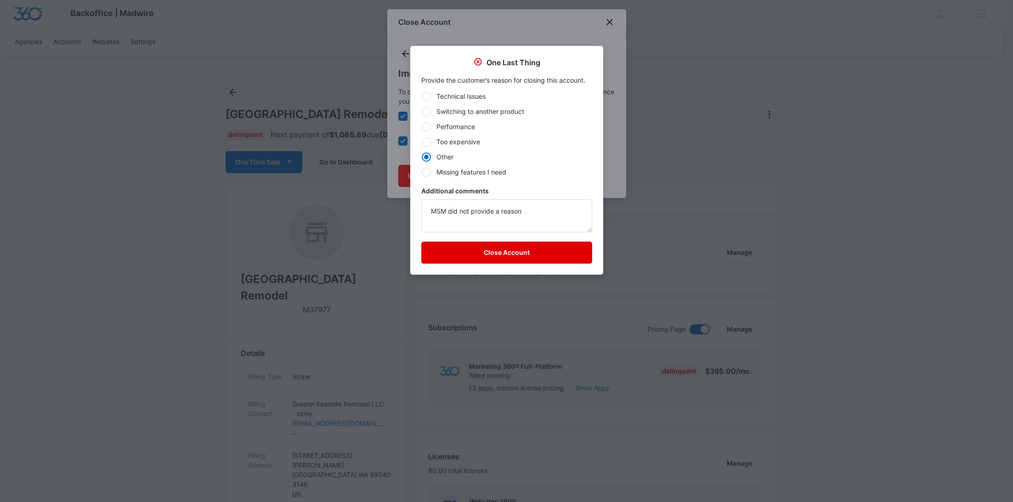
click at [564, 261] on button "Close Account" at bounding box center [506, 253] width 171 height 22
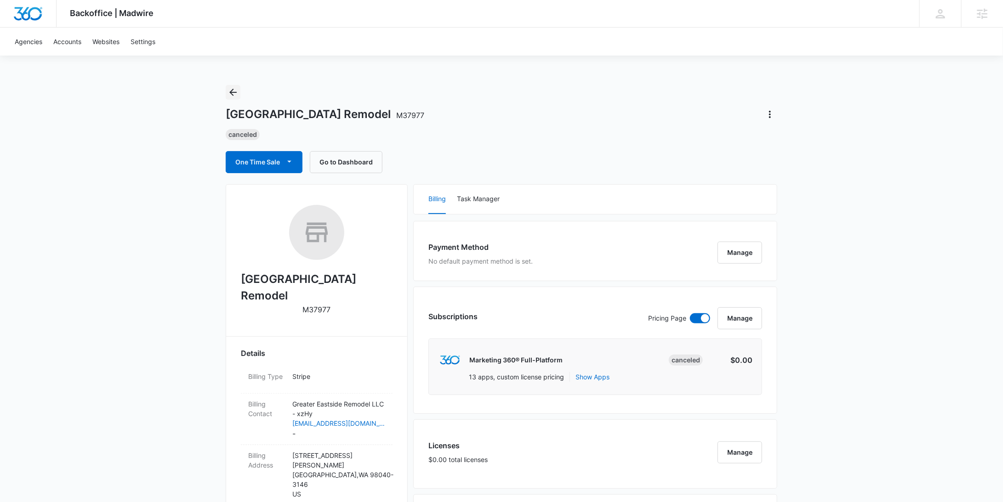
click at [232, 93] on icon "Back" at bounding box center [232, 92] width 11 height 11
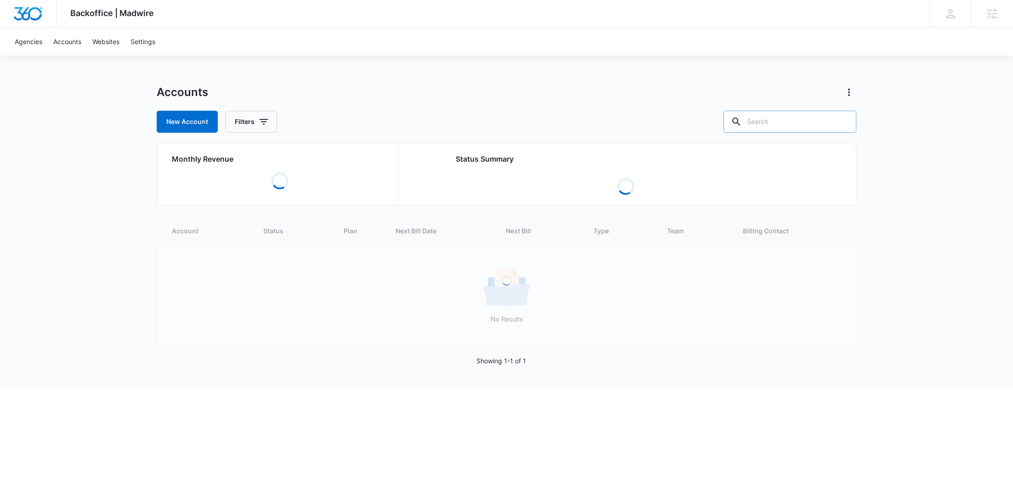
click at [831, 119] on input "text" at bounding box center [790, 122] width 133 height 22
paste input "M339853"
type input "M339853"
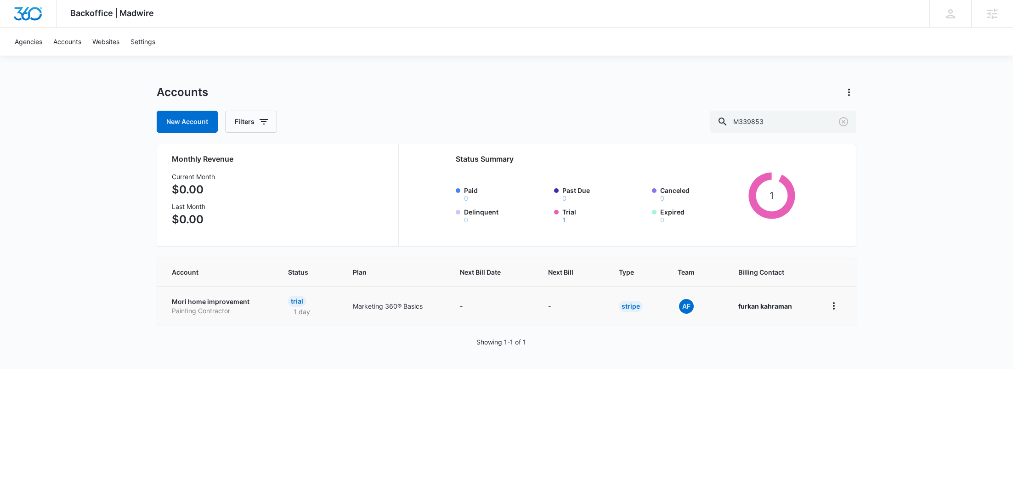
click at [204, 309] on p "Painting Contractor" at bounding box center [219, 310] width 94 height 9
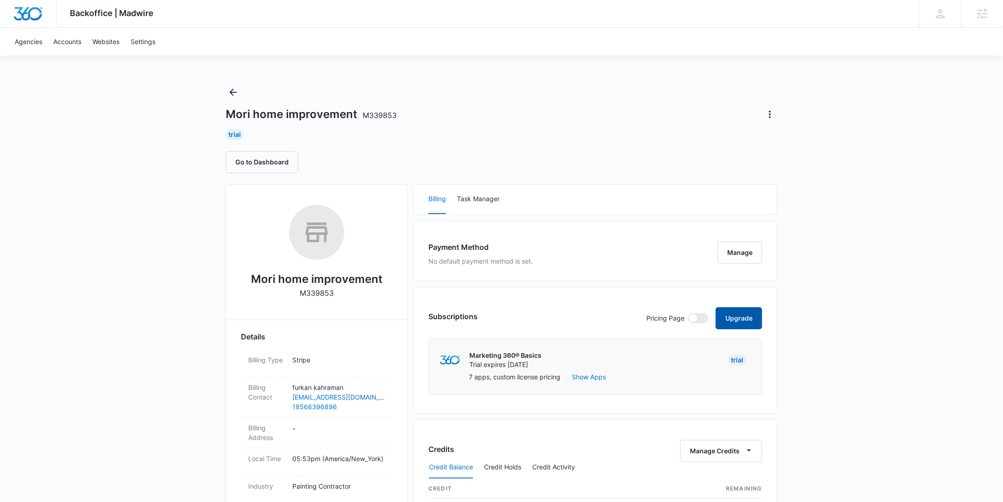
click at [737, 319] on button "Upgrade" at bounding box center [738, 318] width 46 height 22
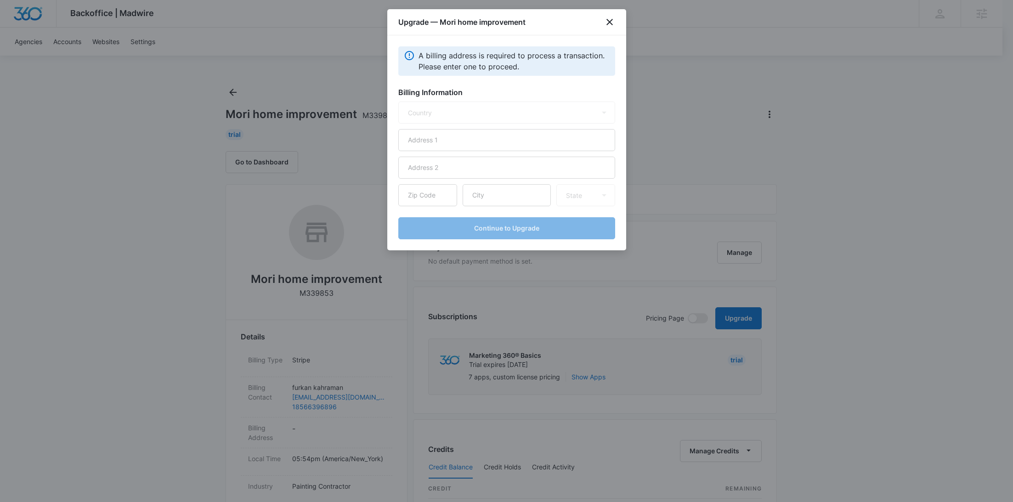
select select "US"
click at [455, 144] on input "text" at bounding box center [506, 140] width 217 height 22
paste input "17 knights ct"
type input "17 knights ct"
click at [506, 198] on input "text" at bounding box center [507, 195] width 88 height 22
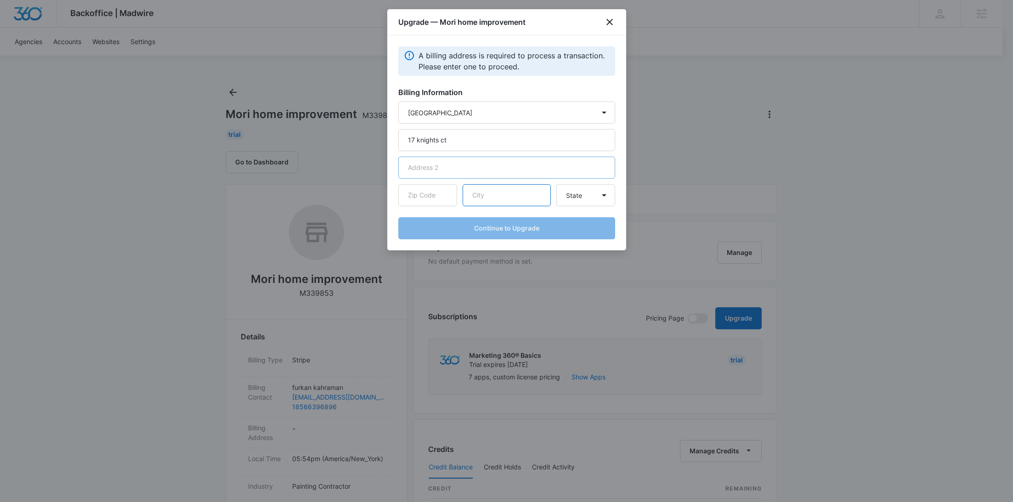
paste input "bordentown"
type input "bordentown"
click at [447, 196] on input "text" at bounding box center [427, 195] width 59 height 22
paste input "08505"
type input "08505"
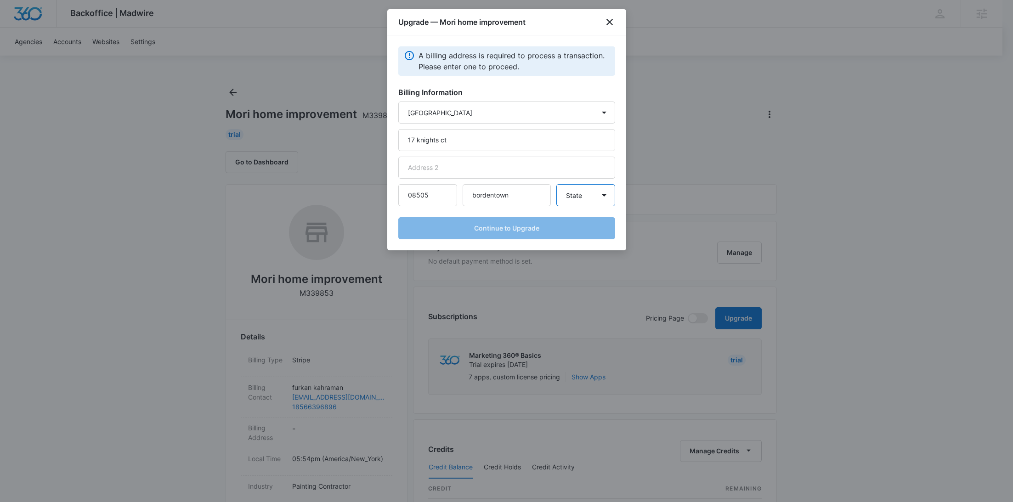
click at [584, 202] on select "State [US_STATE] [US_STATE] [US_STATE] [US_STATE] [US_STATE] [US_STATE] [US_STA…" at bounding box center [585, 195] width 59 height 22
select select "NJ"
click at [556, 184] on select "State [US_STATE] [US_STATE] [US_STATE] [US_STATE] [US_STATE] [US_STATE] [US_STA…" at bounding box center [585, 195] width 59 height 22
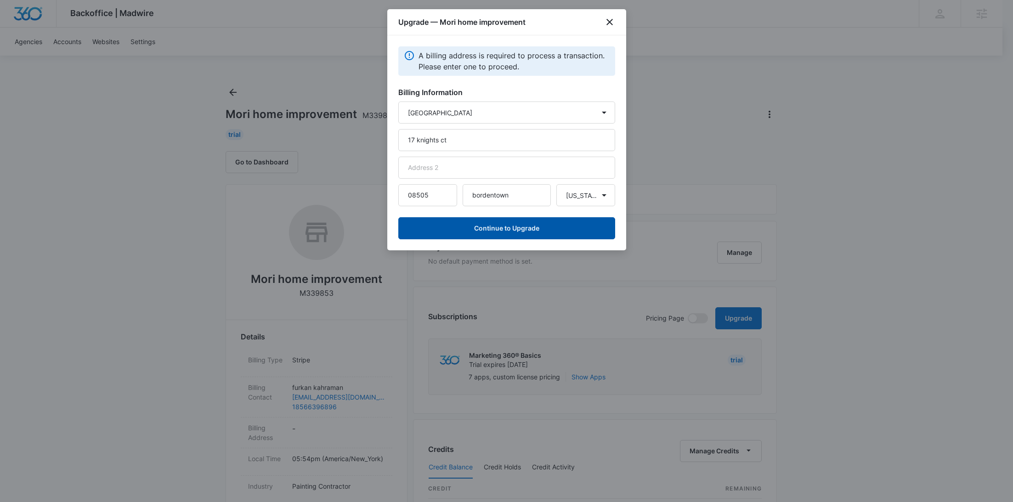
click at [502, 227] on button "Continue to Upgrade" at bounding box center [506, 228] width 217 height 22
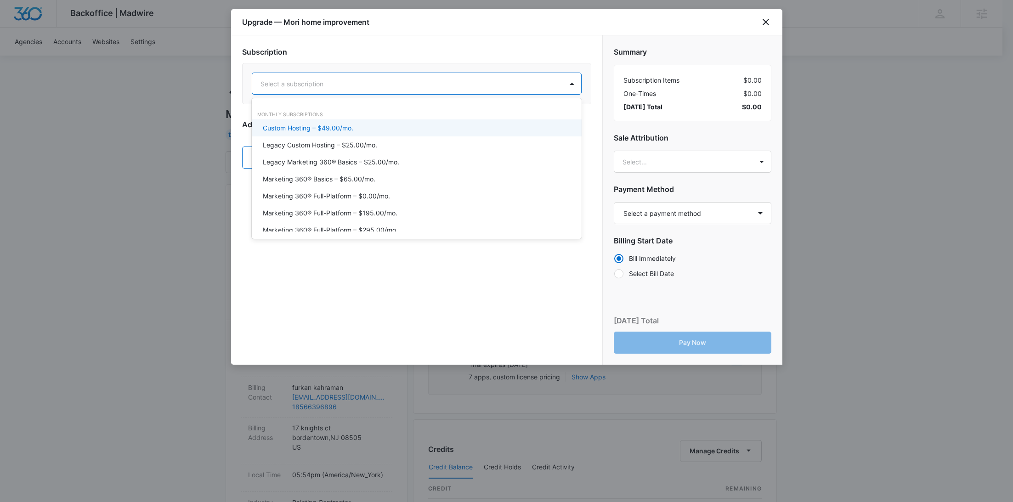
click at [357, 82] on div at bounding box center [406, 83] width 290 height 11
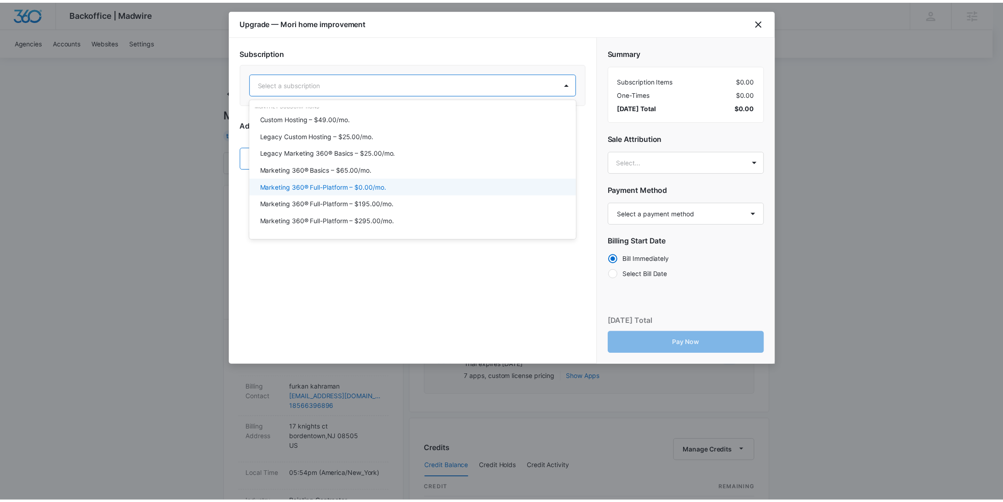
scroll to position [66, 0]
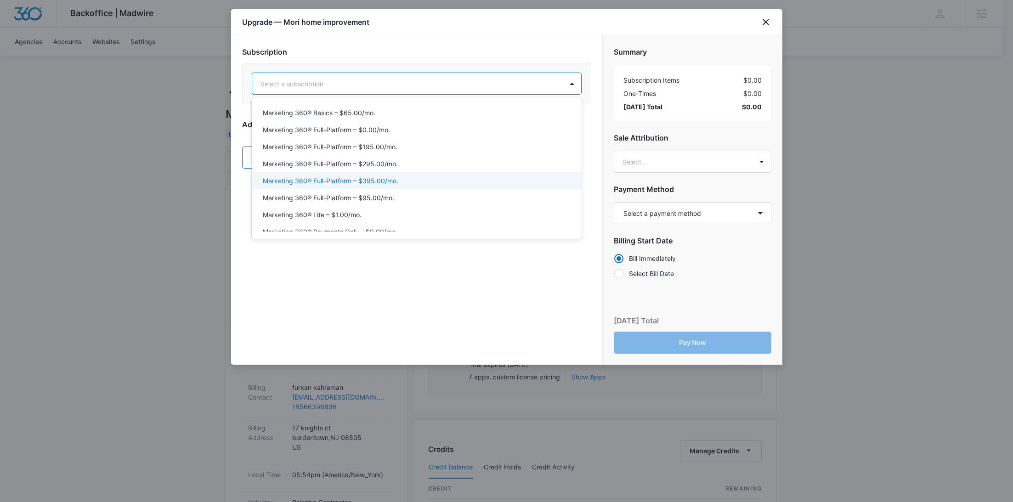
click at [381, 183] on p "Marketing 360® Full-Platform – $395.00/mo." at bounding box center [331, 181] width 136 height 10
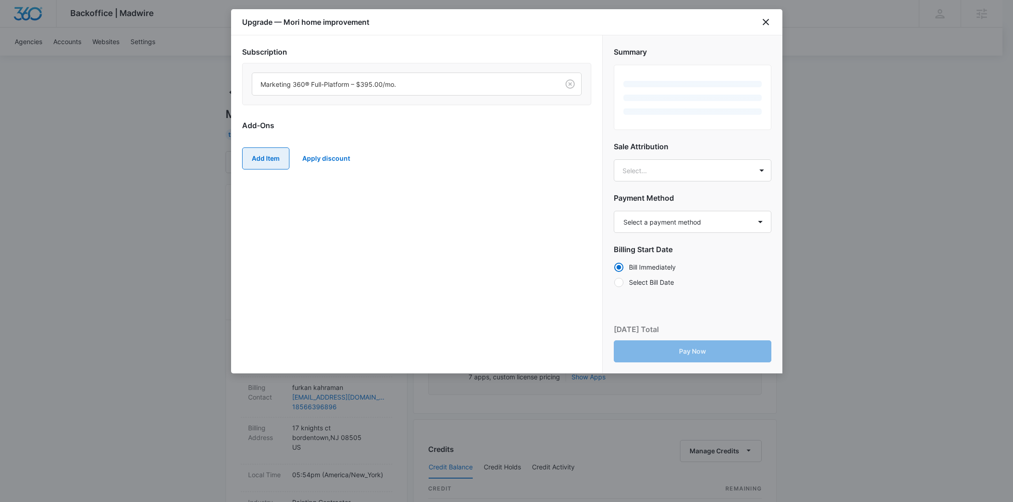
click at [269, 154] on button "Add Item" at bounding box center [265, 158] width 47 height 22
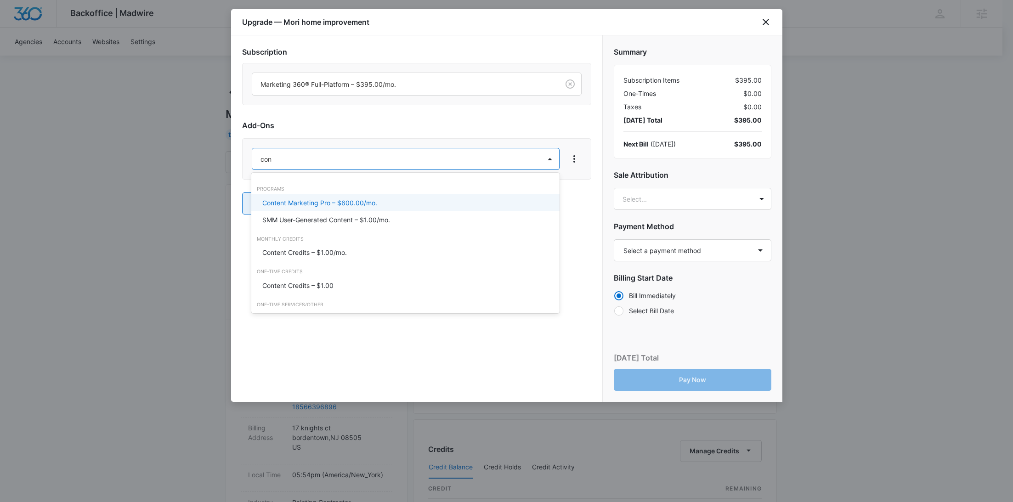
type input "cont"
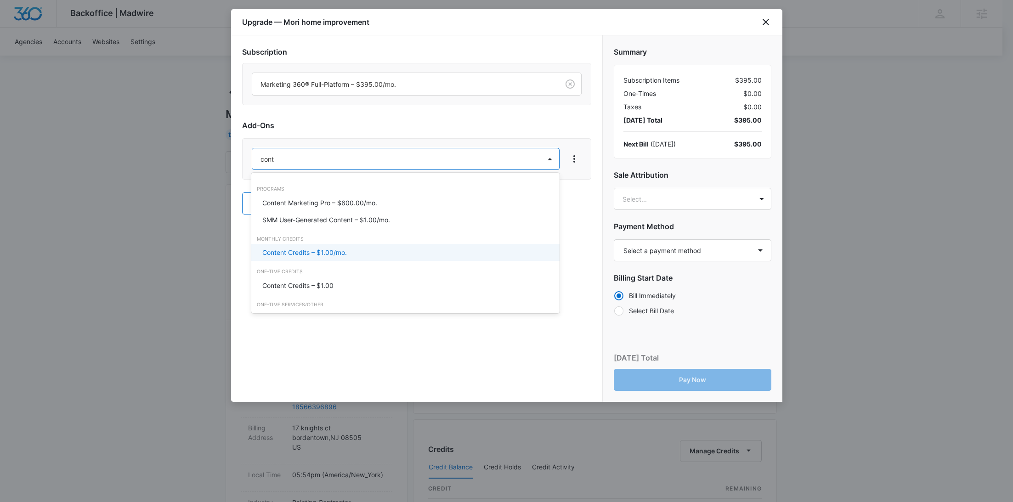
click at [304, 252] on p "Content Credits – $1.00/mo." at bounding box center [304, 253] width 85 height 10
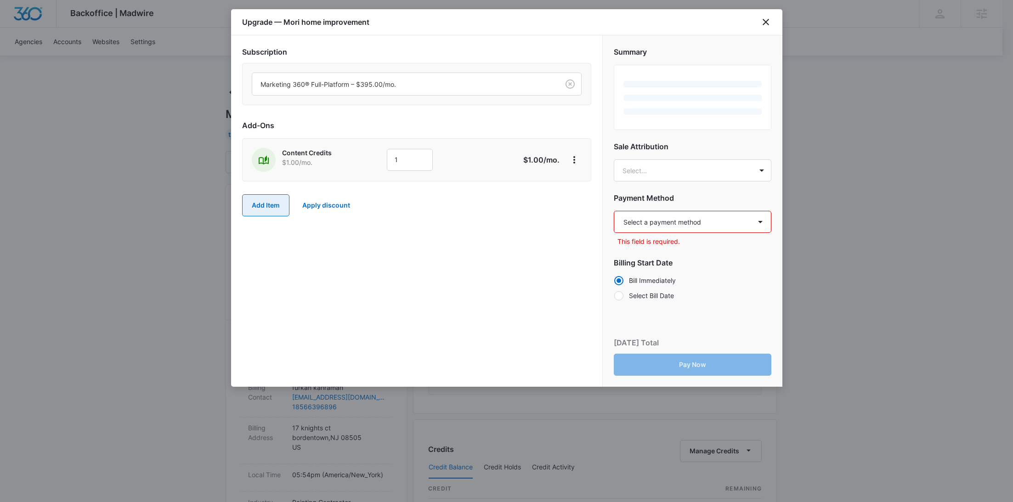
click at [255, 205] on button "Add Item" at bounding box center [265, 205] width 47 height 22
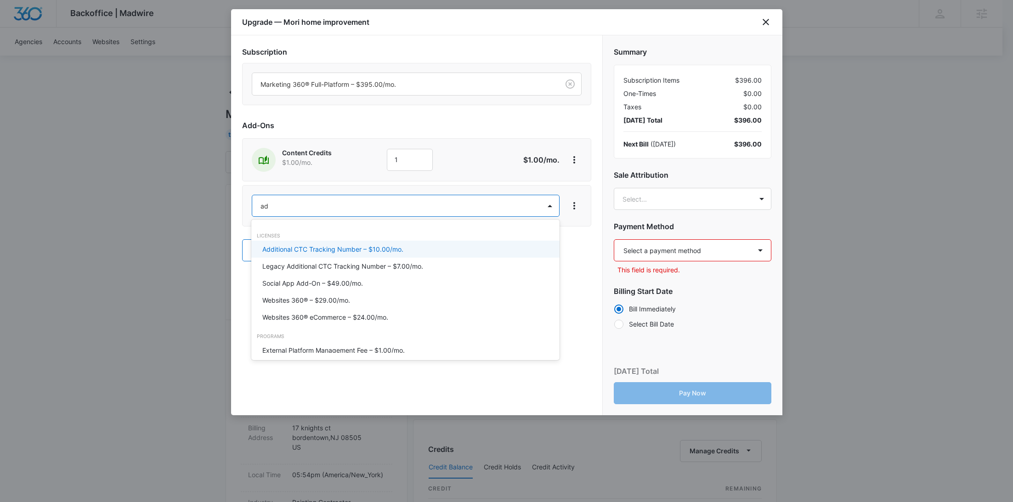
type input "ad c"
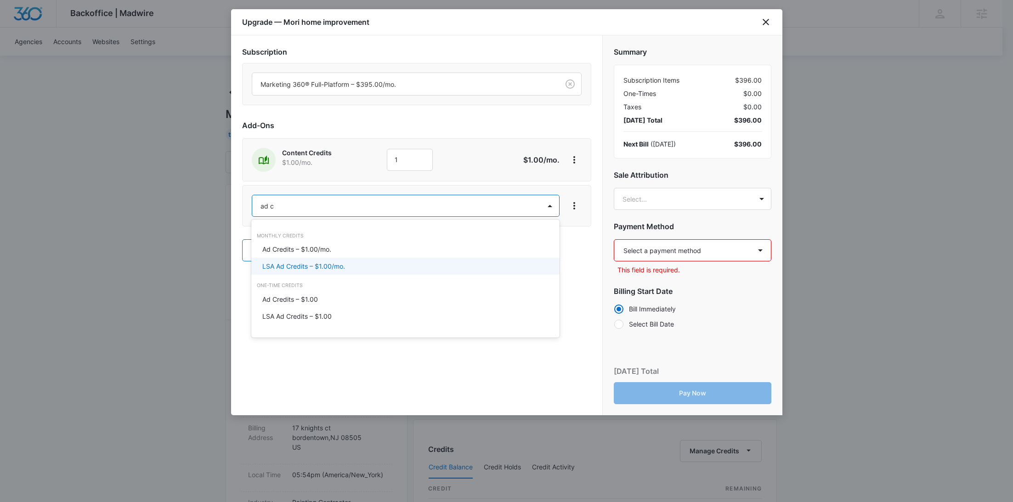
click at [307, 259] on div "LSA Ad Credits – $1.00/mo." at bounding box center [405, 266] width 308 height 17
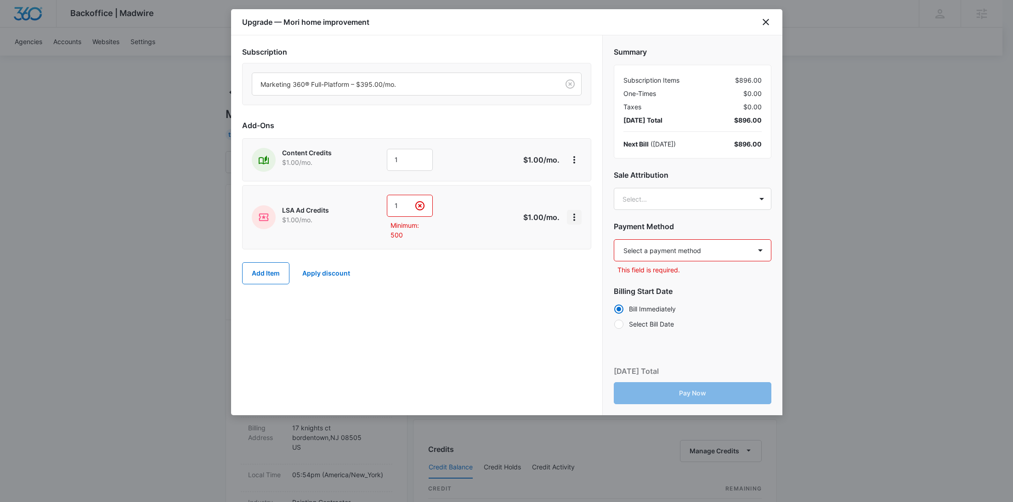
click at [572, 218] on icon "View More" at bounding box center [574, 217] width 11 height 11
click at [585, 242] on div "Delete Item" at bounding box center [595, 242] width 34 height 6
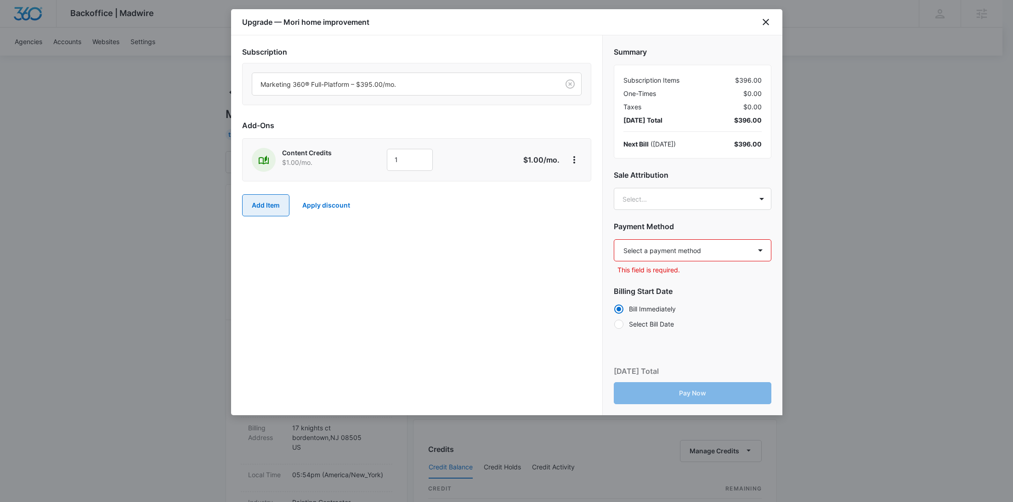
click at [270, 205] on button "Add Item" at bounding box center [265, 205] width 47 height 22
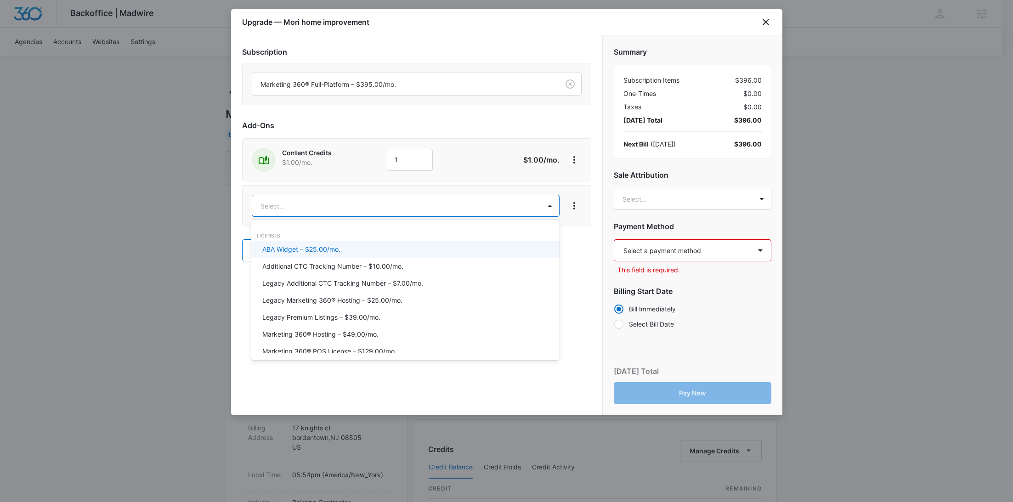
click at [270, 204] on body "Backoffice | Madwire Apps Settings [PERSON_NAME] Young [EMAIL_ADDRESS][PERSON_N…" at bounding box center [506, 456] width 1013 height 913
type input "ad c"
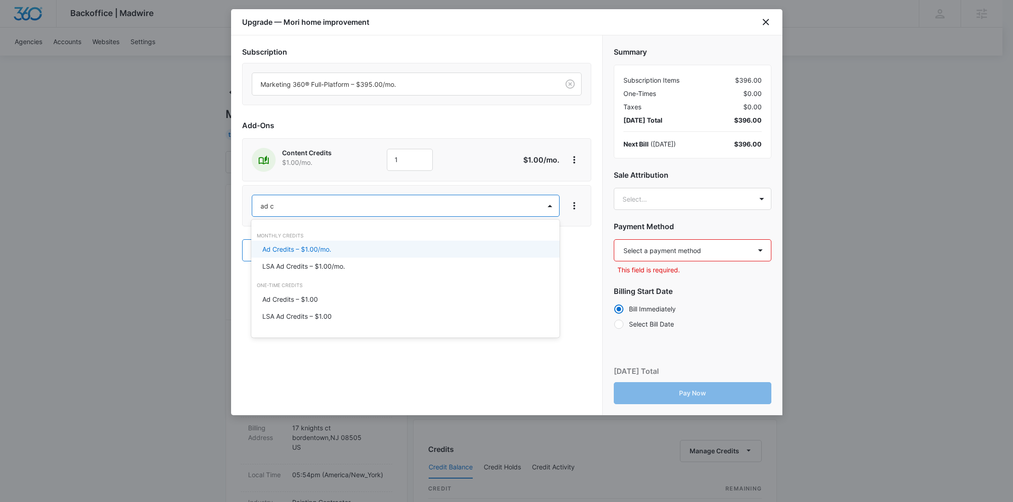
click at [285, 249] on p "Ad Credits – $1.00/mo." at bounding box center [296, 249] width 69 height 10
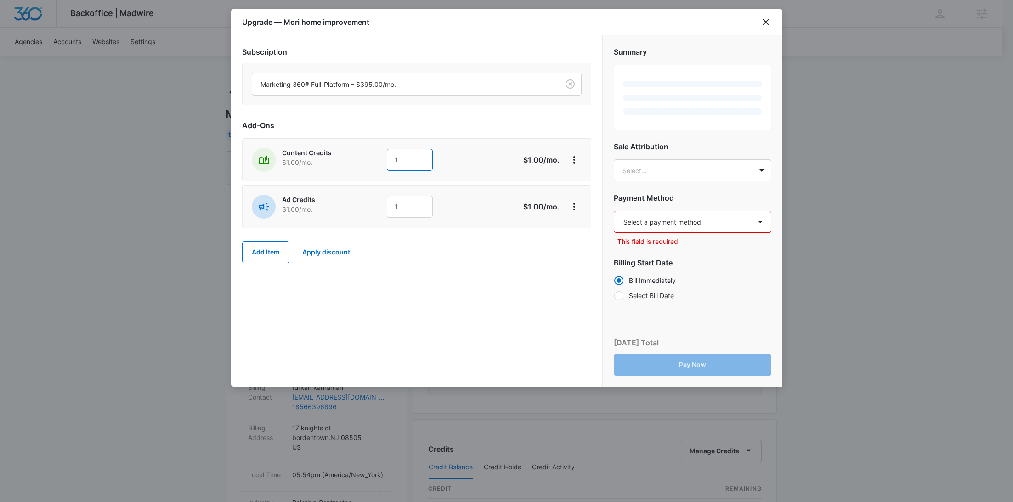
drag, startPoint x: 381, startPoint y: 165, endPoint x: 364, endPoint y: 165, distance: 17.0
click at [366, 165] on div "Content Credits $1.00 /mo. 1" at bounding box center [384, 160] width 265 height 24
type input "600"
click at [358, 180] on div "Content Credits $1.00 /mo. 600 $600.00 /mo." at bounding box center [416, 159] width 349 height 43
drag, startPoint x: 409, startPoint y: 206, endPoint x: 369, endPoint y: 204, distance: 39.6
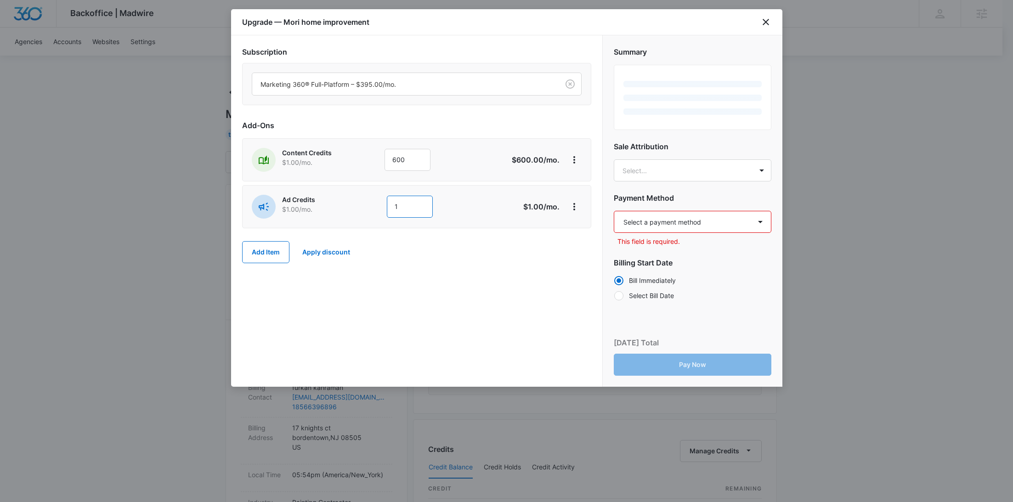
click at [370, 204] on div "Ad Credits $1.00 /mo. 1" at bounding box center [384, 207] width 265 height 24
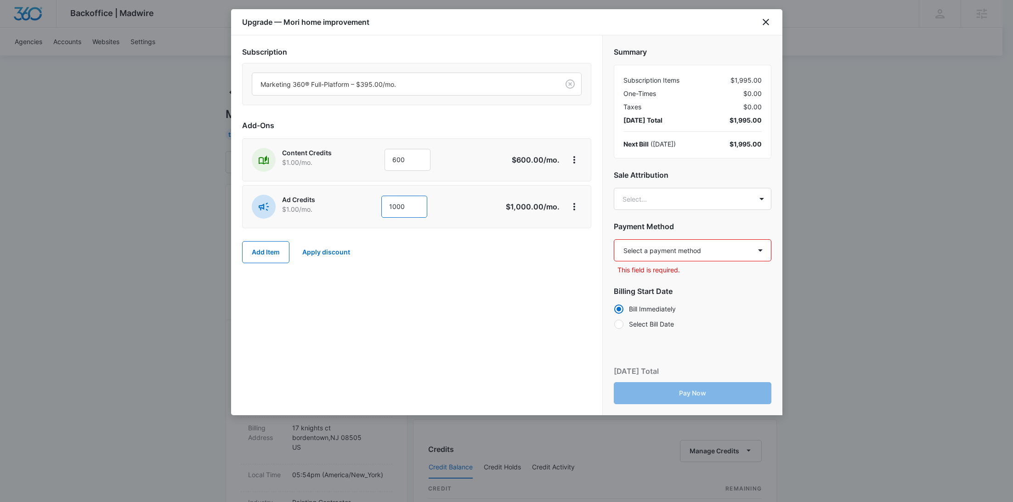
type input "1000"
click at [538, 281] on div "Subscription Marketing 360® Full-Platform – $395.00/mo. Add-Ons Content Credits…" at bounding box center [416, 225] width 371 height 380
click at [713, 250] on select "Select a payment method Visa ending in 8260 New payment method Monthly invoice" at bounding box center [693, 250] width 158 height 22
select select "pm_1SIG7XA4n8RTgNjUeMQZ5F4Y"
click at [614, 239] on select "Select a payment method Visa ending in 8260 New payment method Monthly invoice" at bounding box center [693, 250] width 158 height 22
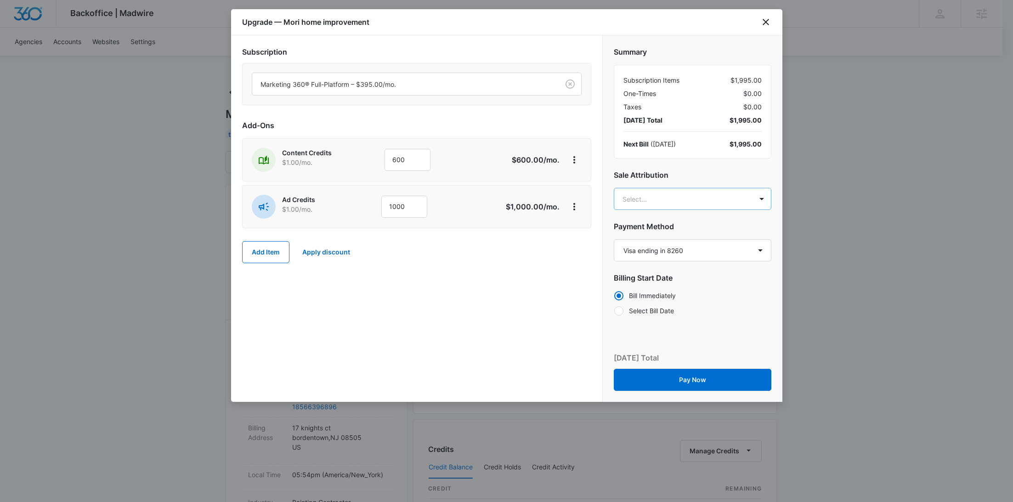
click at [675, 193] on body "Backoffice | Madwire Apps Settings [PERSON_NAME] Young [EMAIL_ADDRESS][PERSON_N…" at bounding box center [506, 456] width 1013 height 913
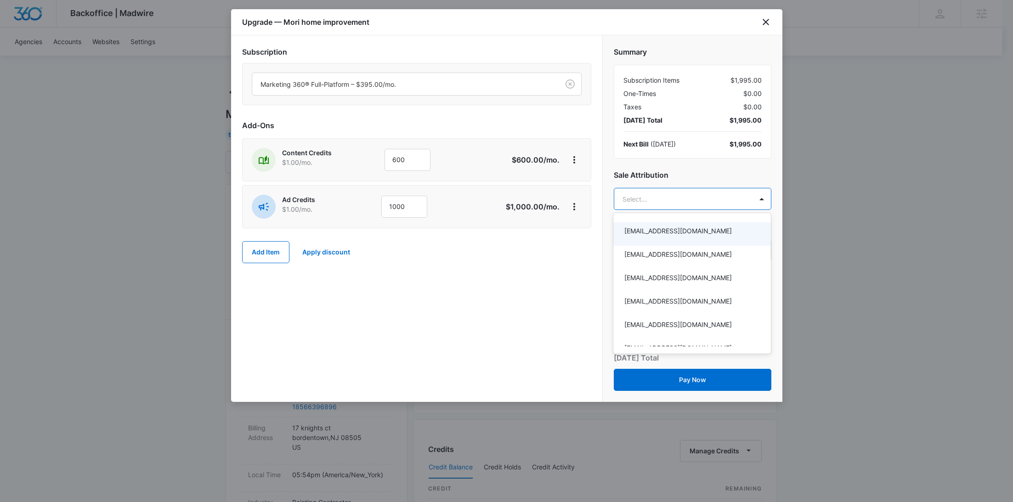
paste input "[PERSON_NAME]"
type input "[PERSON_NAME]"
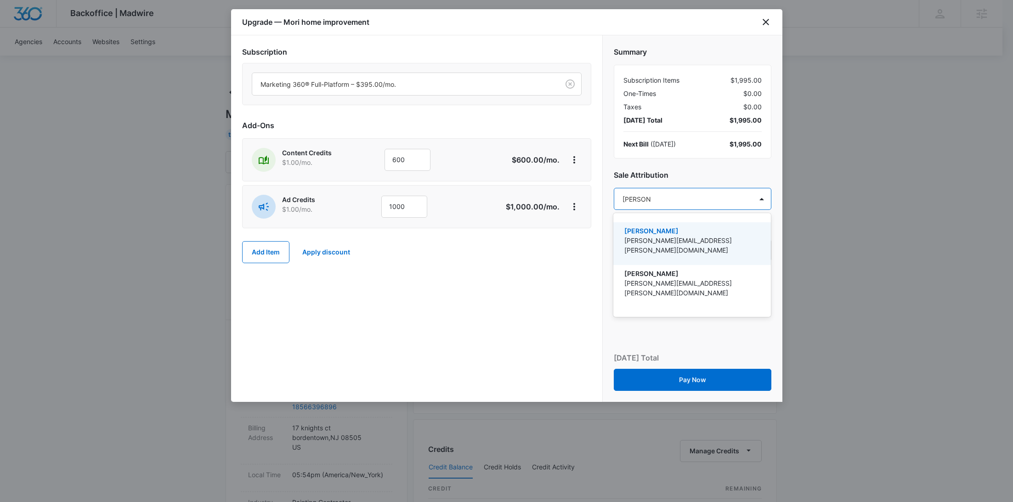
click at [676, 239] on p "[PERSON_NAME][EMAIL_ADDRESS][PERSON_NAME][DOMAIN_NAME]" at bounding box center [691, 245] width 134 height 19
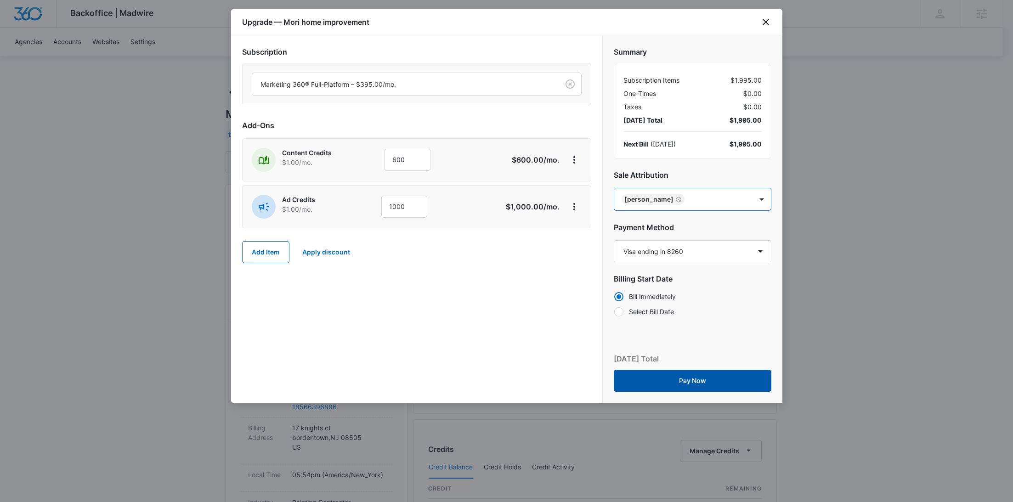
click at [692, 379] on button "Pay Now" at bounding box center [693, 381] width 158 height 22
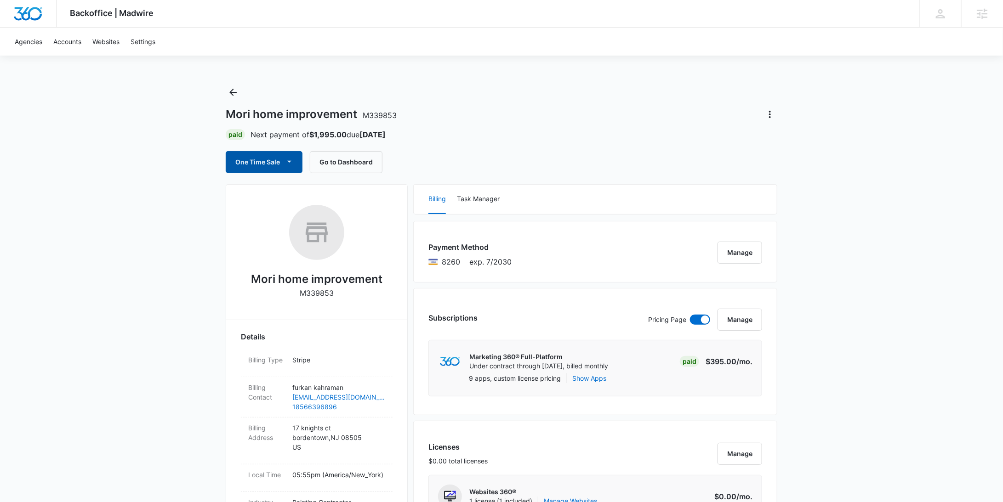
click at [268, 169] on button "One Time Sale" at bounding box center [264, 162] width 77 height 22
click at [278, 191] on div "Run One-Time Payment" at bounding box center [290, 193] width 106 height 10
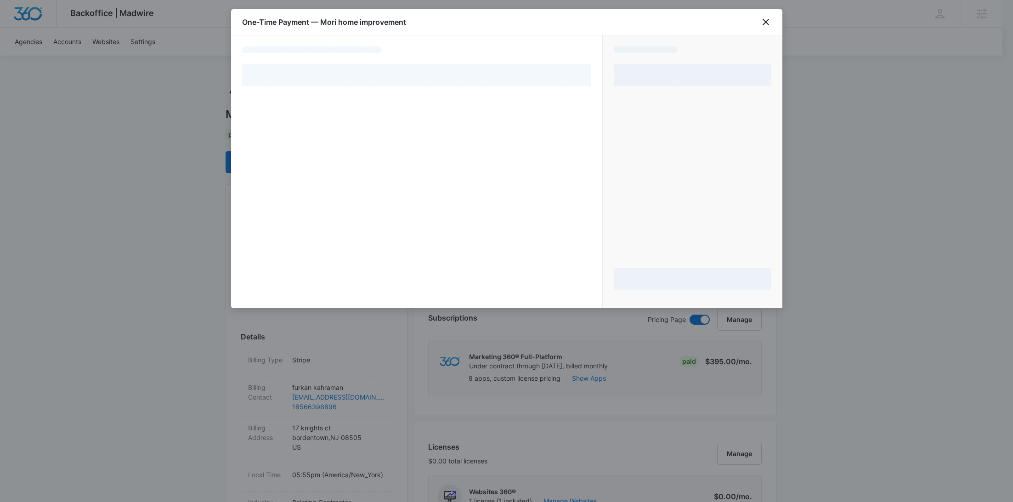
select select "pm_1SIG7XA4n8RTgNjUeMQZ5F4Y"
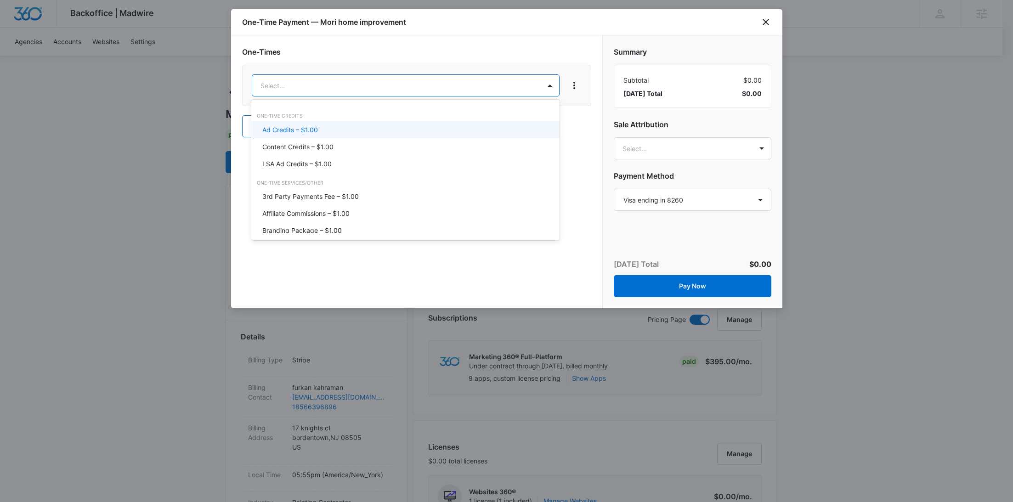
click at [323, 145] on p "Content Credits – $1.00" at bounding box center [297, 147] width 71 height 10
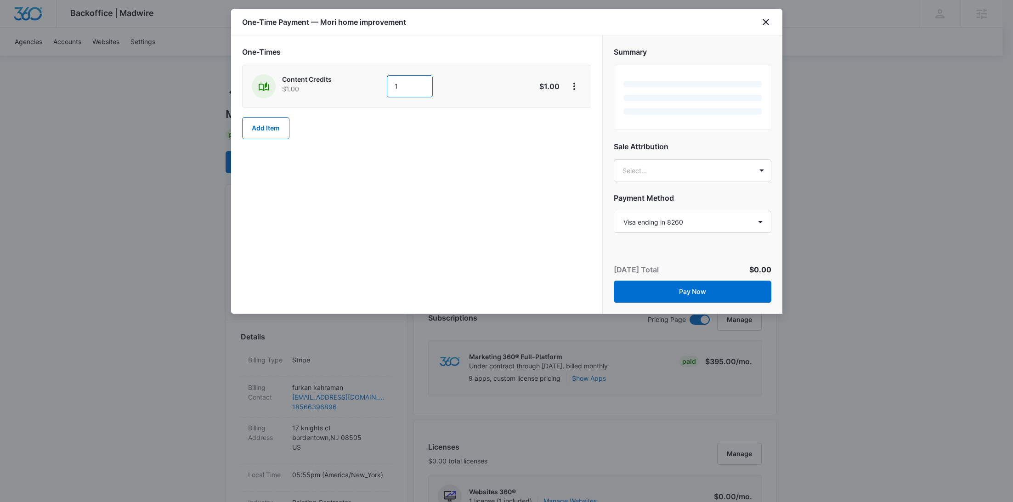
drag, startPoint x: 416, startPoint y: 91, endPoint x: 372, endPoint y: 88, distance: 44.2
click at [377, 88] on div "Content Credits $1.00 1" at bounding box center [384, 86] width 265 height 24
type input "300"
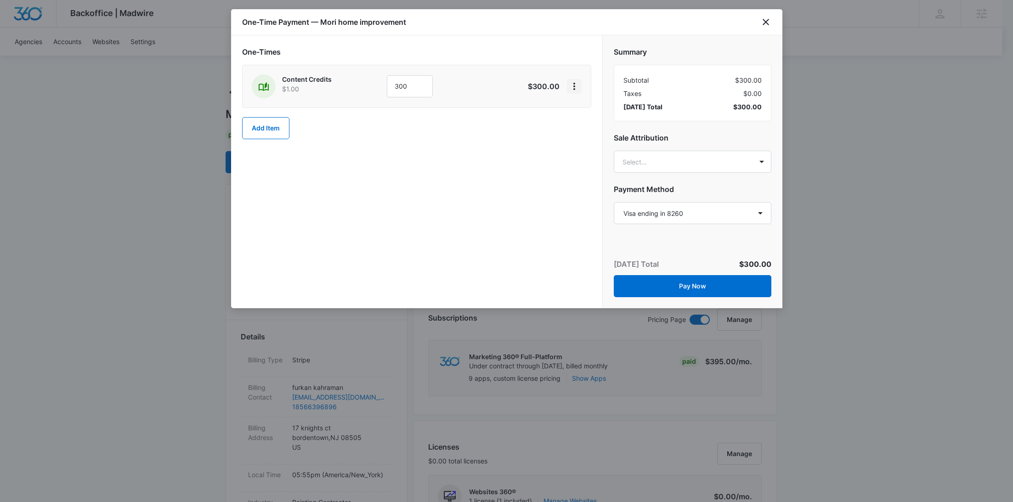
click at [579, 86] on icon "View More" at bounding box center [574, 86] width 11 height 11
click at [578, 114] on div "Add Discount" at bounding box center [598, 111] width 40 height 6
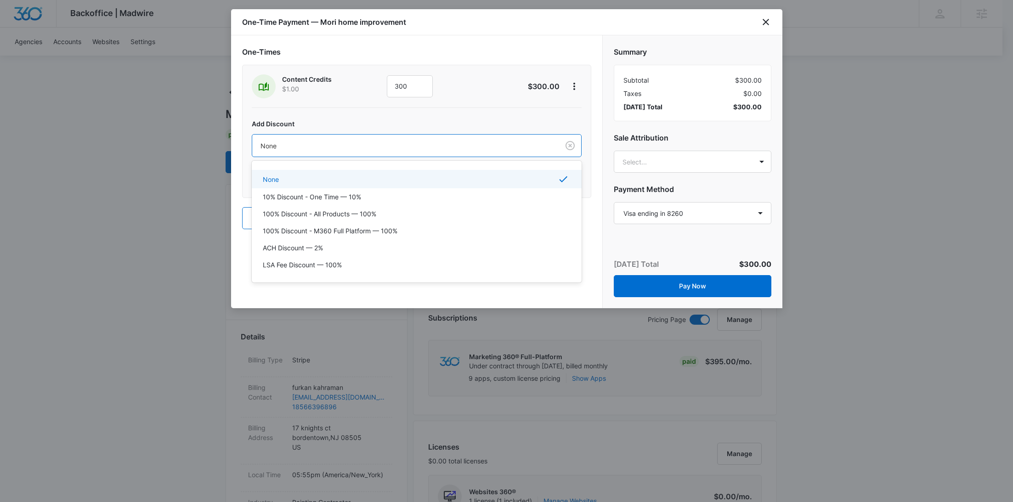
click at [445, 140] on div at bounding box center [404, 145] width 287 height 11
click at [379, 211] on div "100% Discount - All Products — 100%" at bounding box center [416, 214] width 306 height 10
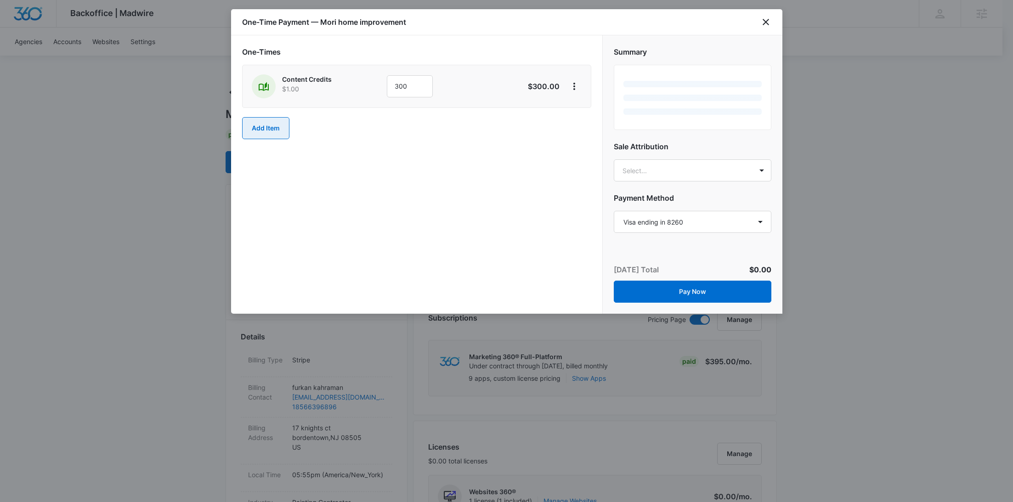
click at [279, 135] on button "Add Item" at bounding box center [265, 128] width 47 height 22
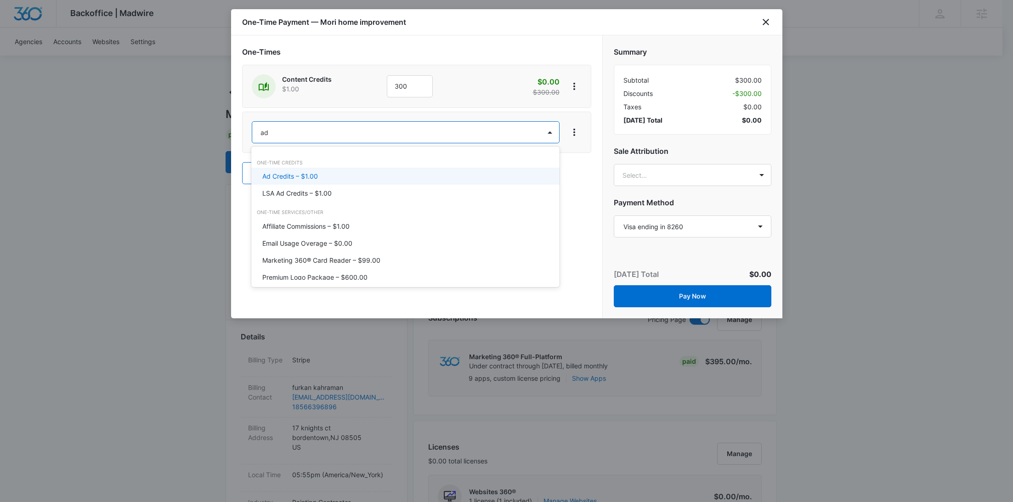
type input "ad c"
drag, startPoint x: 315, startPoint y: 173, endPoint x: 377, endPoint y: 157, distance: 64.1
click at [315, 173] on p "Ad Credits – $1.00" at bounding box center [290, 176] width 56 height 10
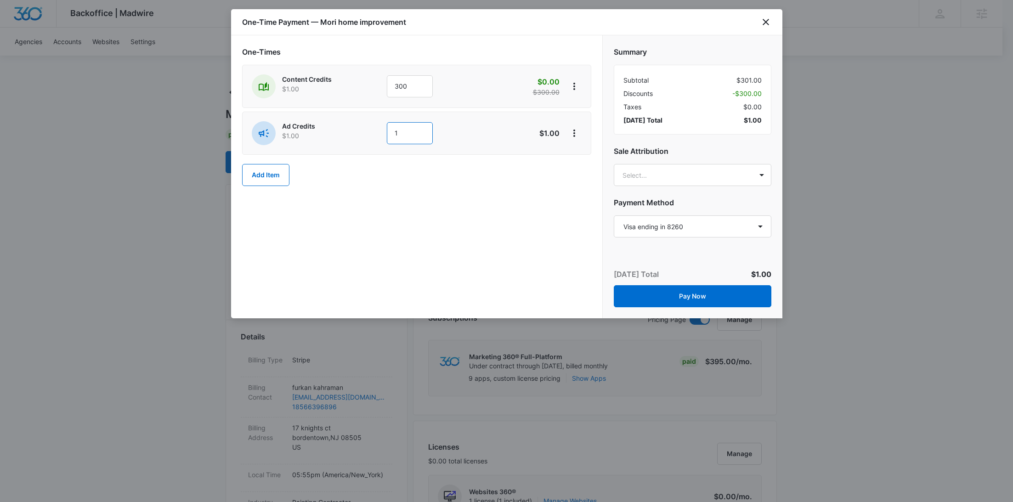
drag, startPoint x: 387, startPoint y: 138, endPoint x: 357, endPoint y: 142, distance: 30.0
click at [359, 142] on div "Ad Credits $1.00 1" at bounding box center [384, 133] width 265 height 24
type input "500"
click at [575, 133] on icon "View More" at bounding box center [574, 133] width 11 height 11
click at [591, 156] on div "Add Discount" at bounding box center [598, 158] width 40 height 6
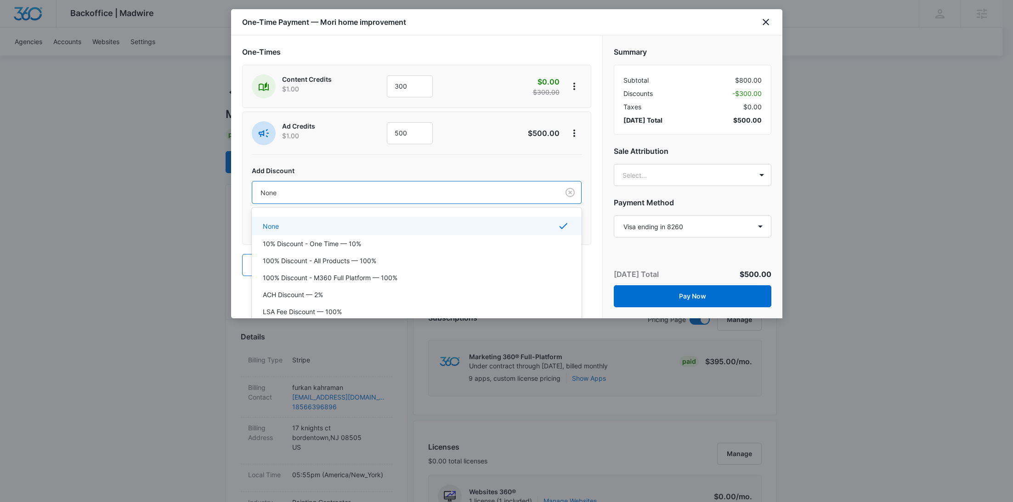
click at [505, 198] on div "None" at bounding box center [405, 192] width 307 height 21
click at [350, 259] on p "100% Discount - All Products — 100%" at bounding box center [319, 261] width 113 height 10
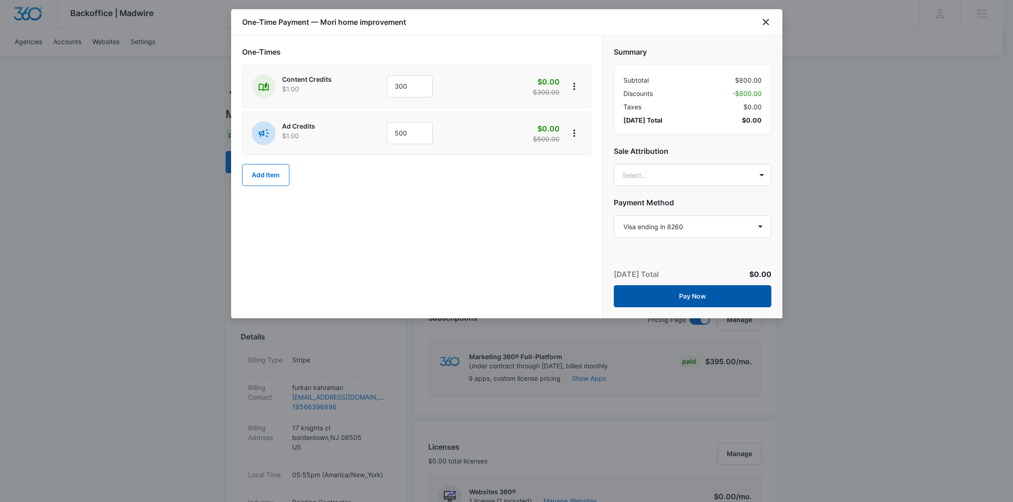
click at [697, 295] on button "Pay Now" at bounding box center [693, 296] width 158 height 22
